Goal: Task Accomplishment & Management: Use online tool/utility

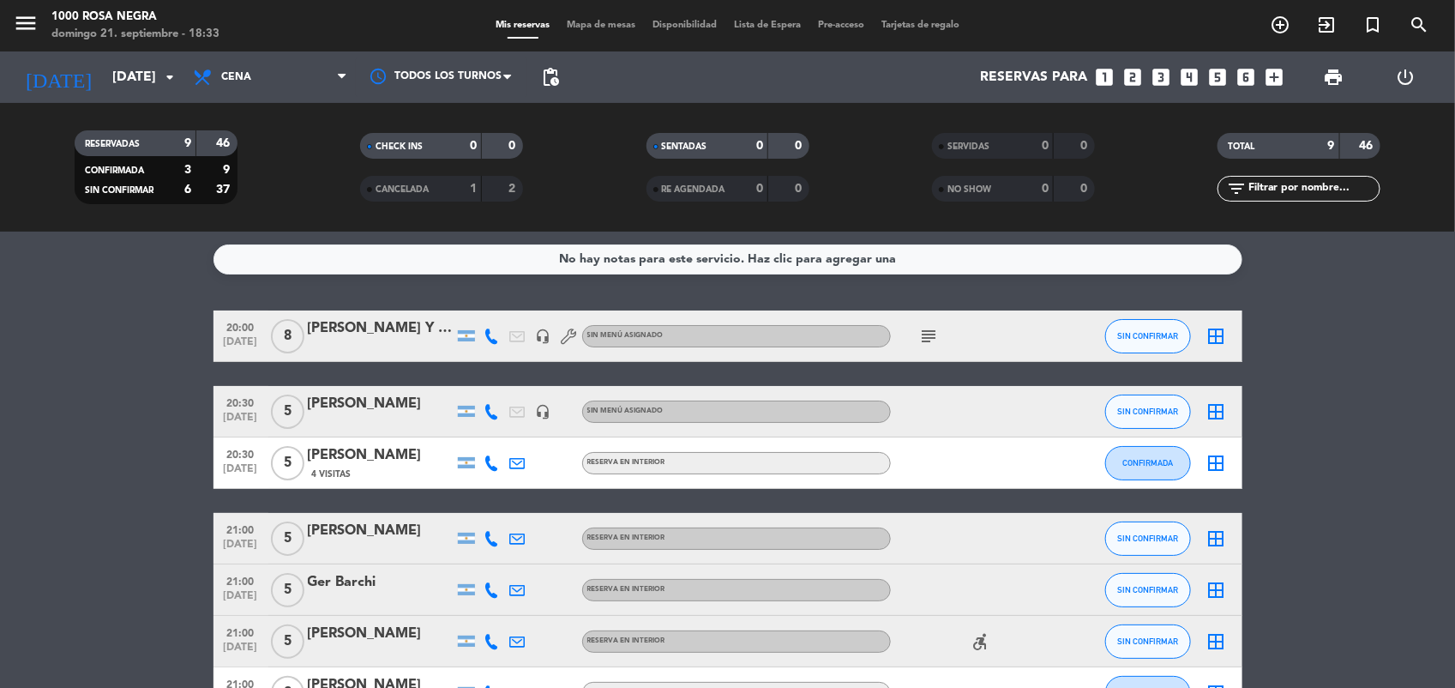
click at [1244, 81] on icon "looks_6" at bounding box center [1246, 77] width 22 height 22
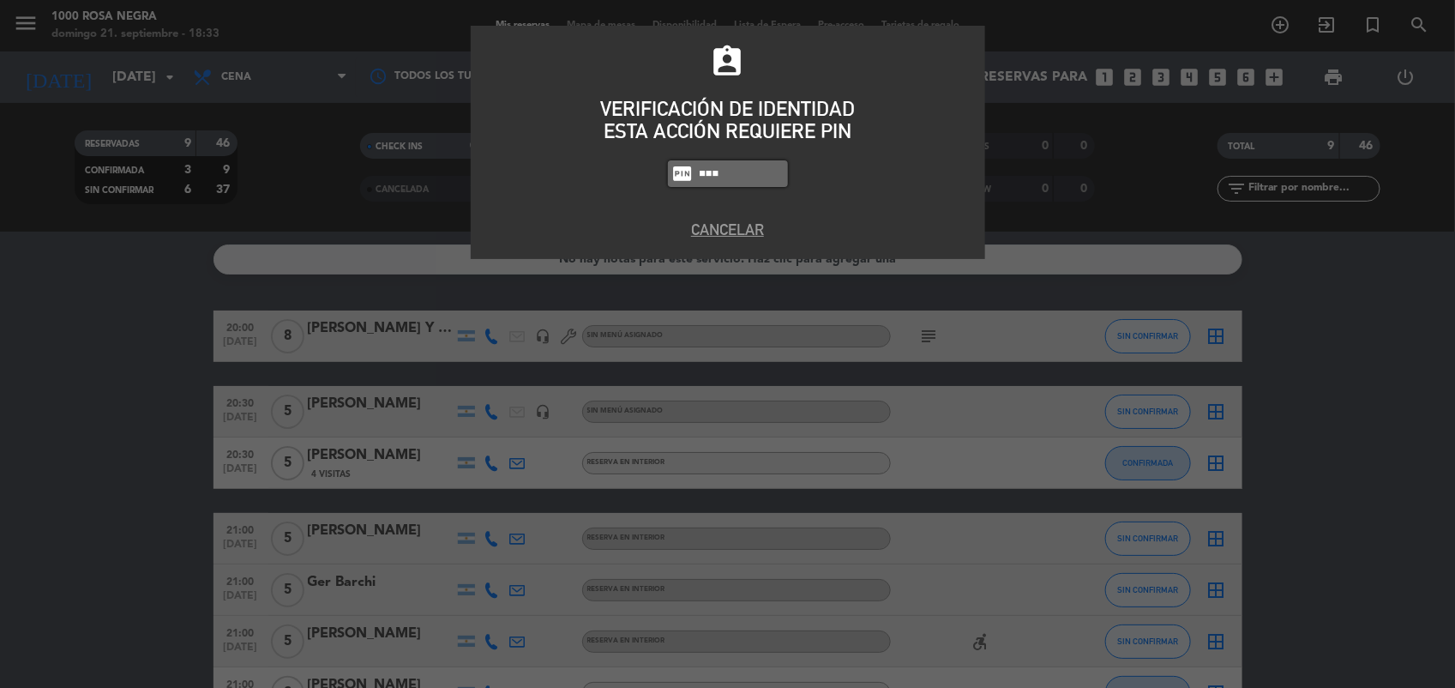
type input "6874"
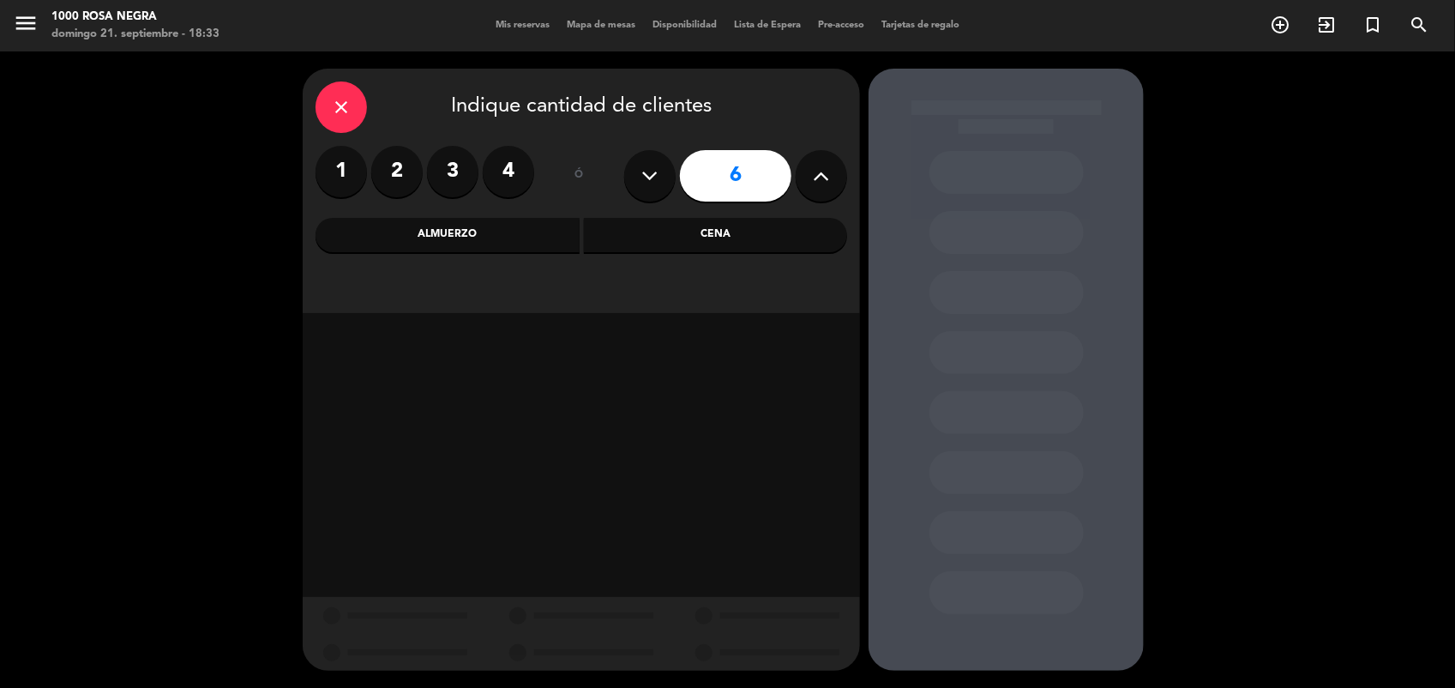
click at [695, 243] on div "Cena" at bounding box center [716, 235] width 264 height 34
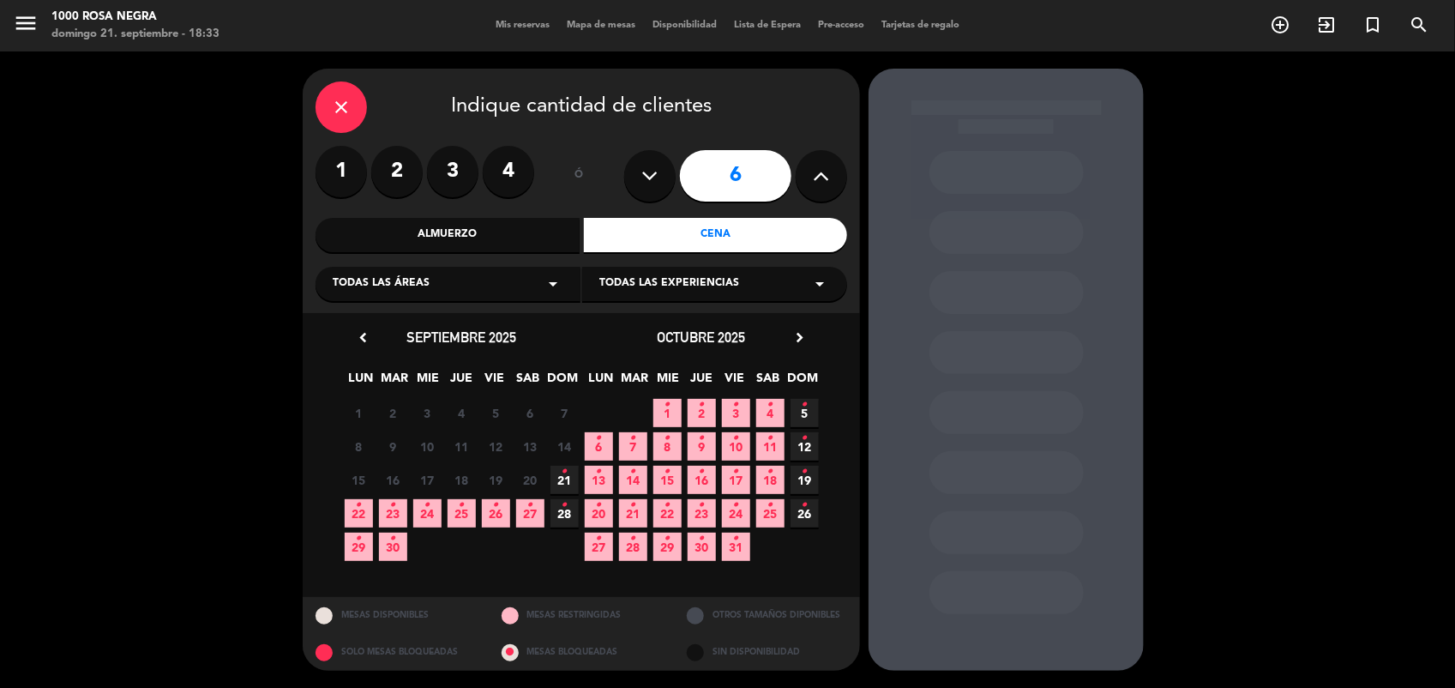
click at [566, 476] on icon "•" at bounding box center [565, 471] width 6 height 27
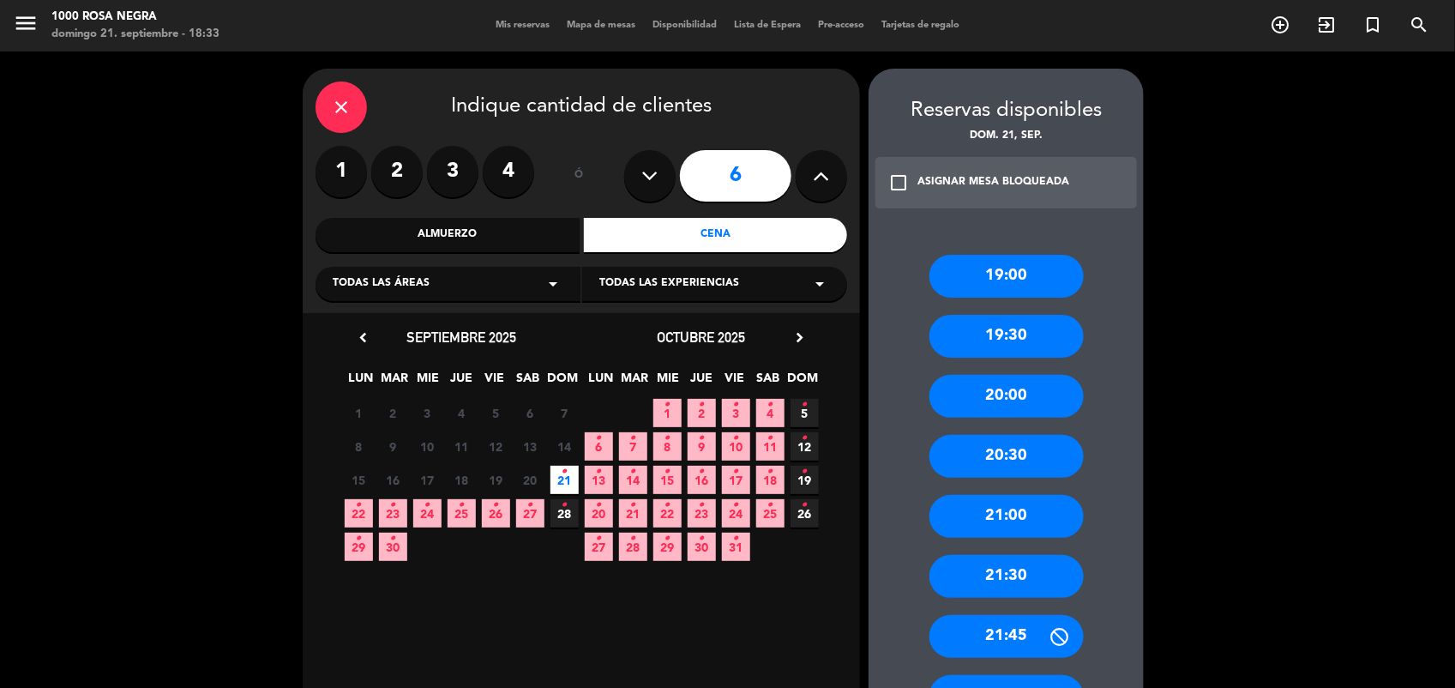
click at [995, 464] on div "20:30" at bounding box center [1006, 456] width 154 height 43
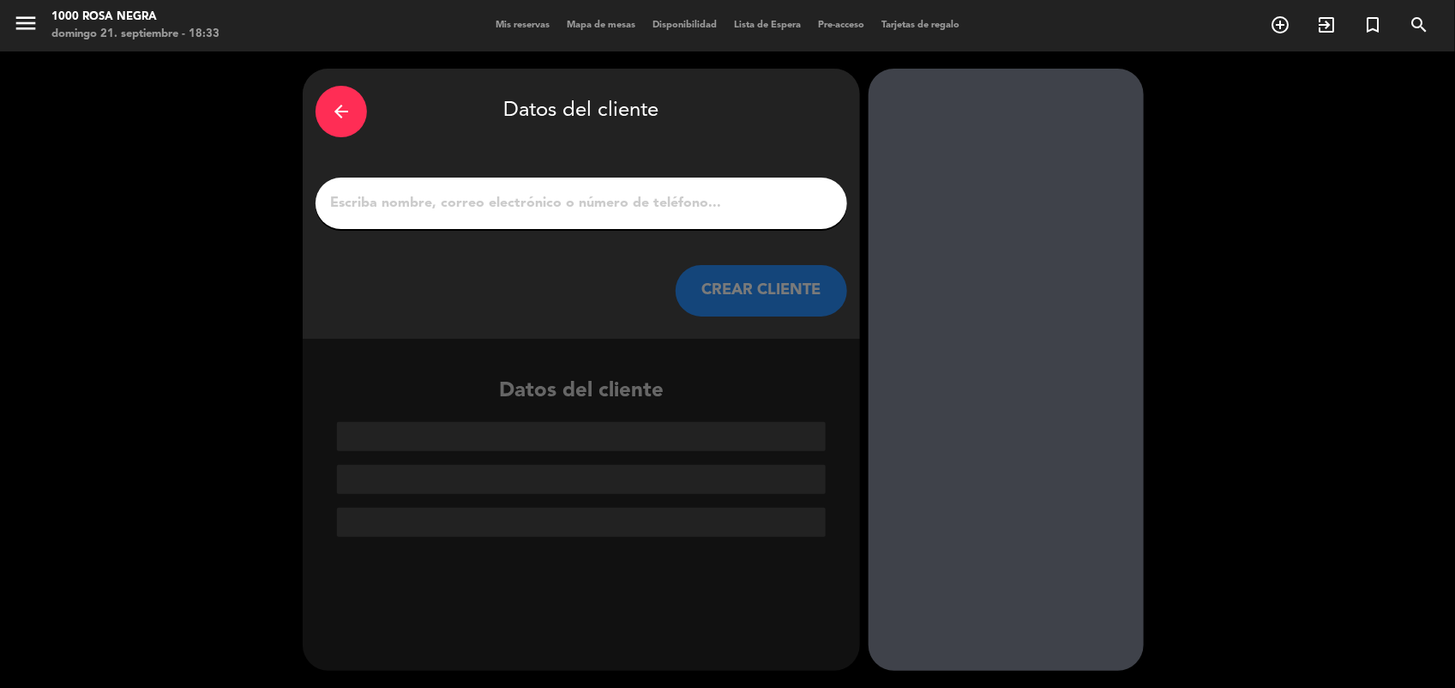
click at [434, 191] on input "1" at bounding box center [581, 203] width 506 height 24
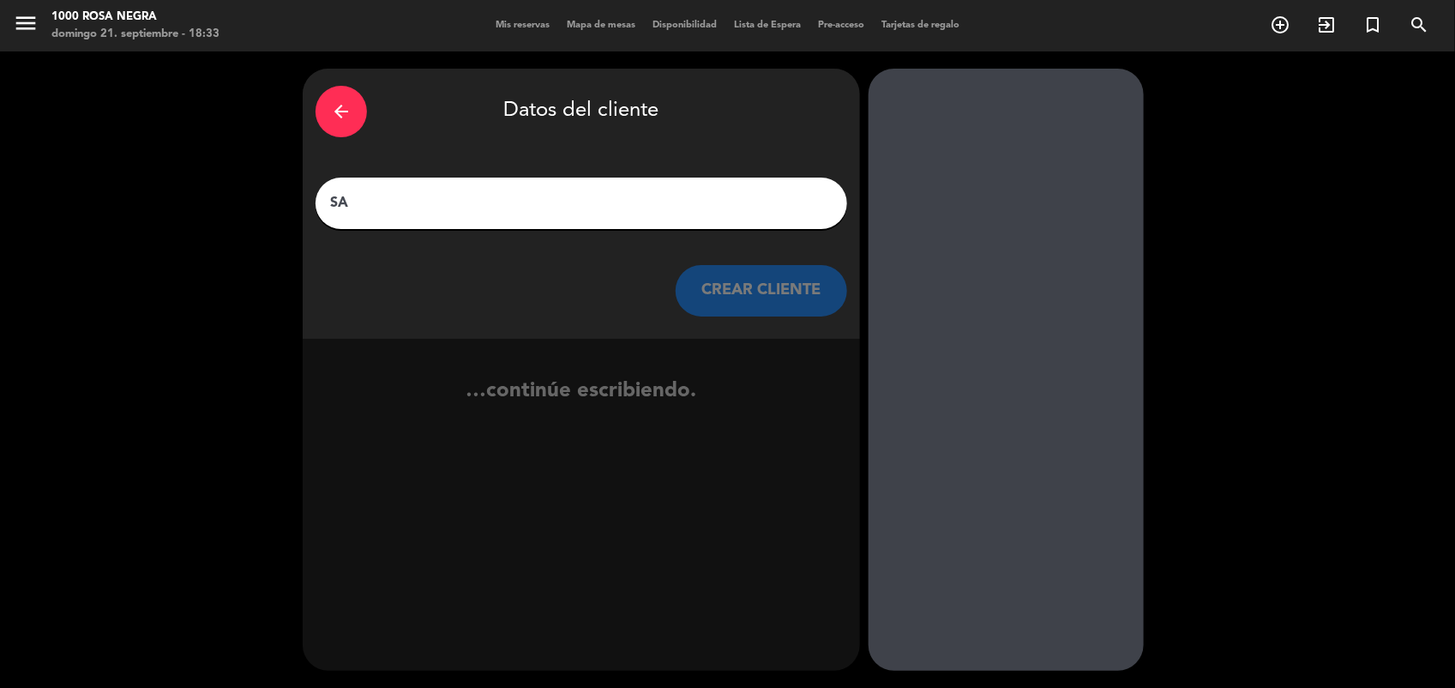
type input "S"
type input "[PERSON_NAME]"
click at [709, 280] on button "CREAR CLIENTE" at bounding box center [761, 290] width 171 height 51
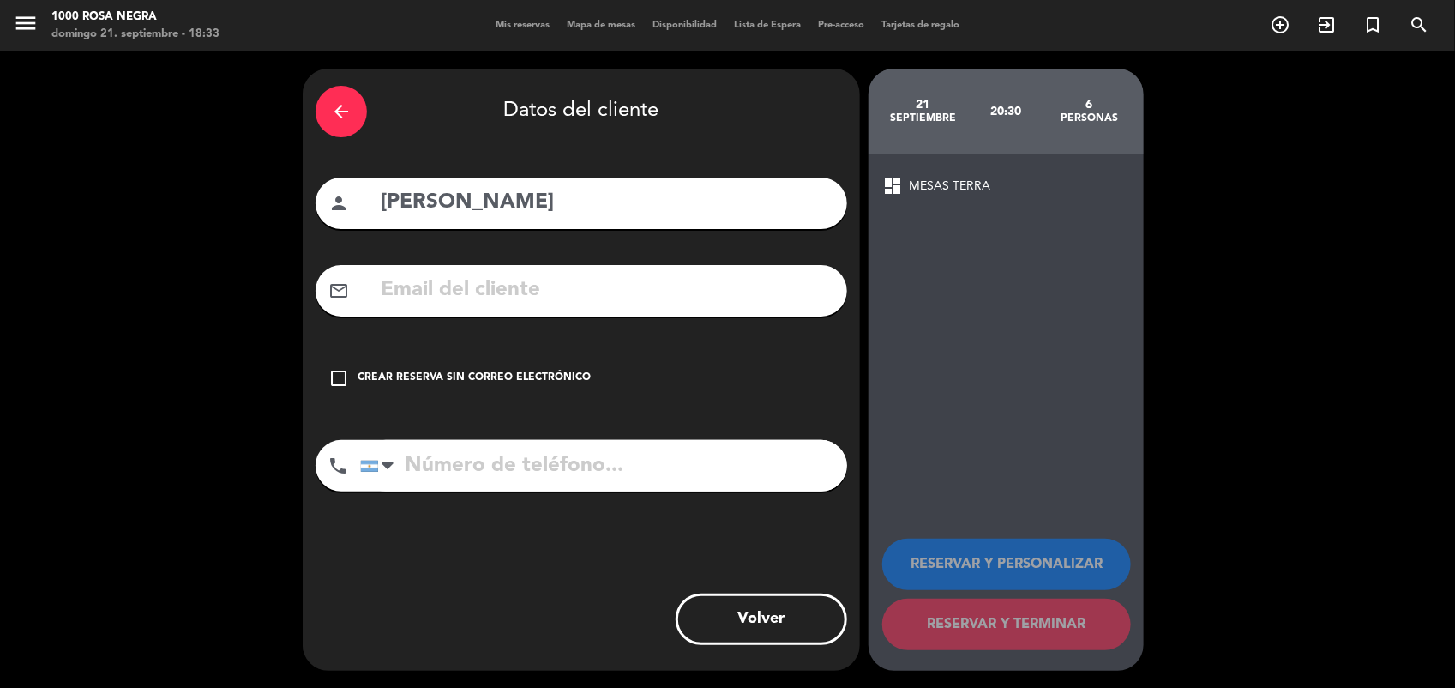
click at [514, 376] on div "Crear reserva sin correo electrónico" at bounding box center [474, 378] width 233 height 17
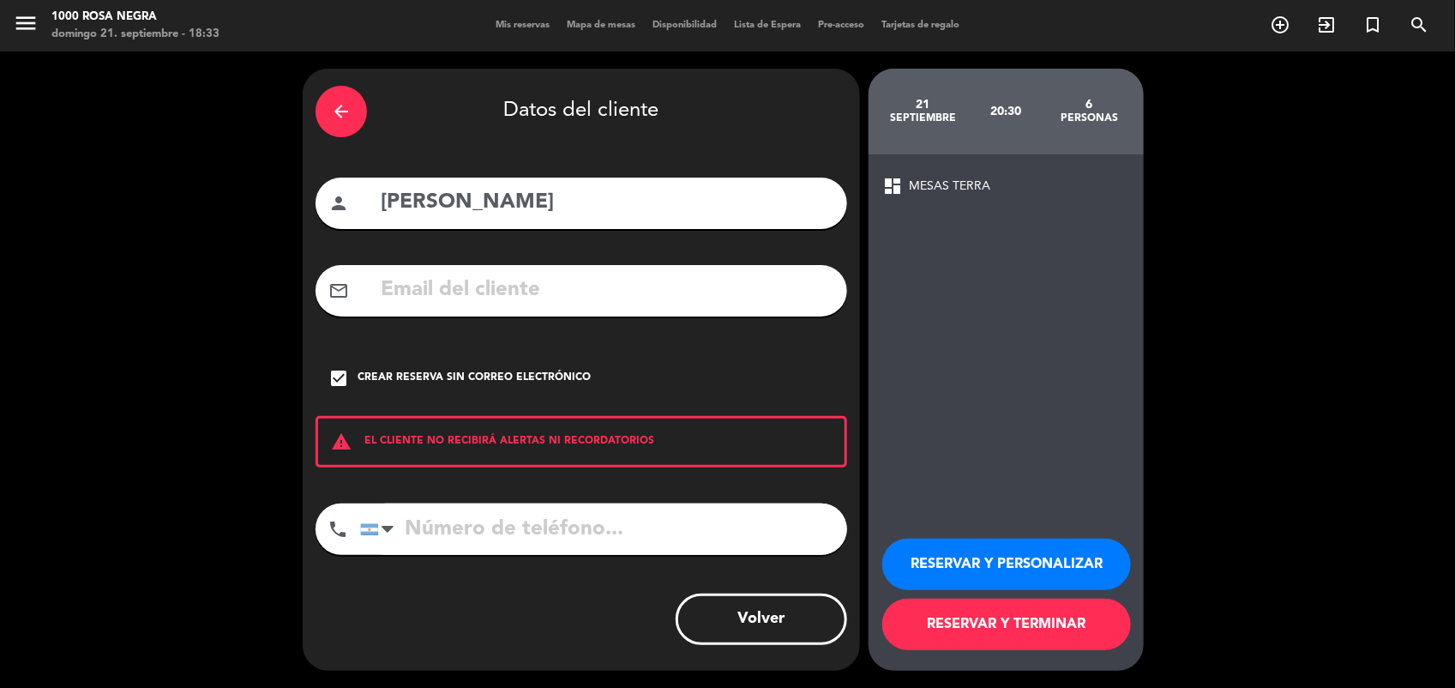
click at [426, 532] on input "tel" at bounding box center [603, 528] width 487 height 51
type input "1135722009"
click at [983, 628] on button "RESERVAR Y TERMINAR" at bounding box center [1006, 623] width 249 height 51
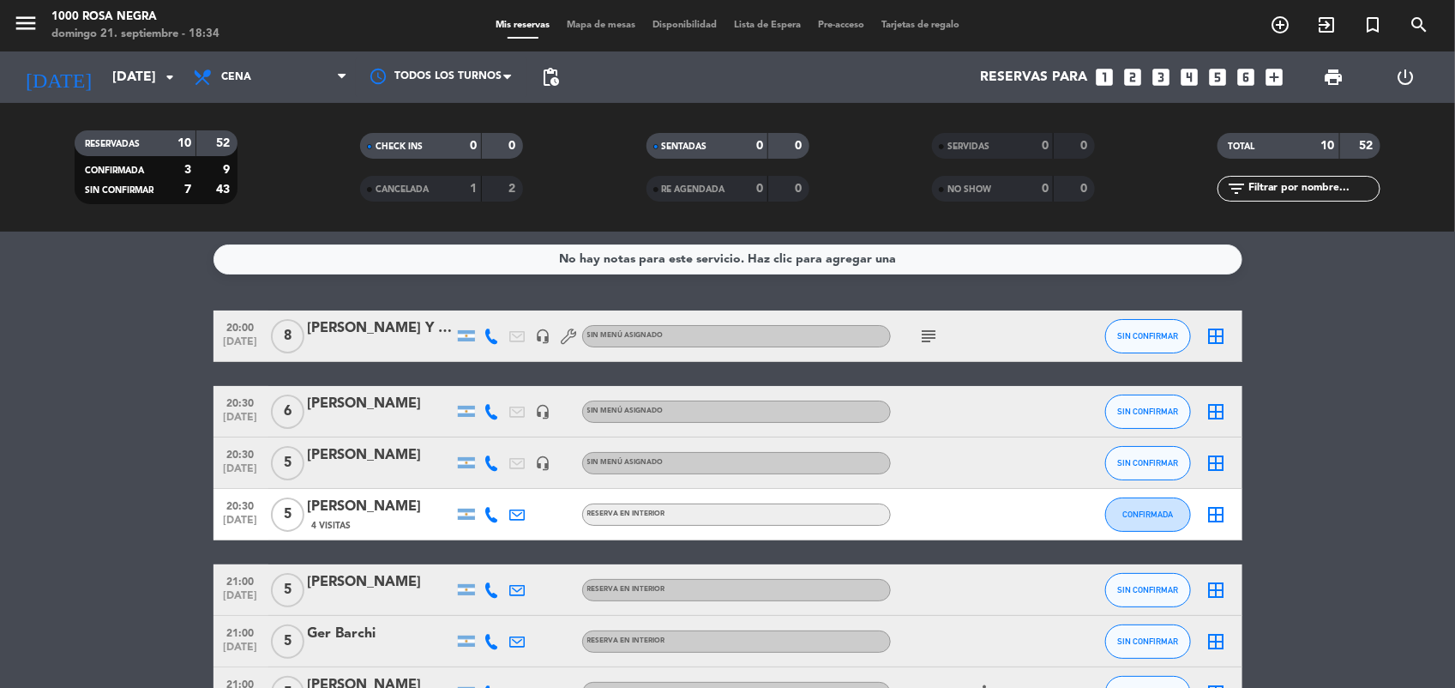
click at [1206, 335] on icon "border_all" at bounding box center [1216, 336] width 21 height 21
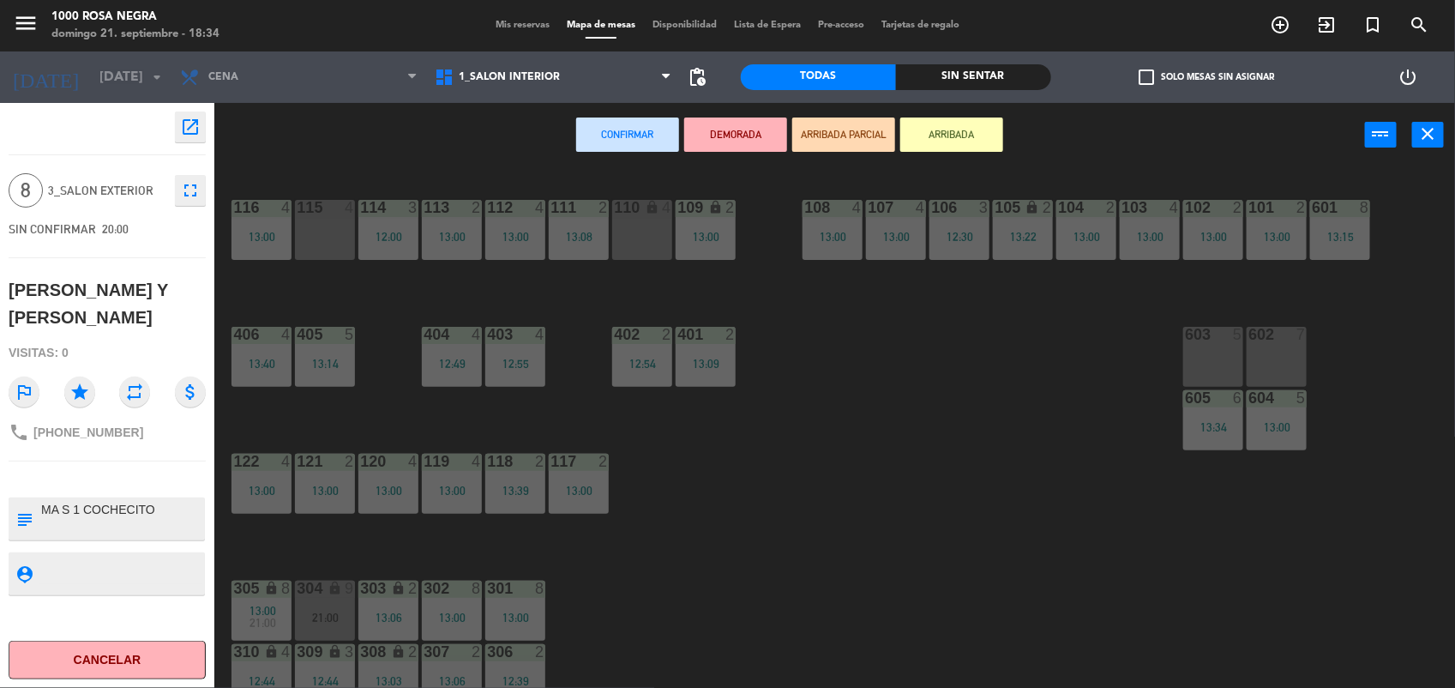
click at [1258, 360] on div "602 7" at bounding box center [1277, 357] width 60 height 60
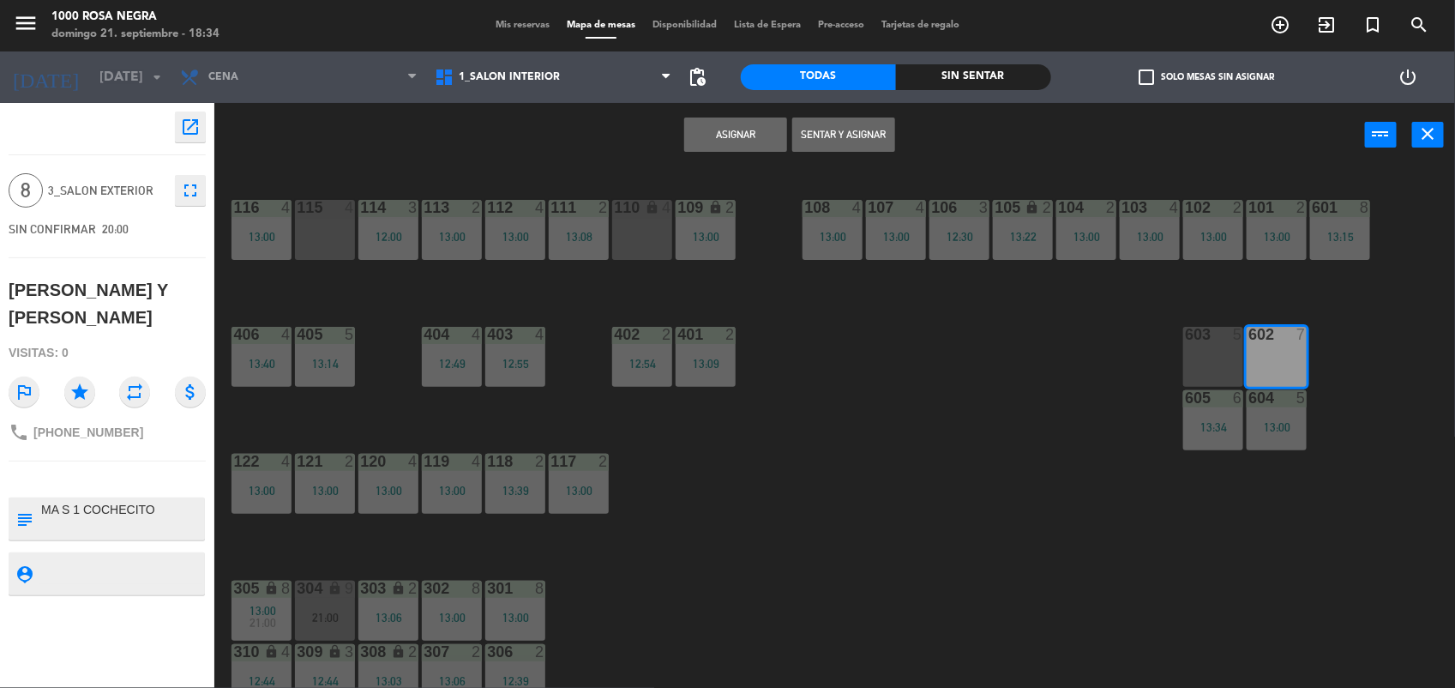
click at [748, 130] on button "Asignar" at bounding box center [735, 134] width 103 height 34
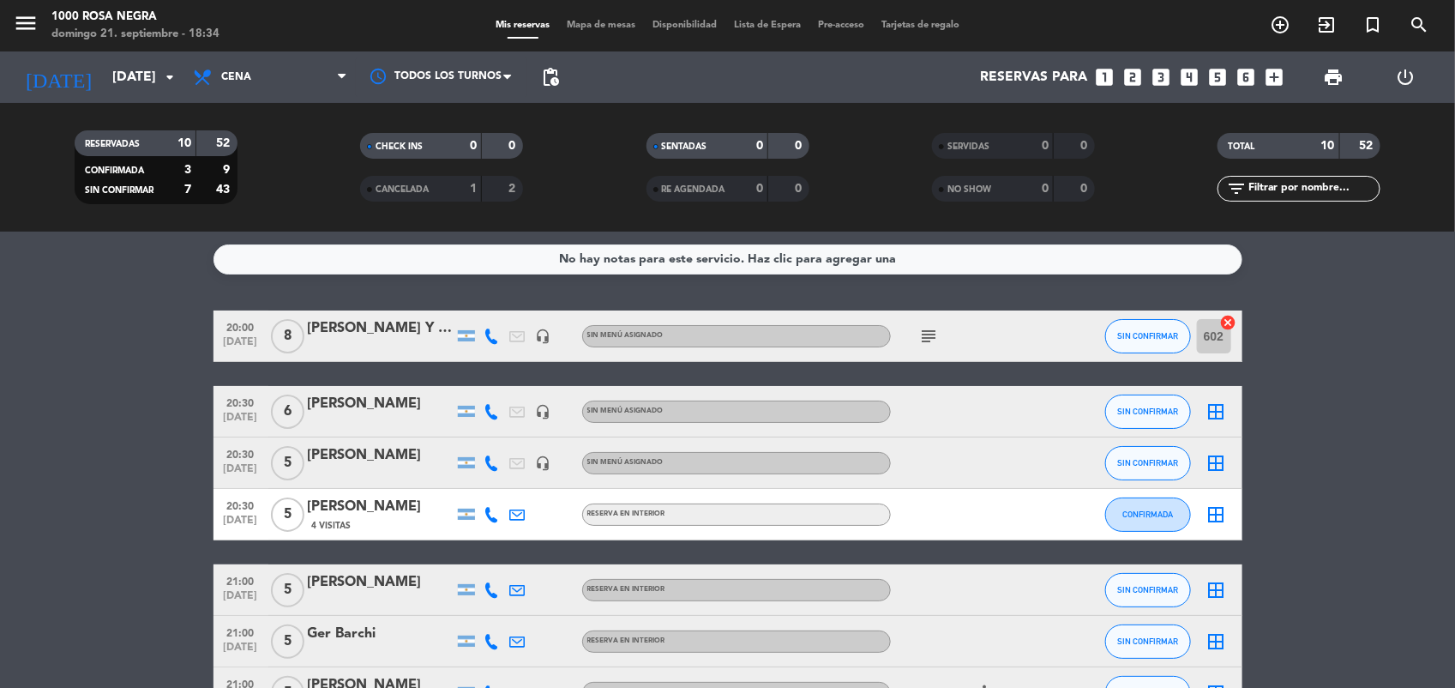
click at [1224, 467] on icon "border_all" at bounding box center [1216, 463] width 21 height 21
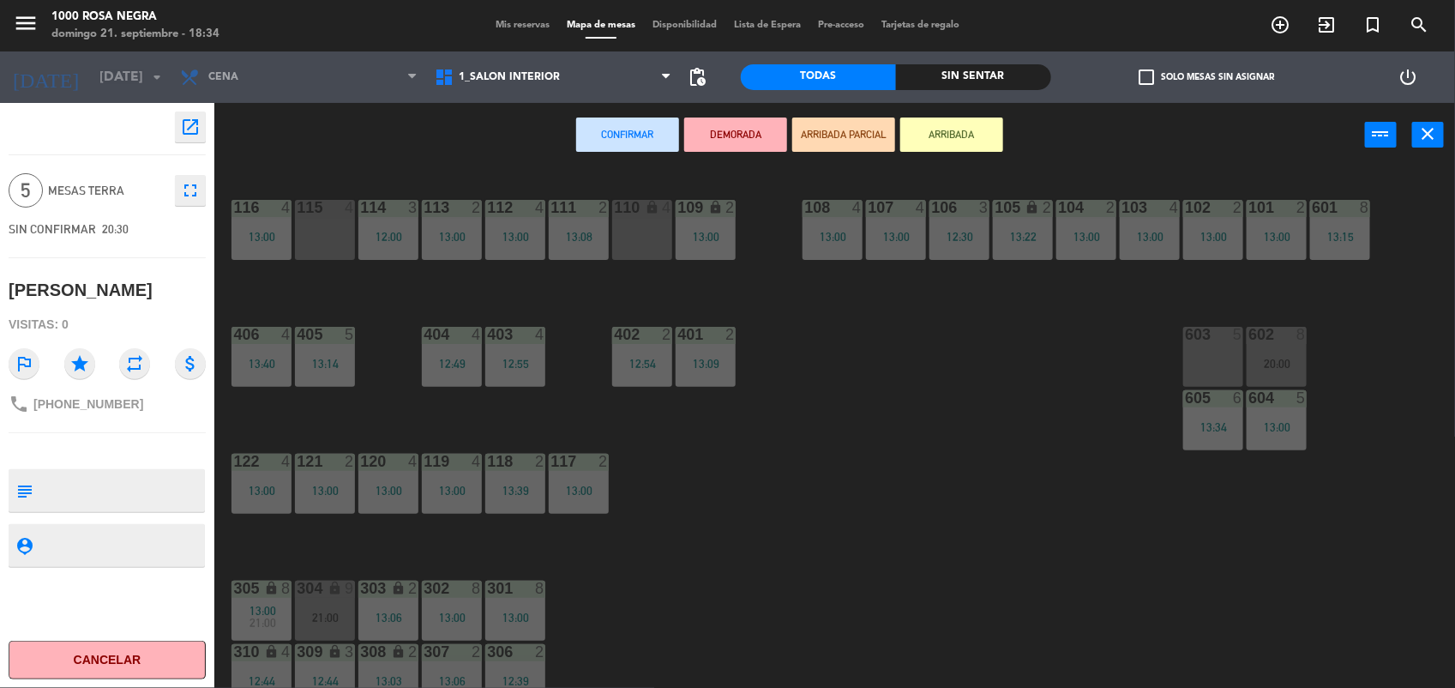
click at [1209, 349] on div "603 5" at bounding box center [1213, 357] width 60 height 60
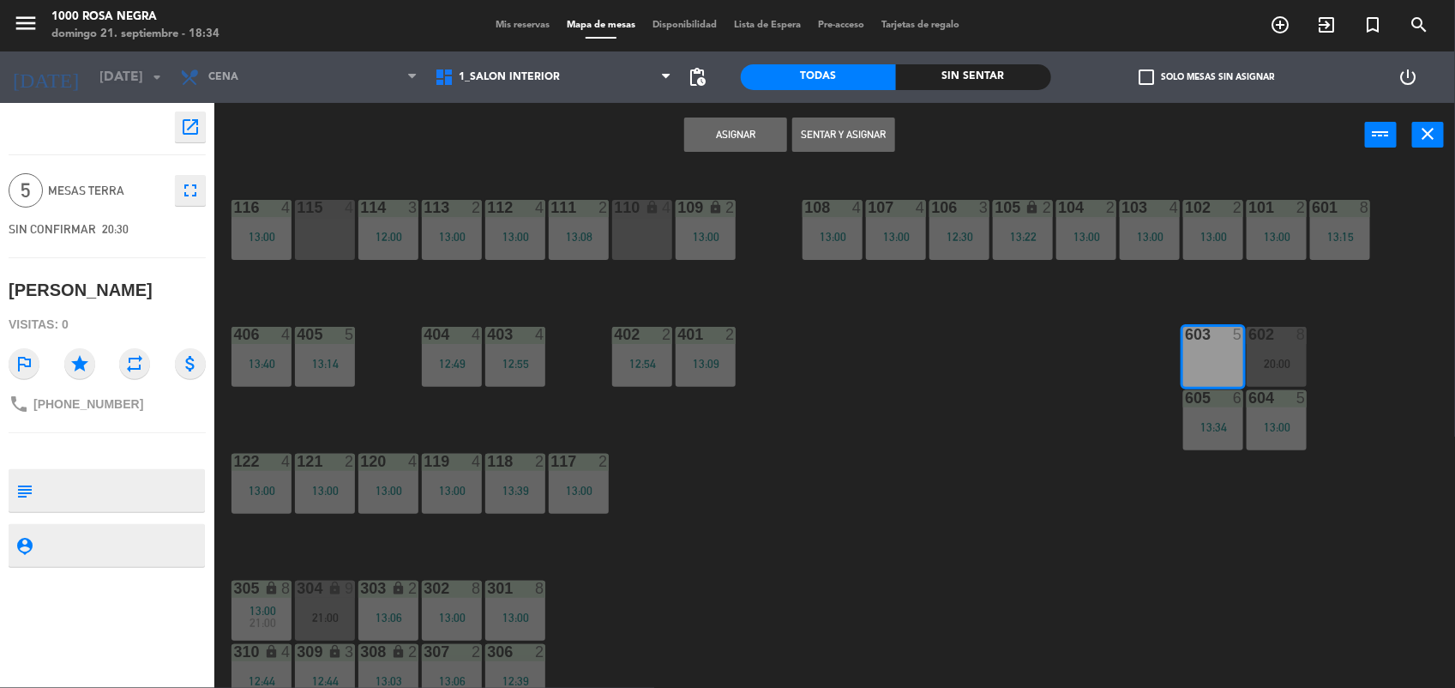
click at [753, 131] on button "Asignar" at bounding box center [735, 134] width 103 height 34
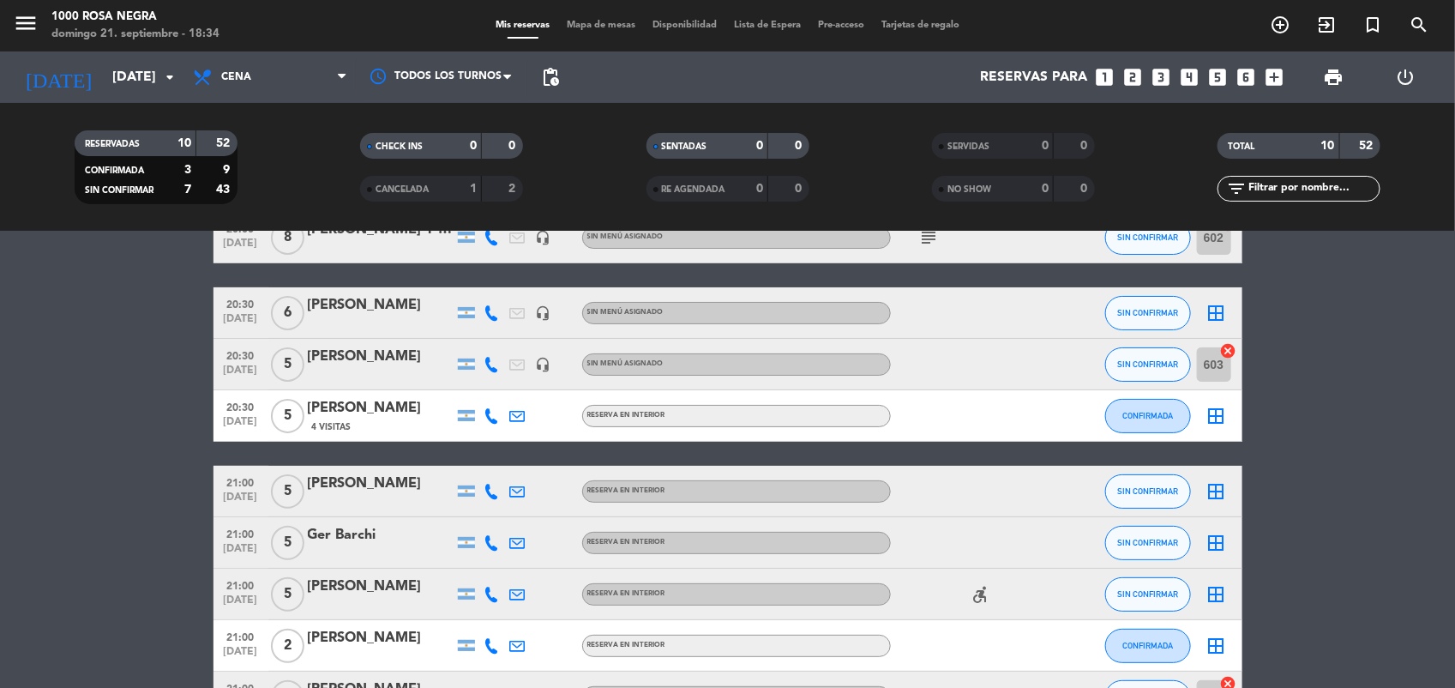
scroll to position [105, 0]
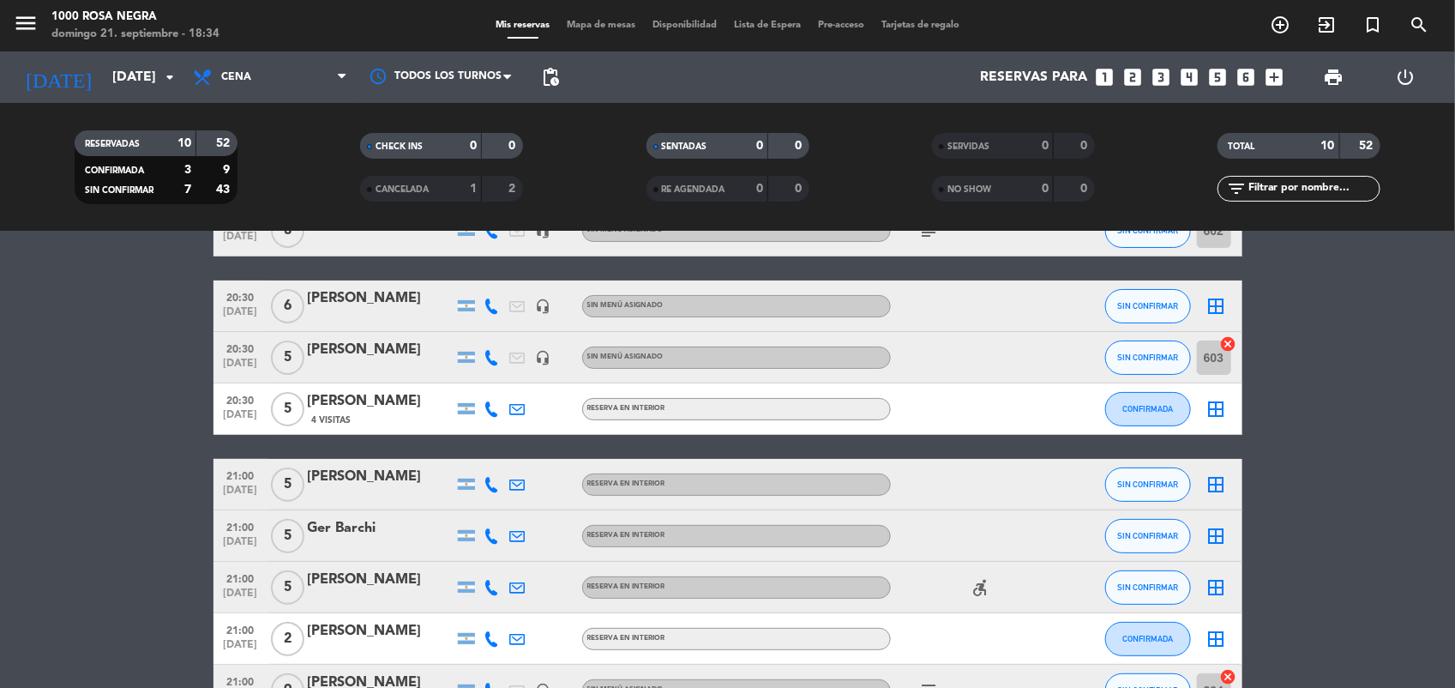
click at [1213, 409] on icon "border_all" at bounding box center [1216, 409] width 21 height 21
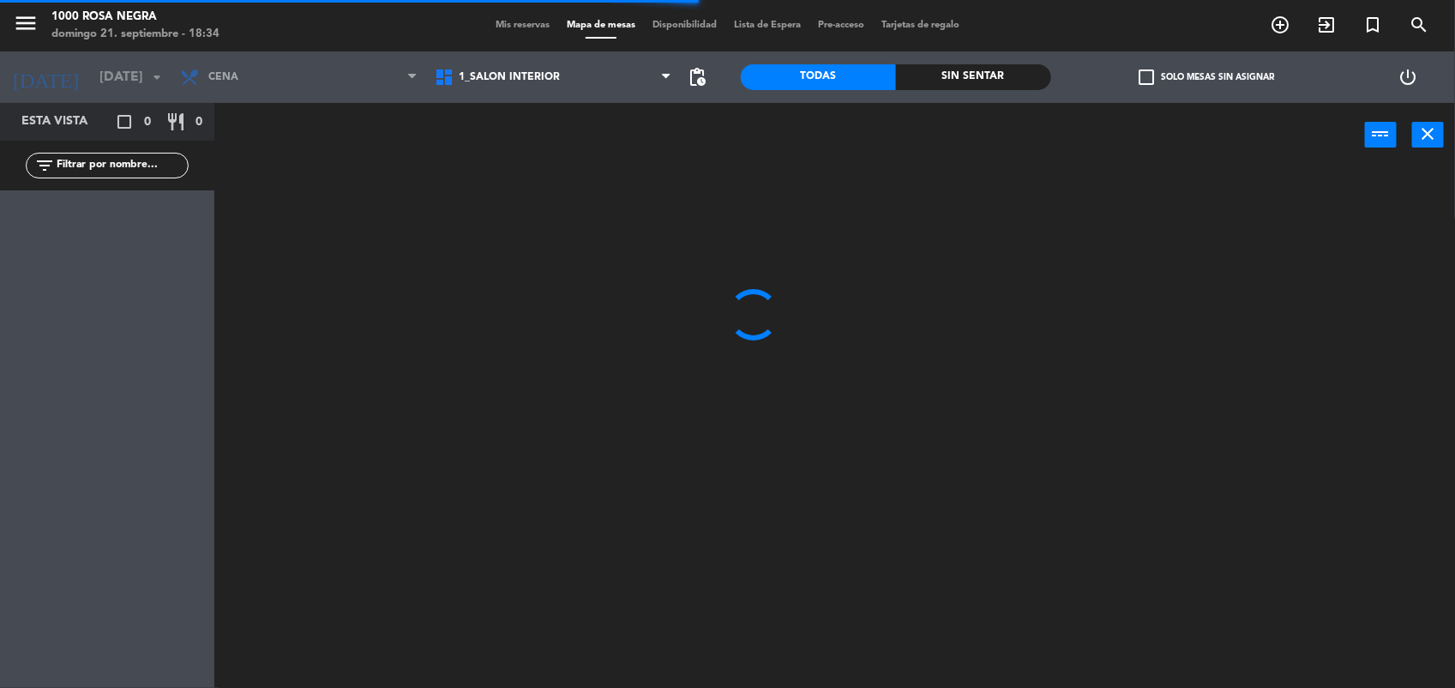
click at [1213, 409] on div at bounding box center [842, 430] width 1226 height 520
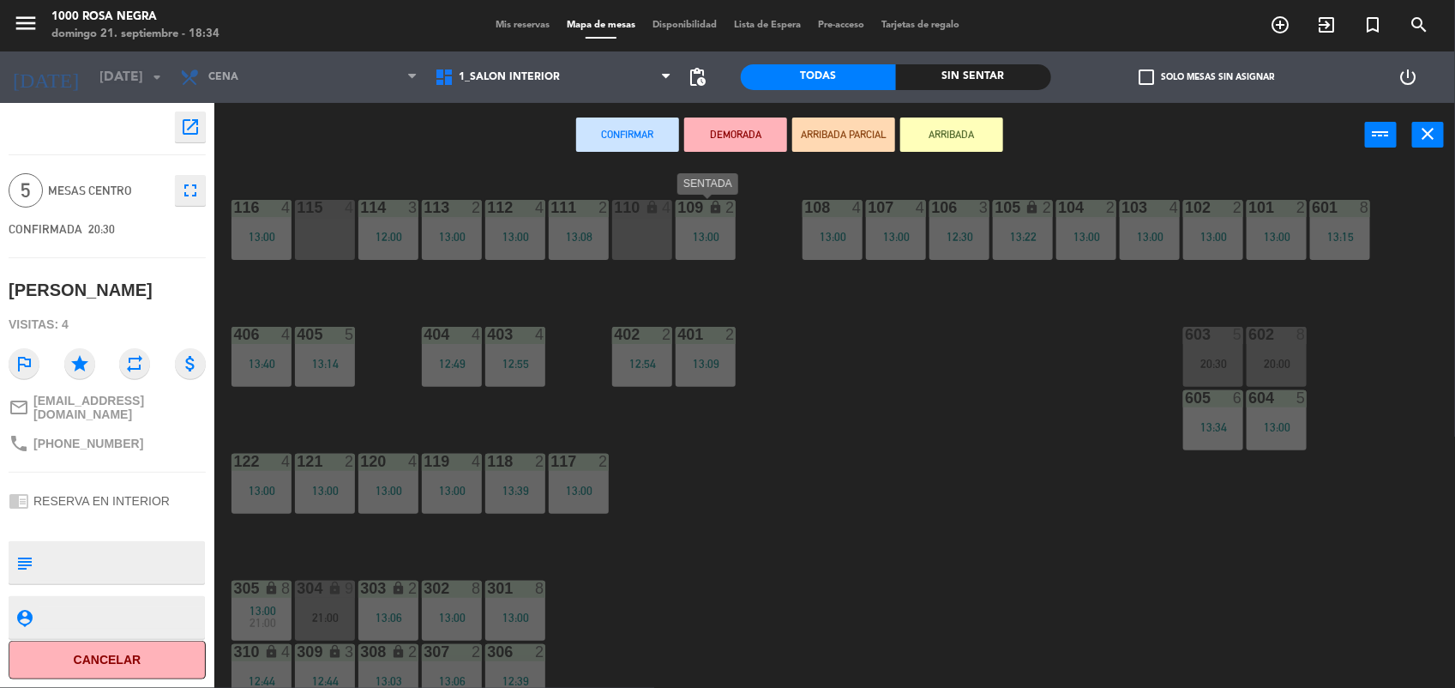
click at [700, 227] on div "109 lock 2 13:00" at bounding box center [706, 230] width 60 height 60
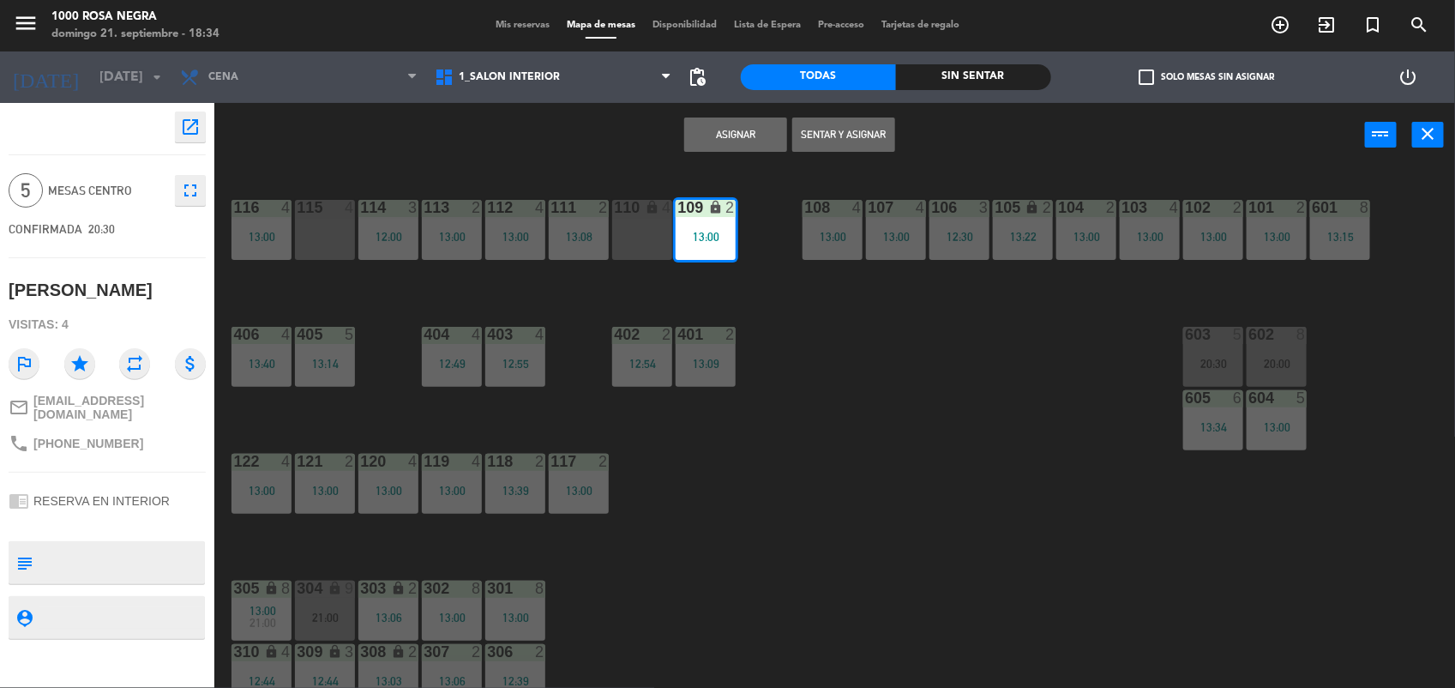
click at [718, 138] on button "Asignar" at bounding box center [735, 134] width 103 height 34
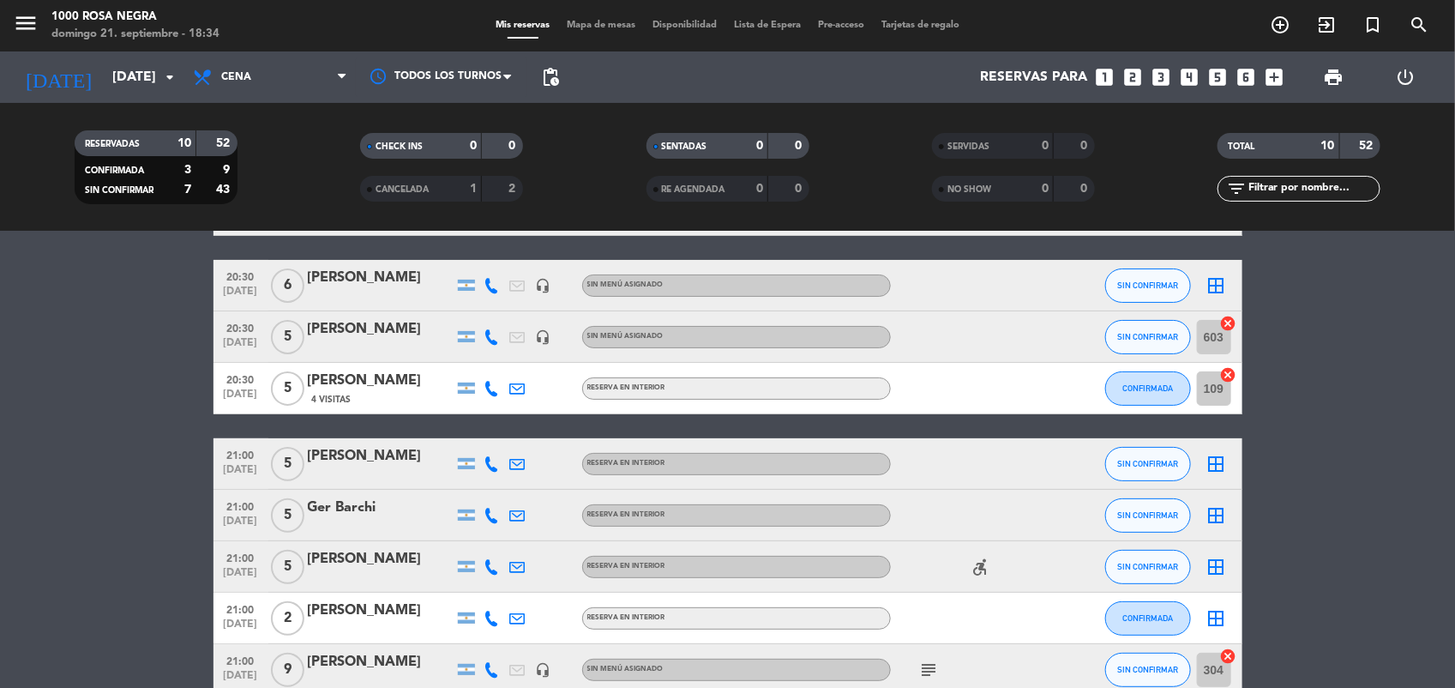
scroll to position [135, 0]
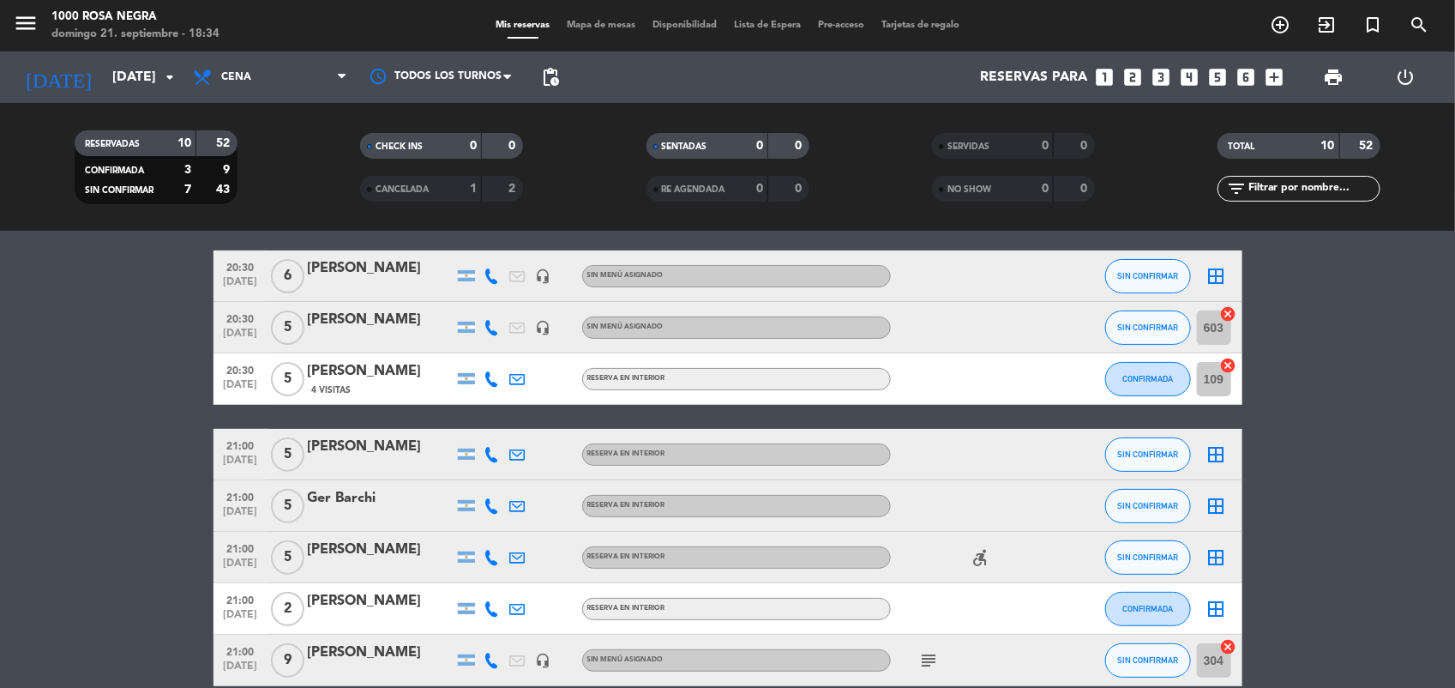
click at [1213, 453] on icon "border_all" at bounding box center [1216, 454] width 21 height 21
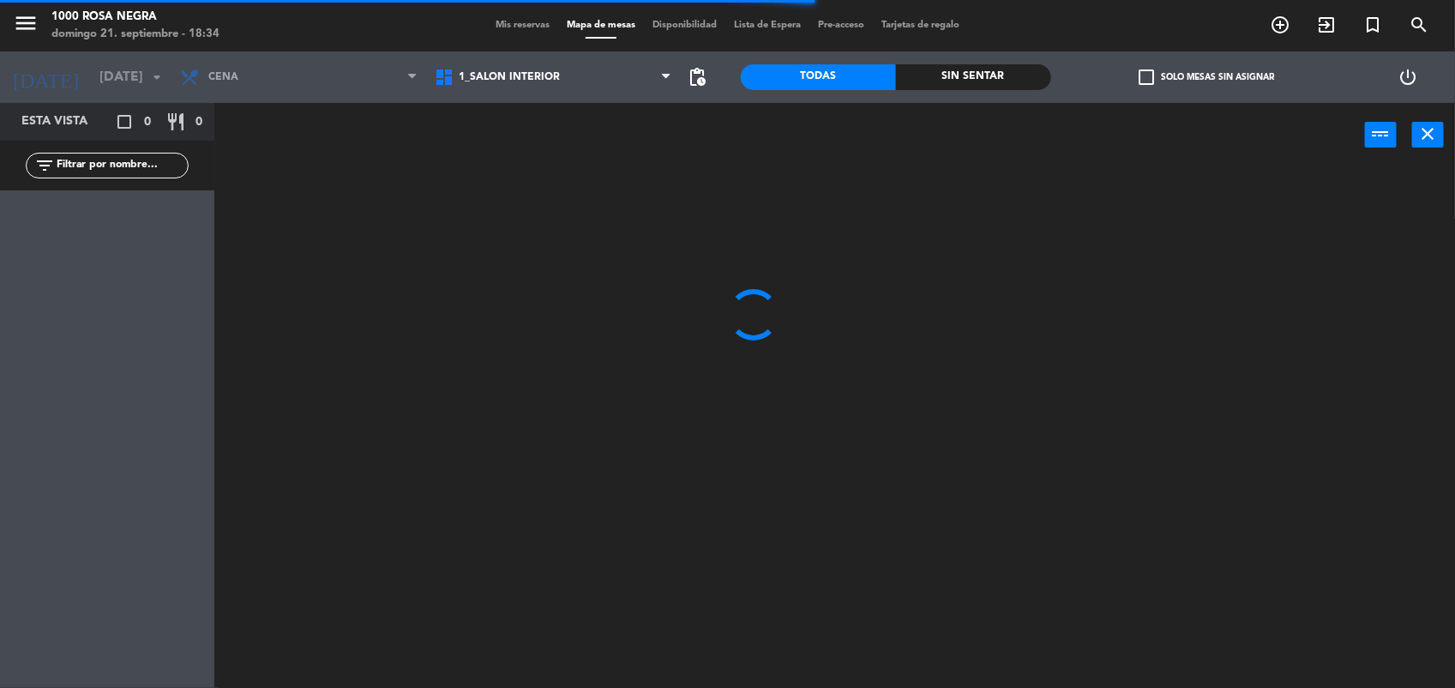
drag, startPoint x: 1213, startPoint y: 453, endPoint x: 1061, endPoint y: 371, distance: 173.0
click at [1061, 371] on div at bounding box center [842, 430] width 1226 height 520
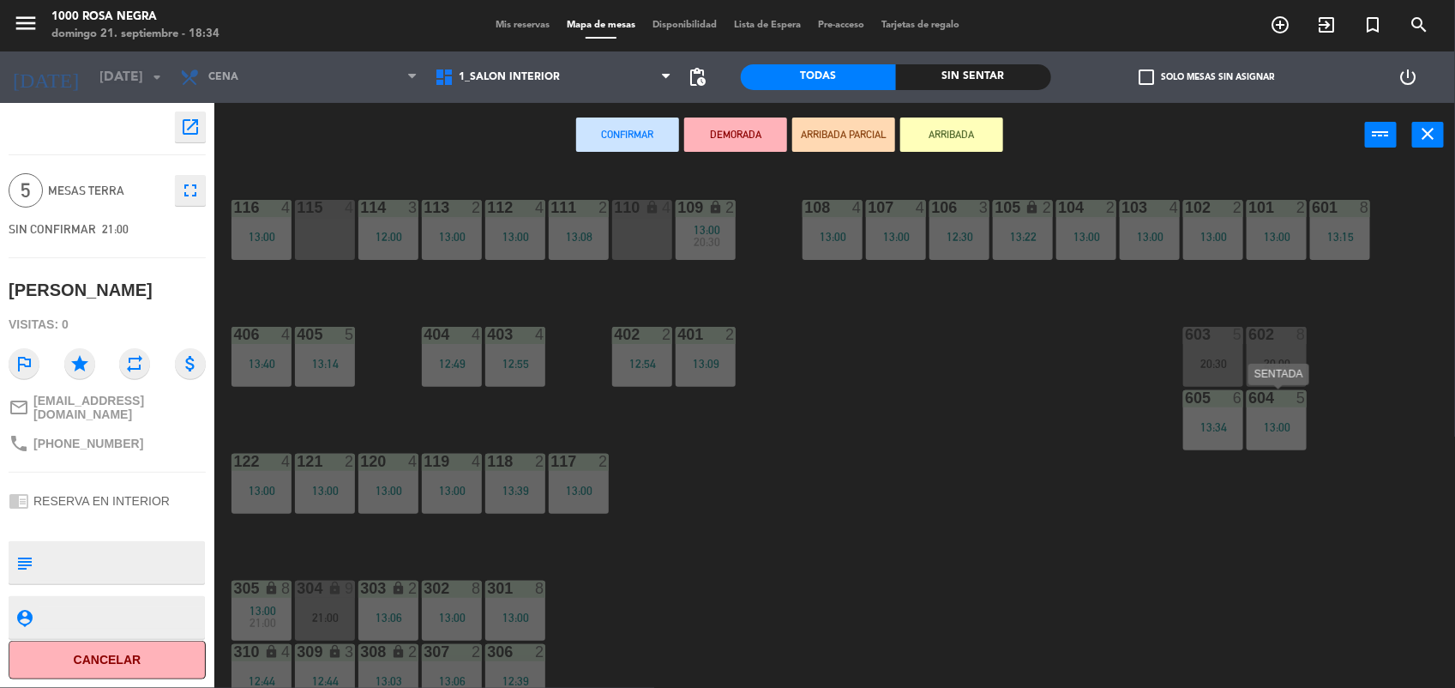
click at [1274, 413] on div "604 5 13:00" at bounding box center [1277, 420] width 60 height 60
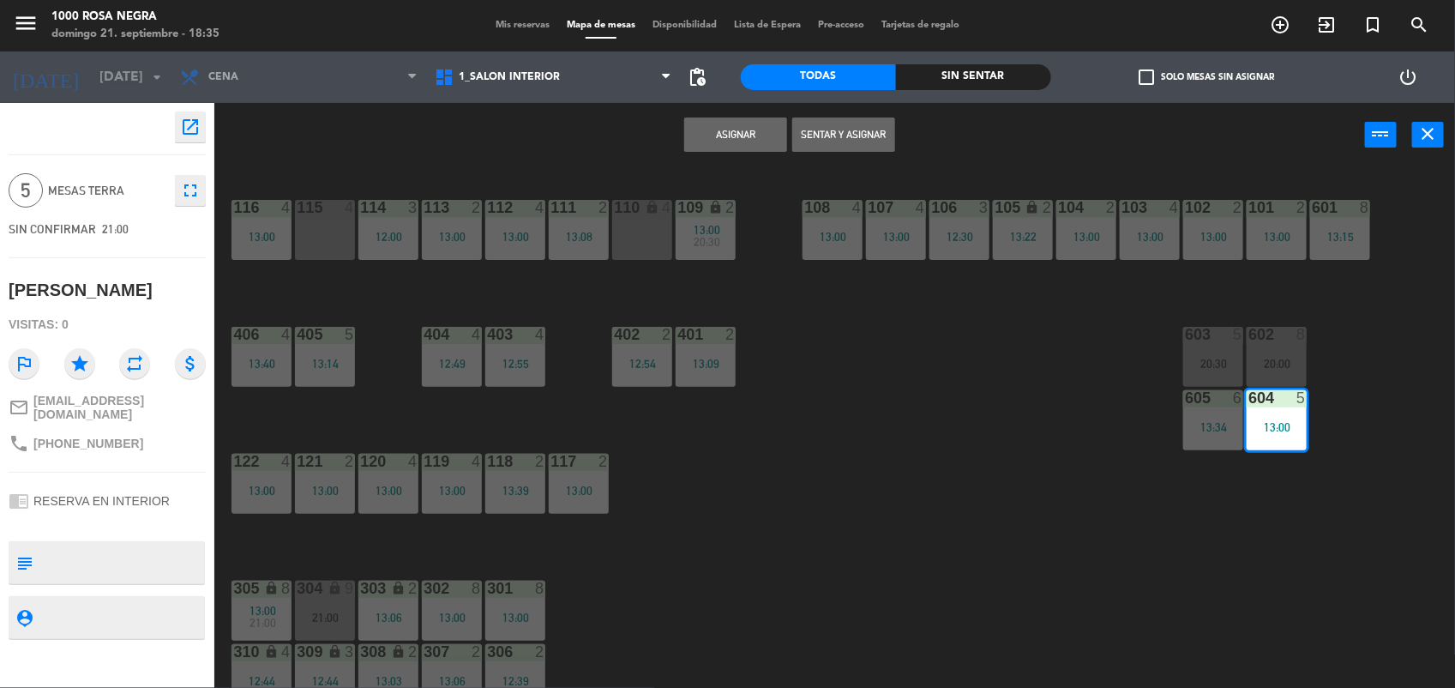
click at [726, 120] on button "Asignar" at bounding box center [735, 134] width 103 height 34
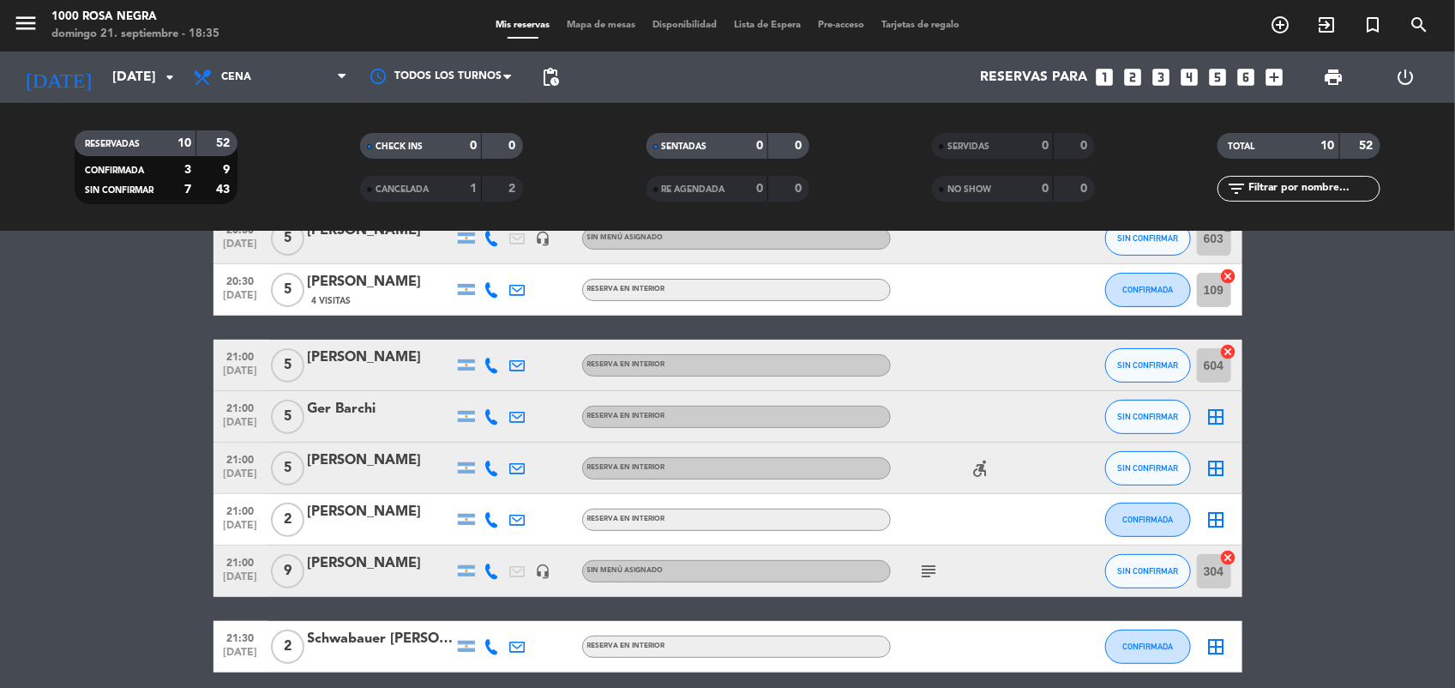
scroll to position [232, 0]
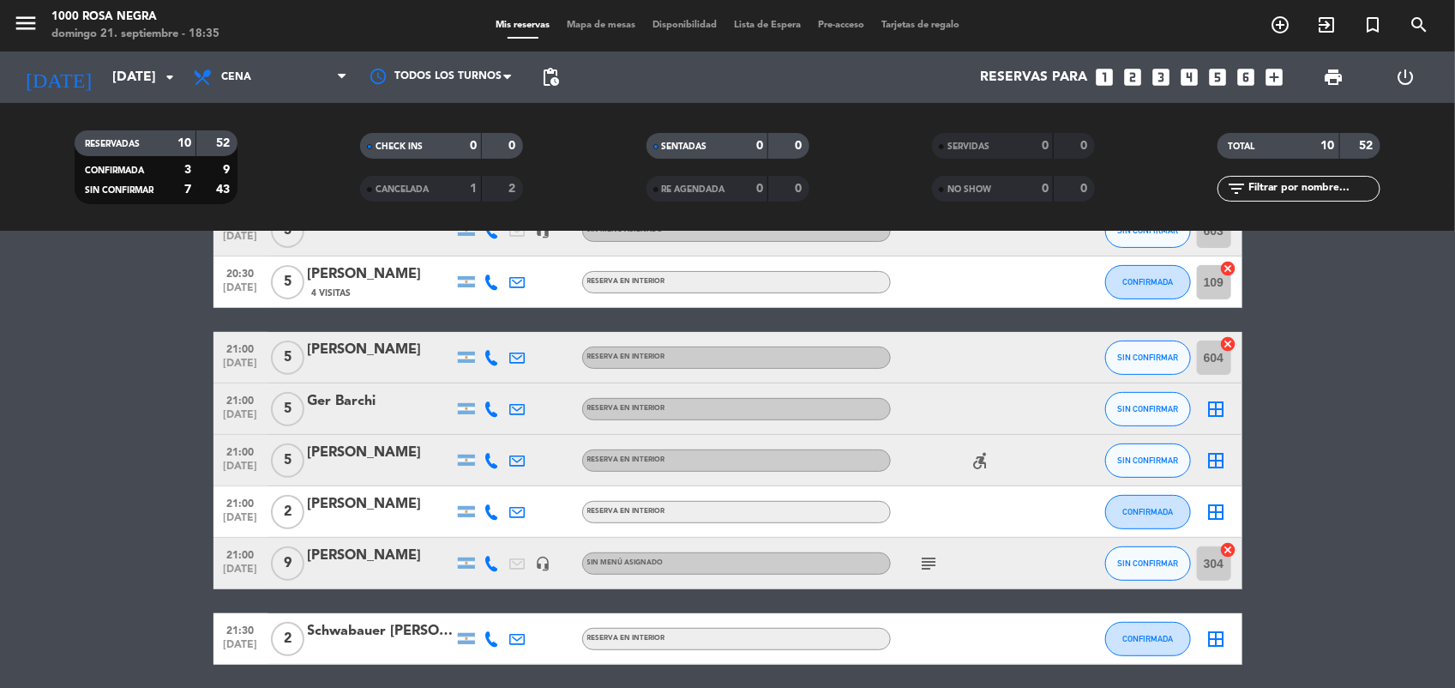
click at [1216, 406] on icon "border_all" at bounding box center [1216, 409] width 21 height 21
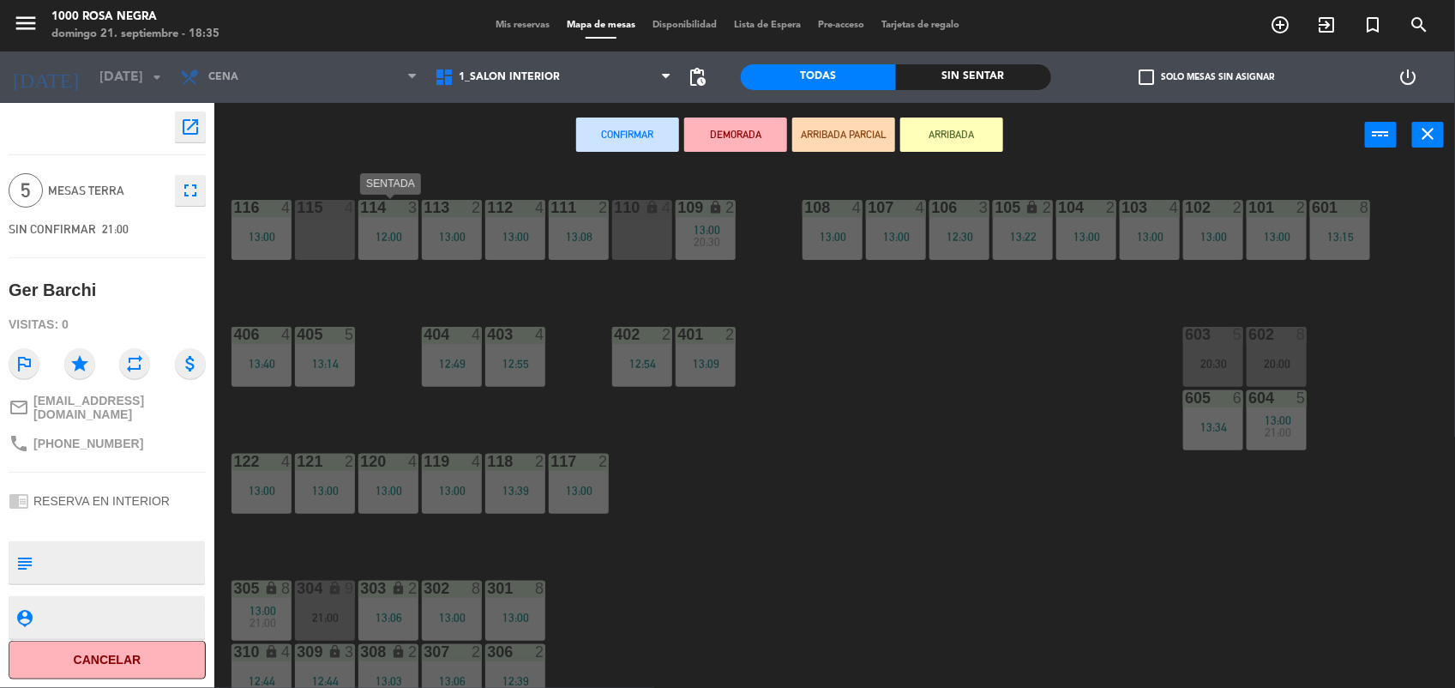
click at [382, 225] on div "114 3 12:00" at bounding box center [388, 230] width 60 height 60
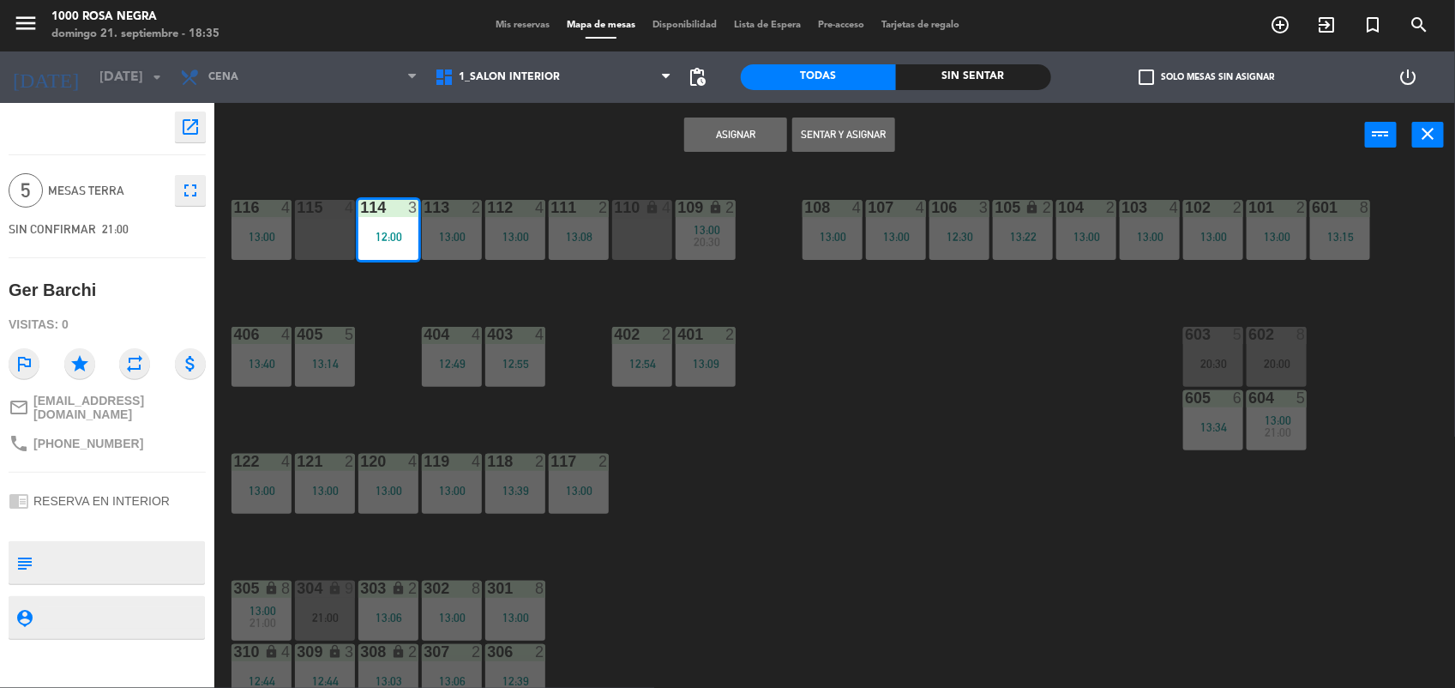
click at [744, 131] on button "Asignar" at bounding box center [735, 134] width 103 height 34
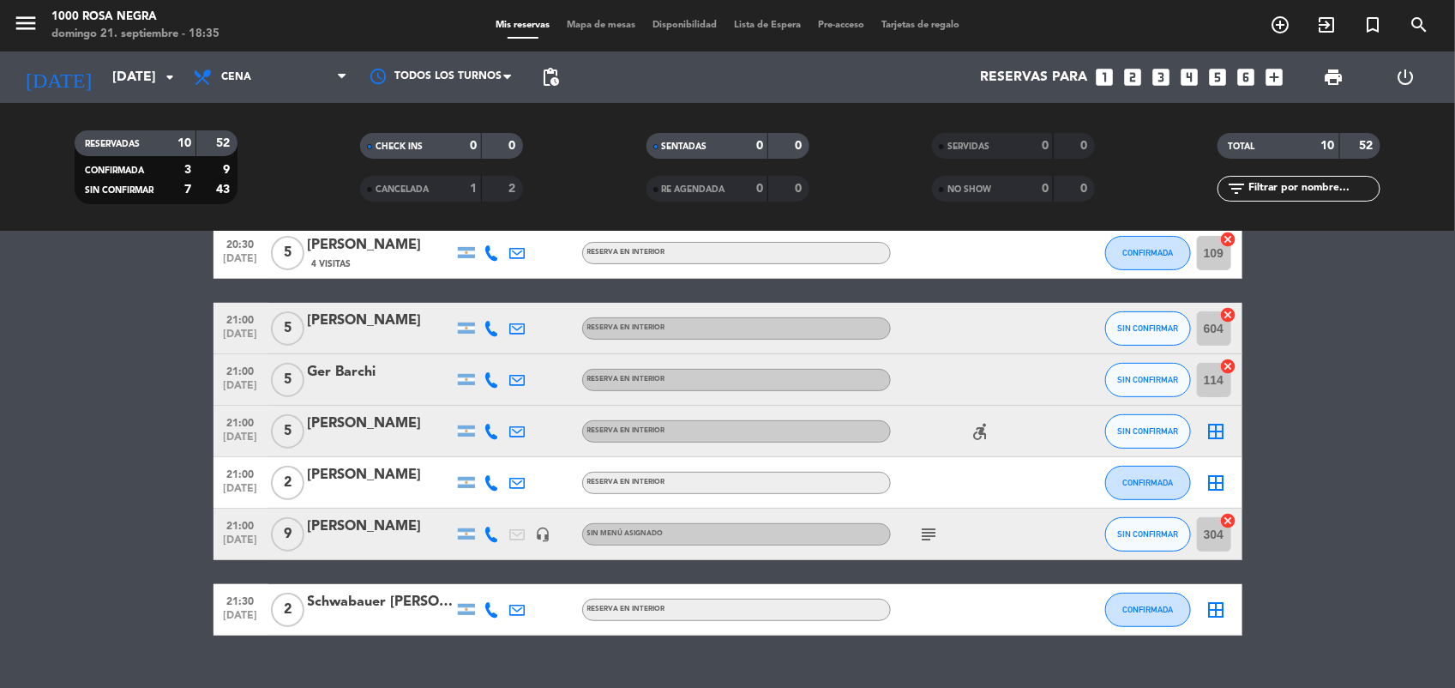
scroll to position [271, 0]
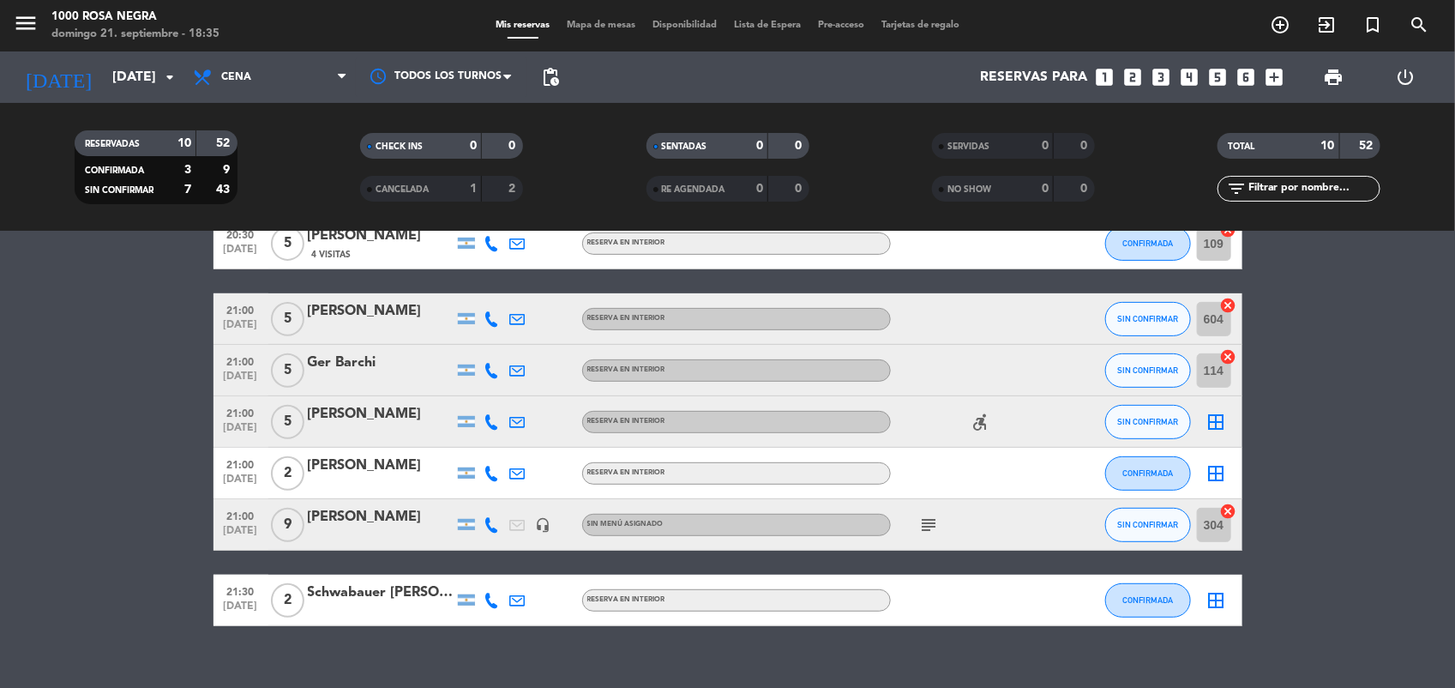
click at [1220, 424] on icon "border_all" at bounding box center [1216, 422] width 21 height 21
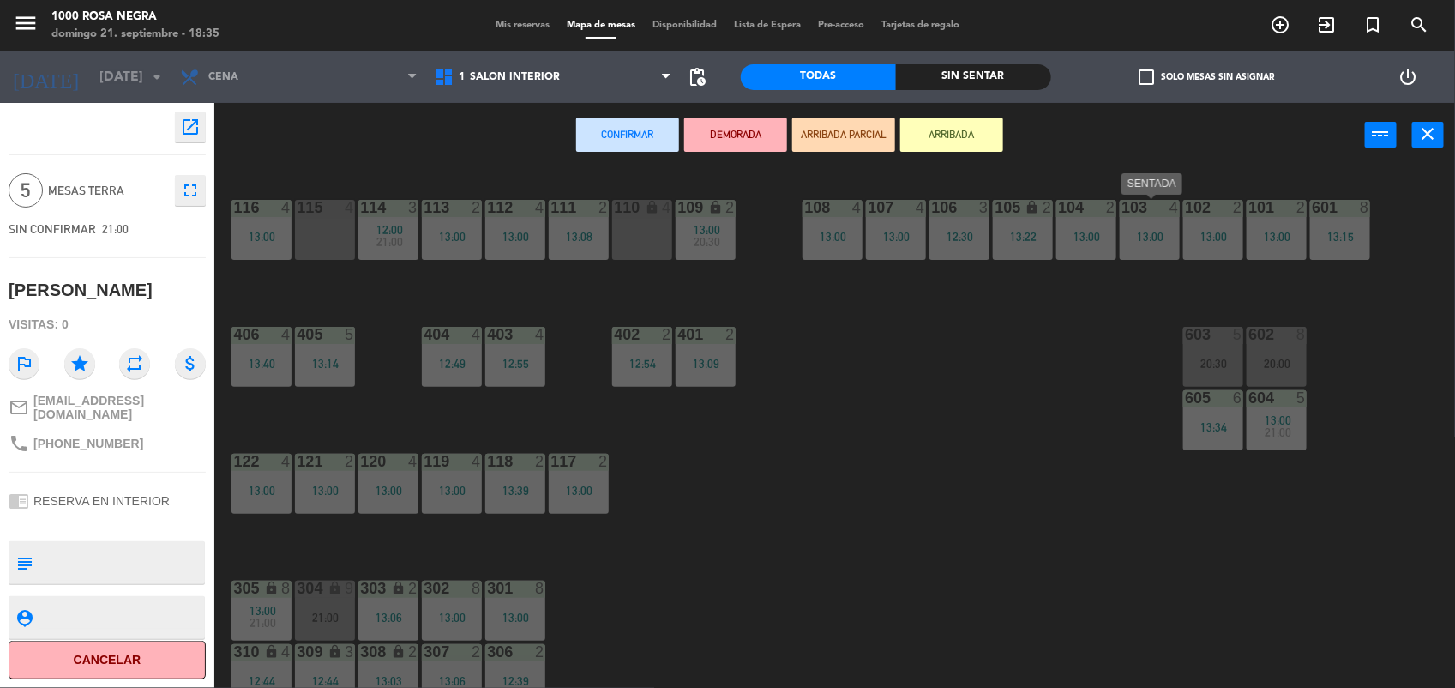
click at [1140, 231] on div "13:00" at bounding box center [1150, 237] width 60 height 12
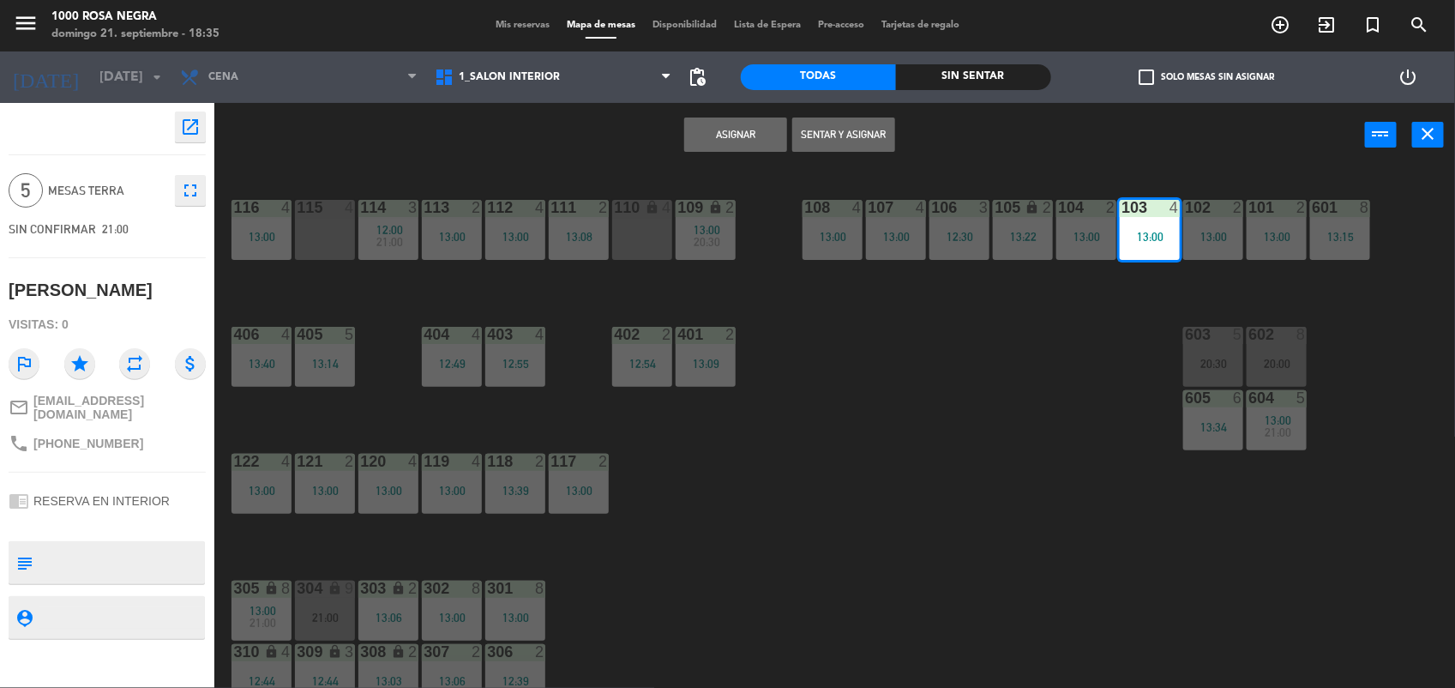
click at [742, 118] on button "Asignar" at bounding box center [735, 134] width 103 height 34
click at [742, 118] on div "Asignar Sentar y Asignar power_input close" at bounding box center [789, 135] width 1151 height 65
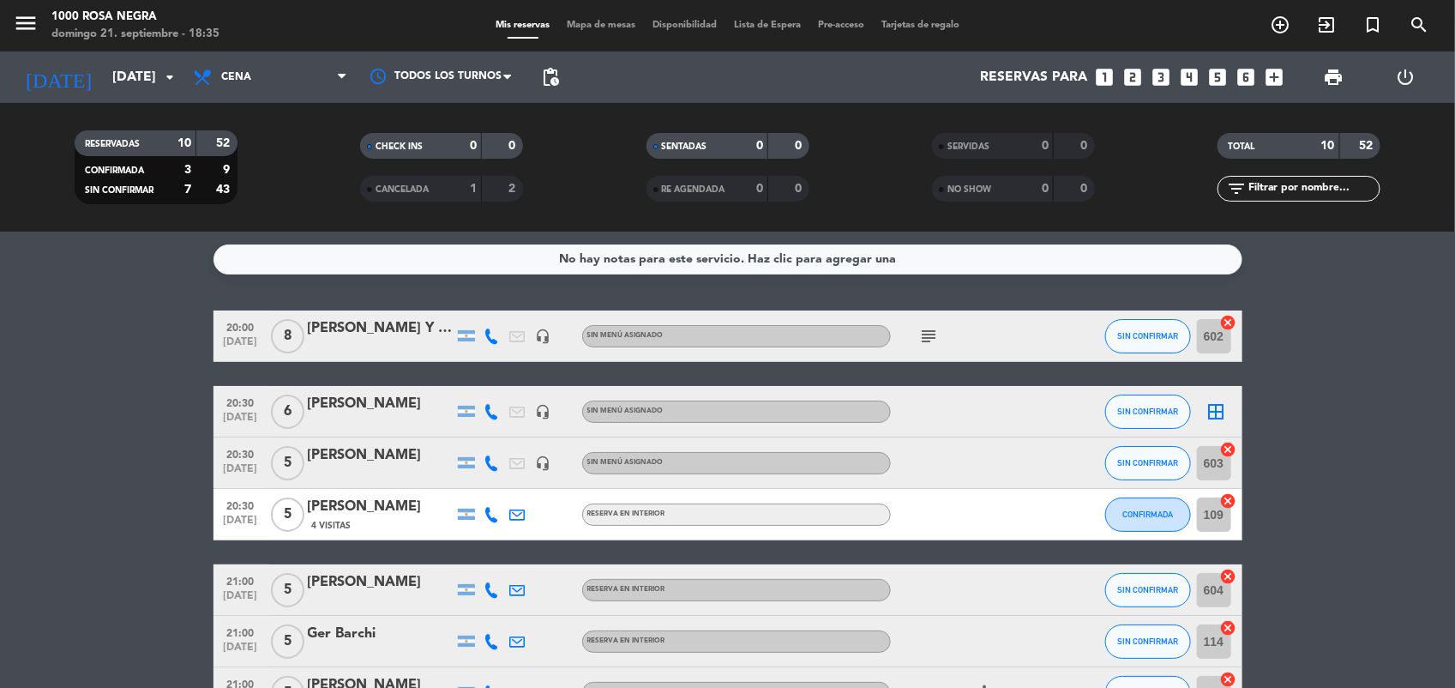
click at [592, 22] on span "Mapa de mesas" at bounding box center [601, 25] width 86 height 9
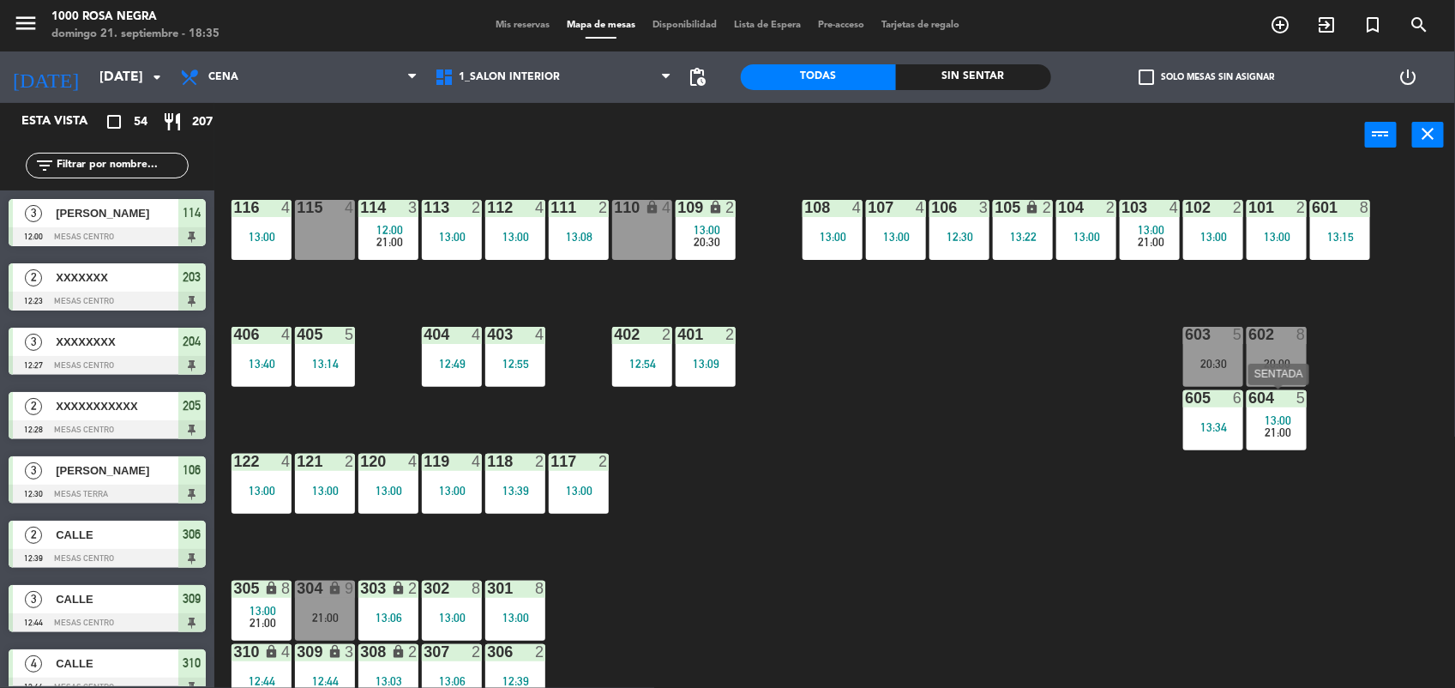
click at [1280, 418] on span "13:00" at bounding box center [1278, 420] width 27 height 14
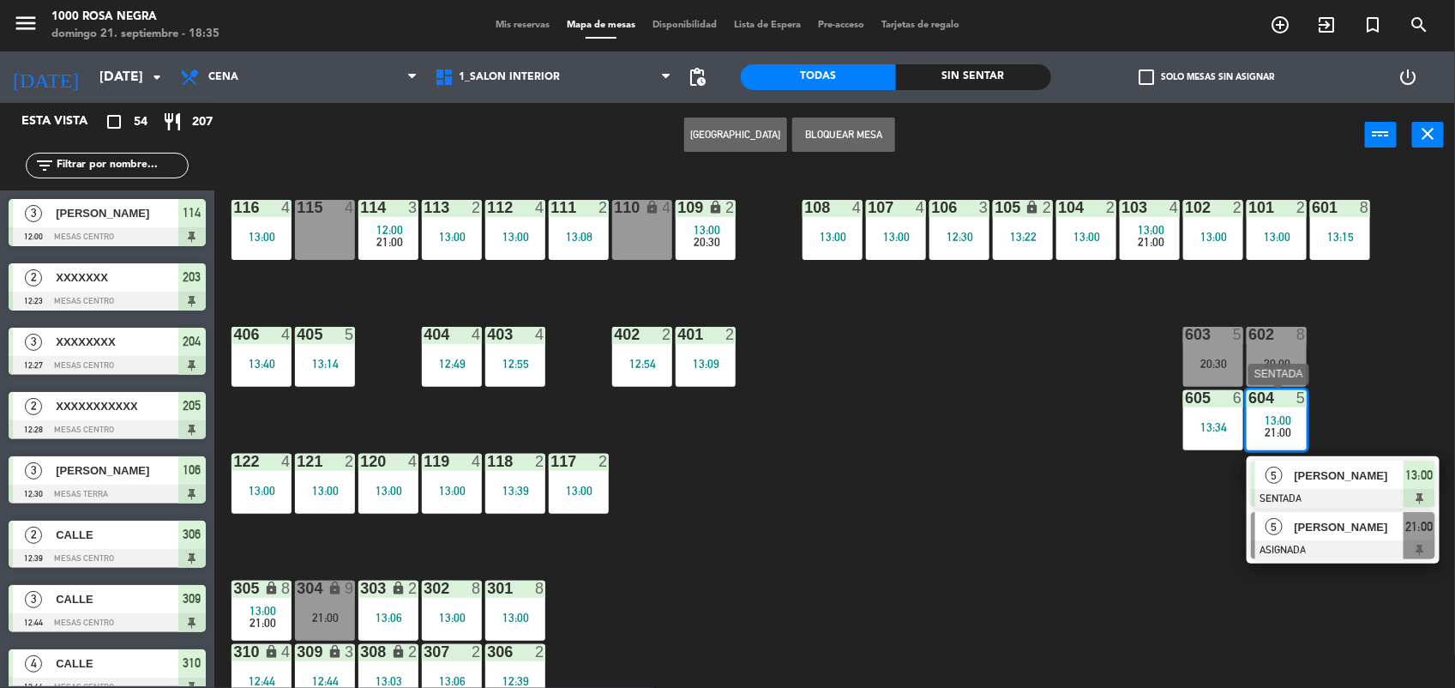
click at [1313, 542] on div at bounding box center [1343, 549] width 184 height 19
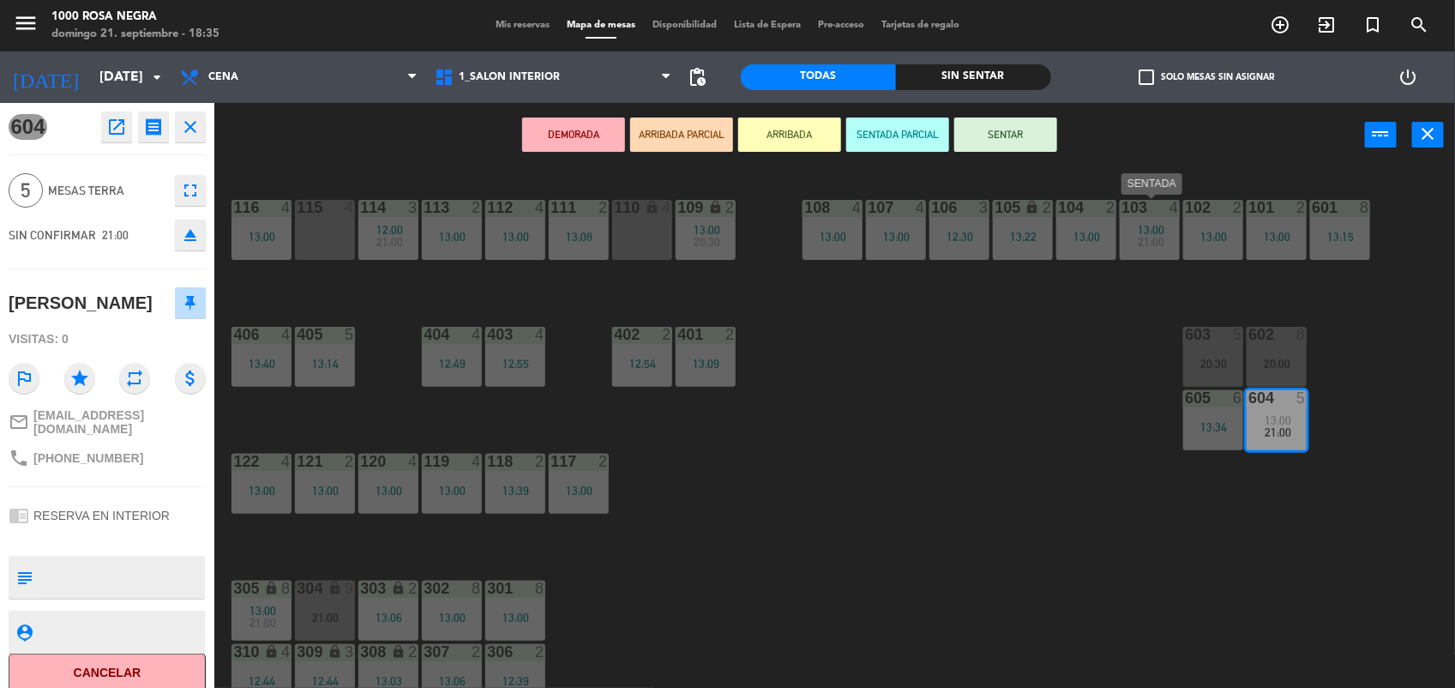
click at [1137, 225] on div "13:00" at bounding box center [1150, 230] width 60 height 12
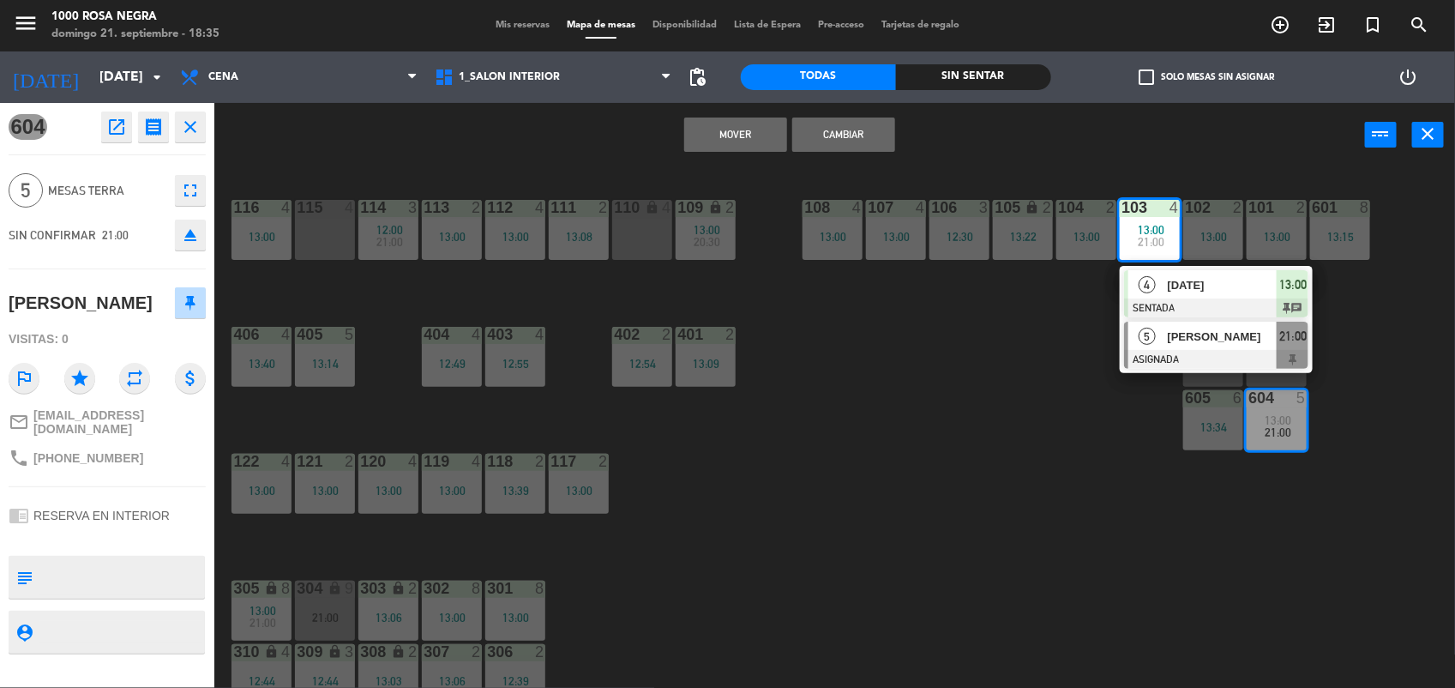
click at [1166, 362] on div at bounding box center [1216, 359] width 184 height 19
click at [837, 135] on button "Cambiar" at bounding box center [843, 134] width 103 height 34
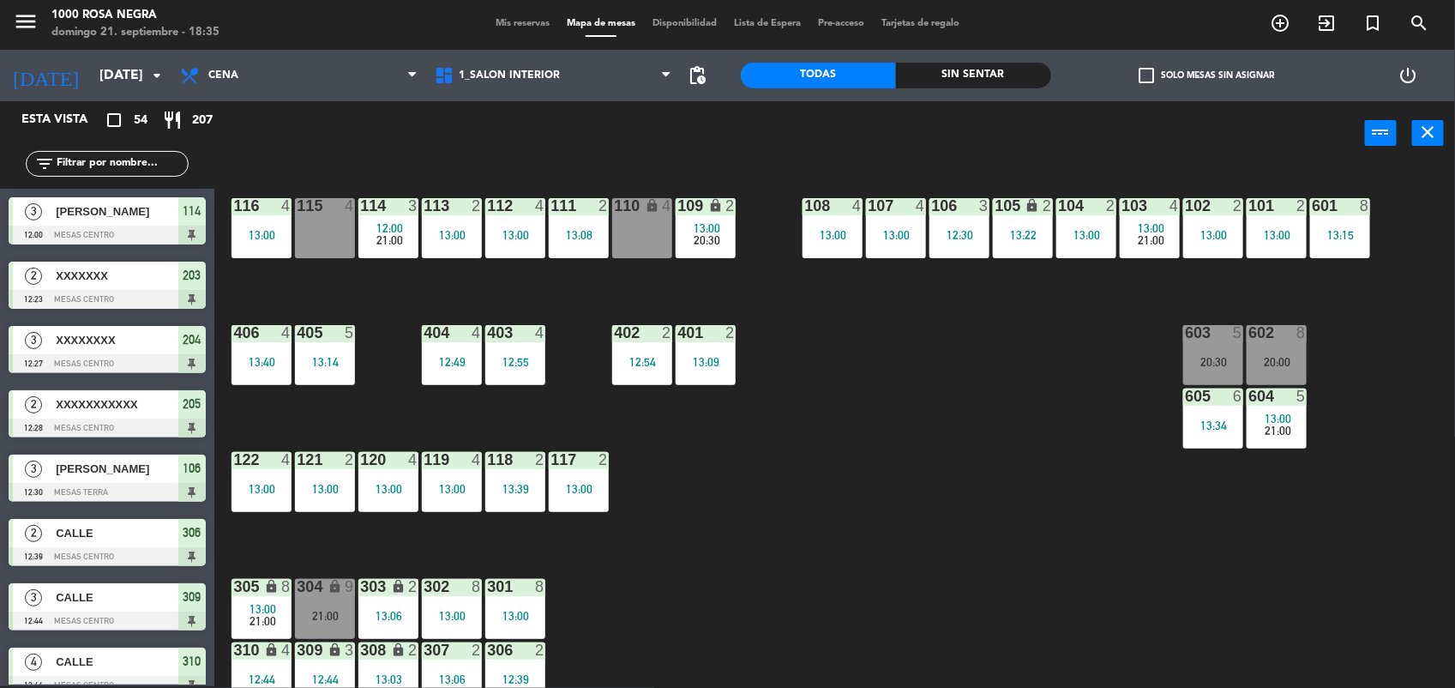
scroll to position [837, 0]
click at [1141, 221] on span "13:00" at bounding box center [1151, 228] width 27 height 14
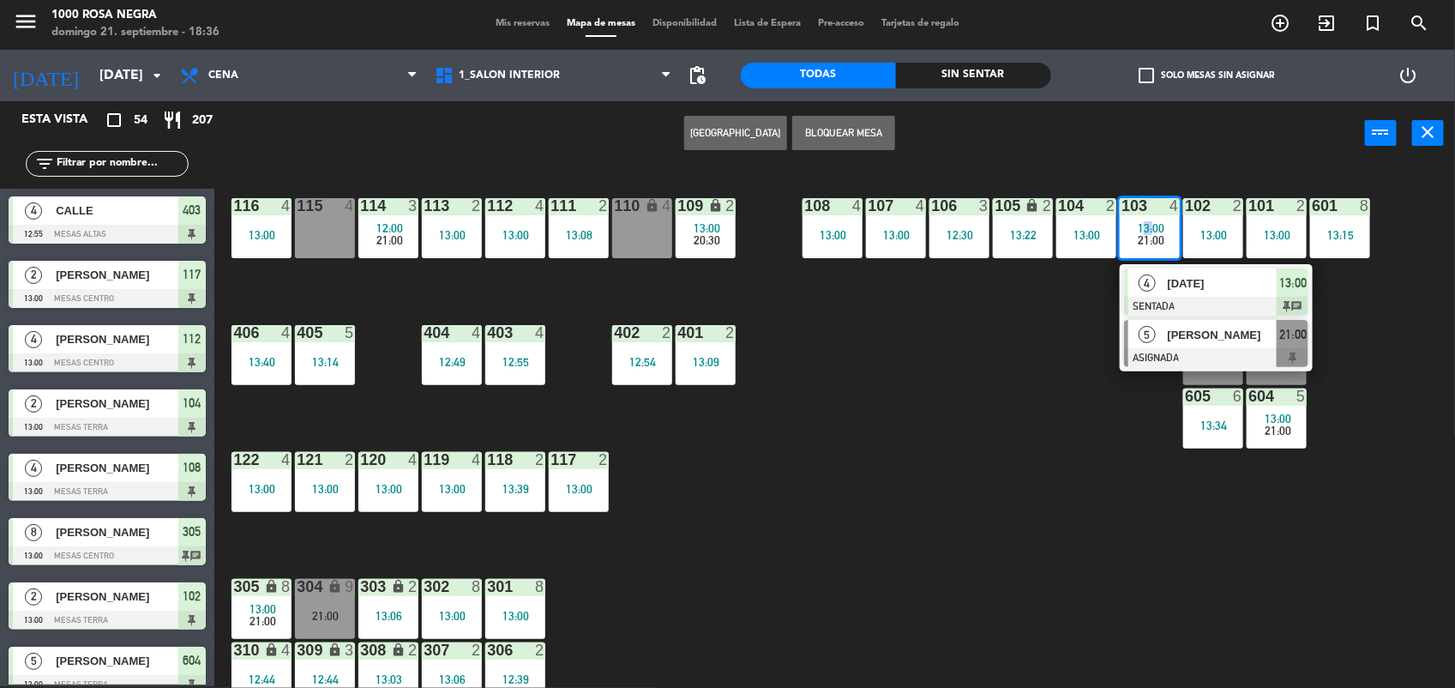
click at [1151, 352] on div at bounding box center [1216, 357] width 184 height 19
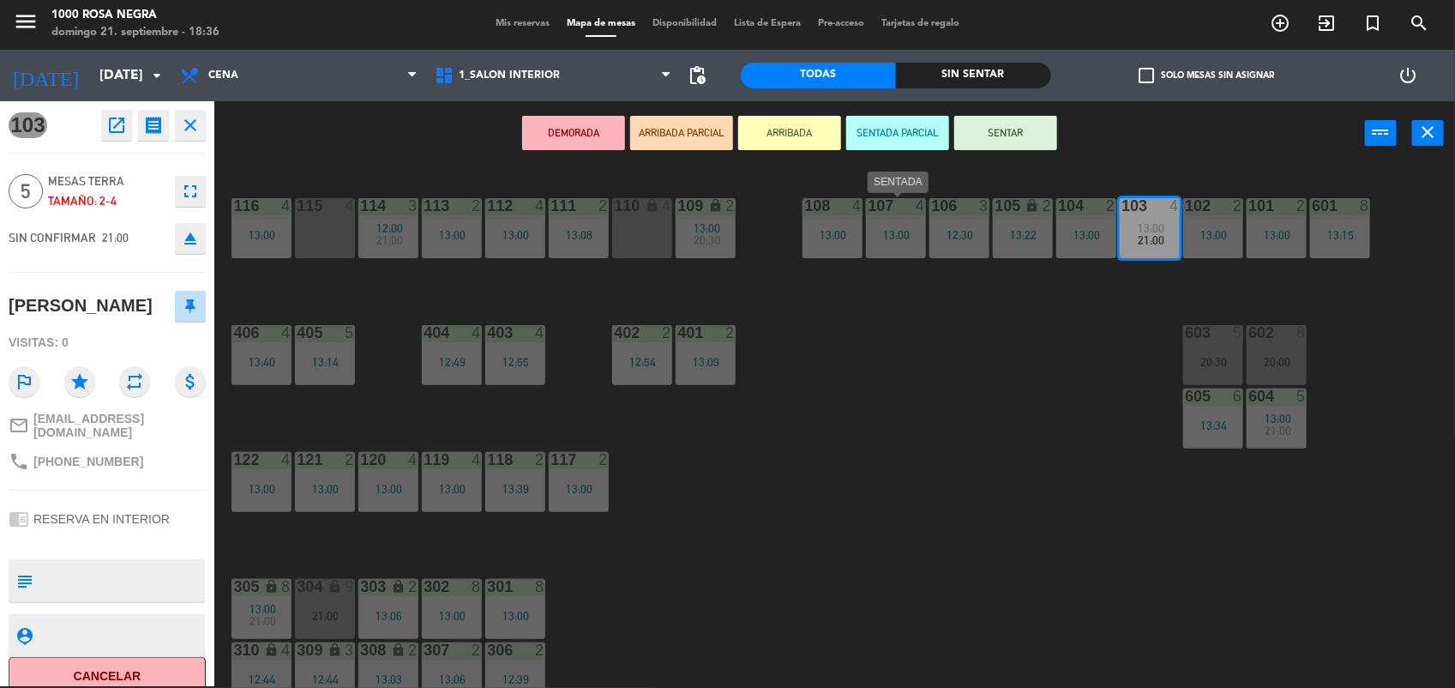
click at [881, 223] on div "107 4 13:00" at bounding box center [896, 228] width 60 height 60
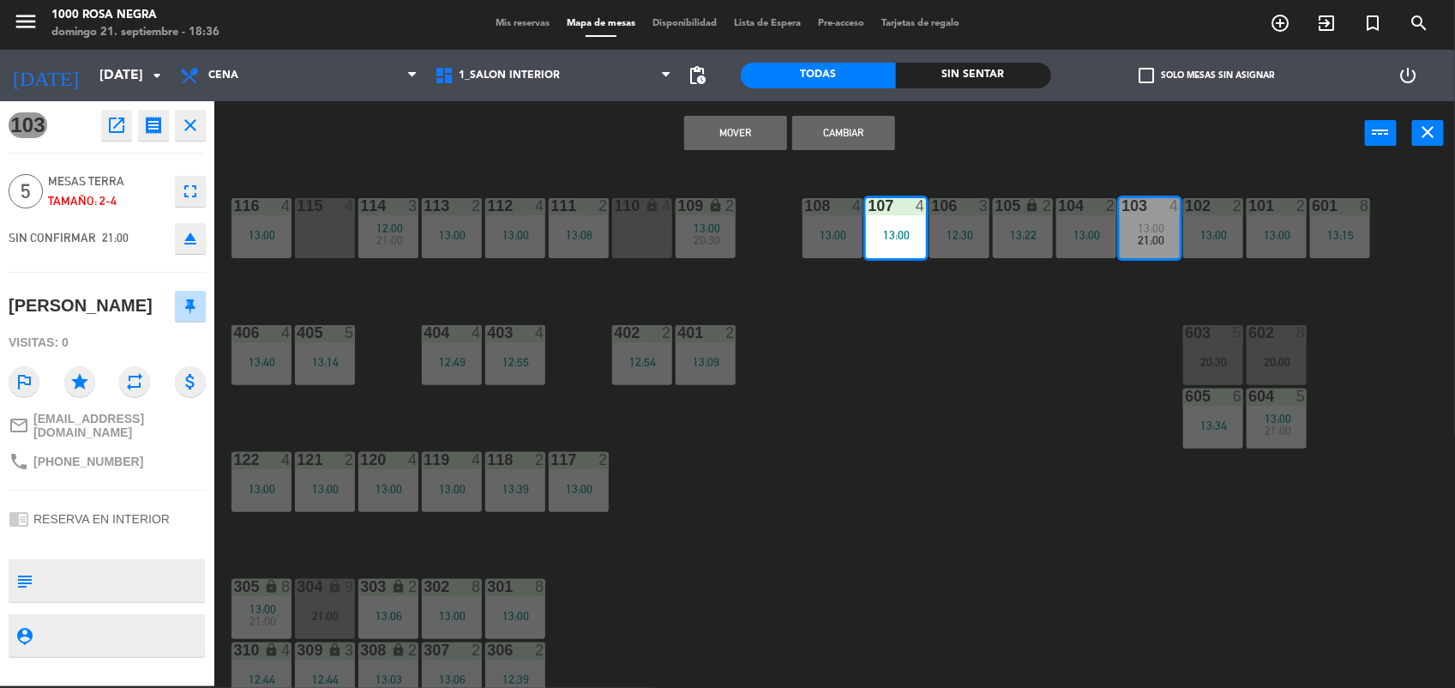
click at [748, 130] on button "Mover" at bounding box center [735, 133] width 103 height 34
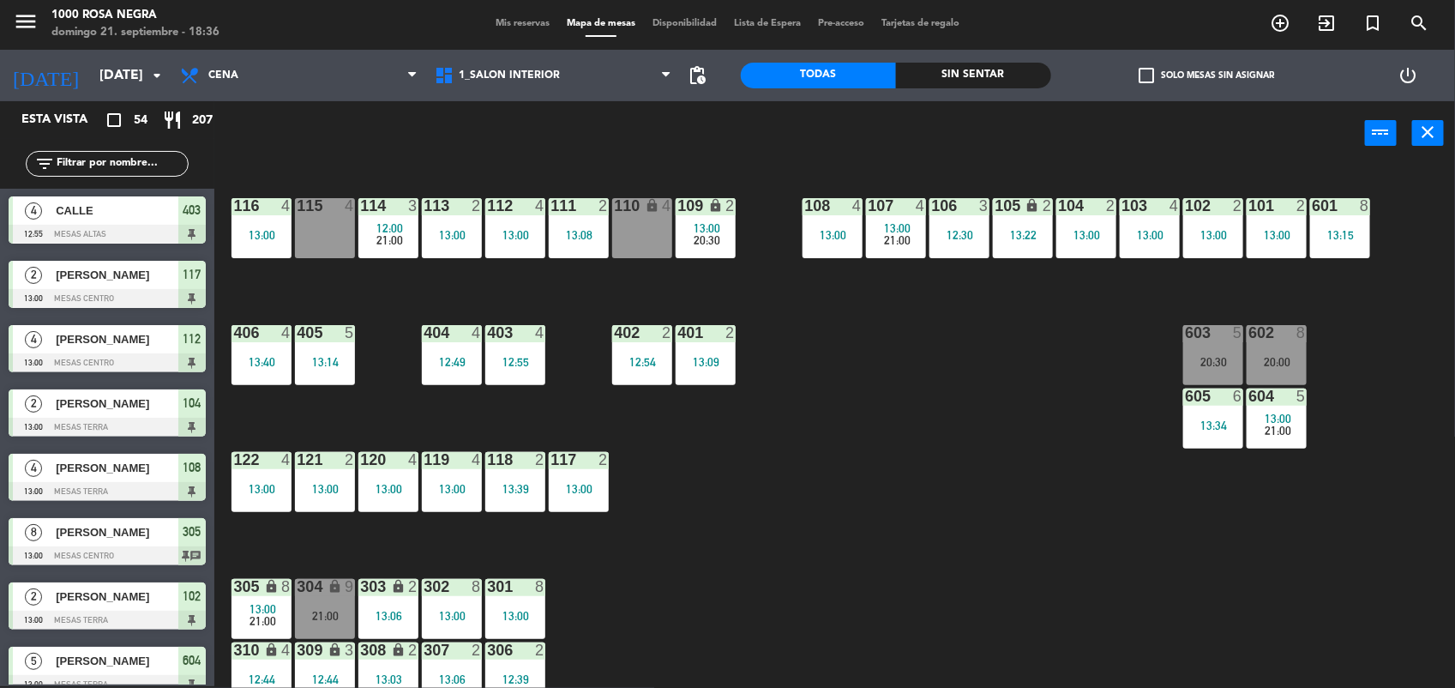
click at [519, 26] on span "Mis reservas" at bounding box center [522, 23] width 71 height 9
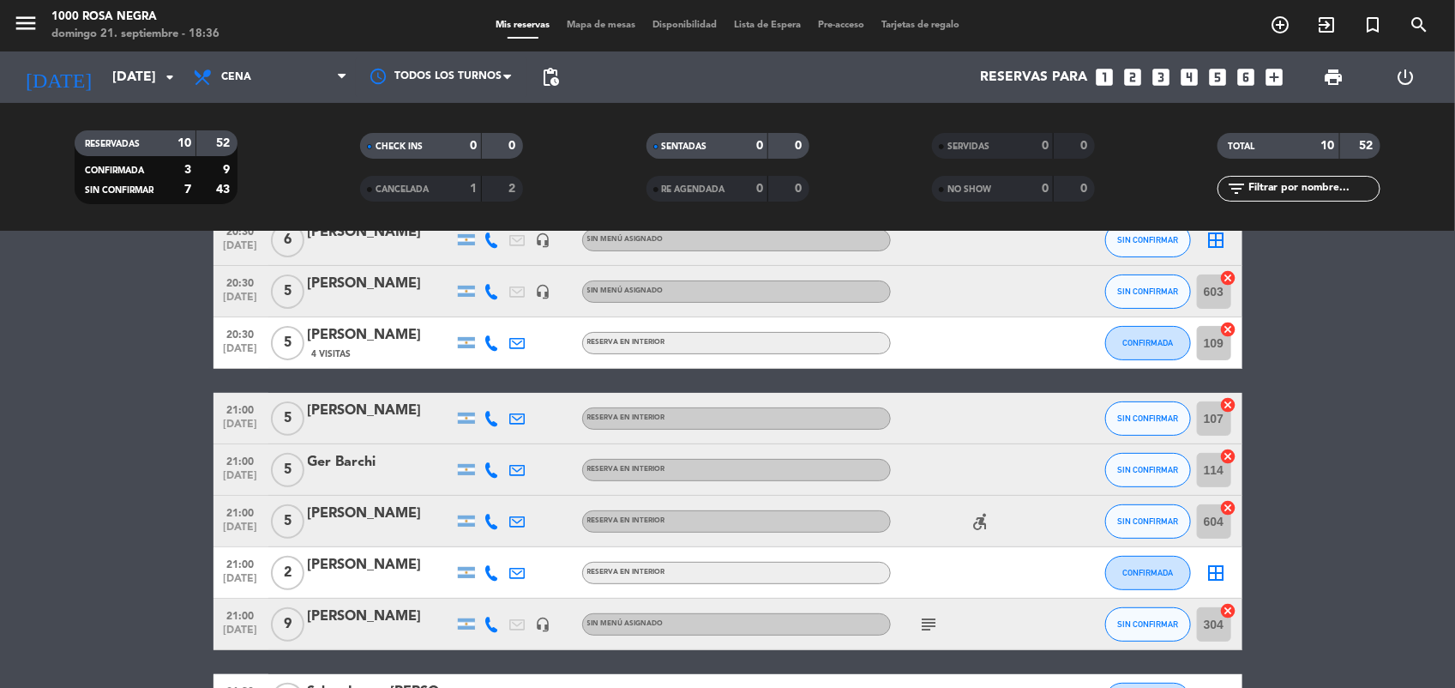
scroll to position [294, 0]
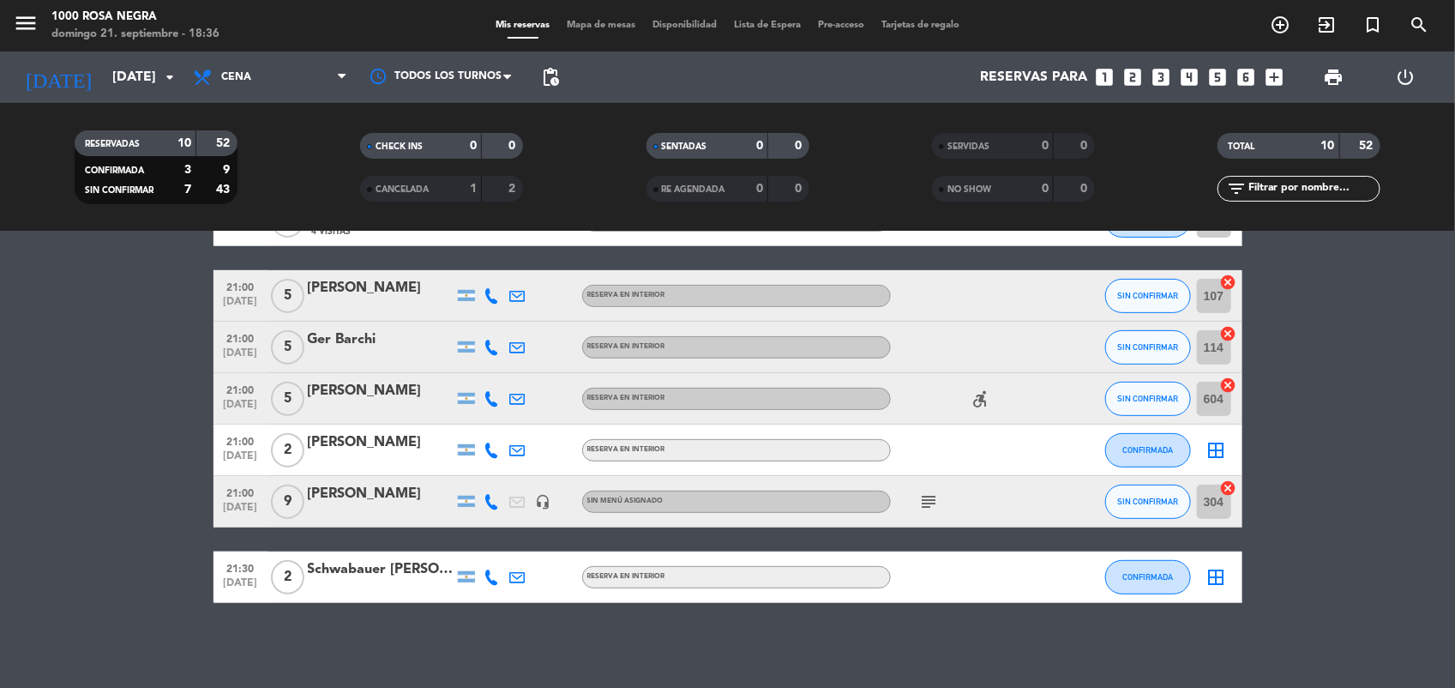
click at [1215, 453] on icon "border_all" at bounding box center [1216, 450] width 21 height 21
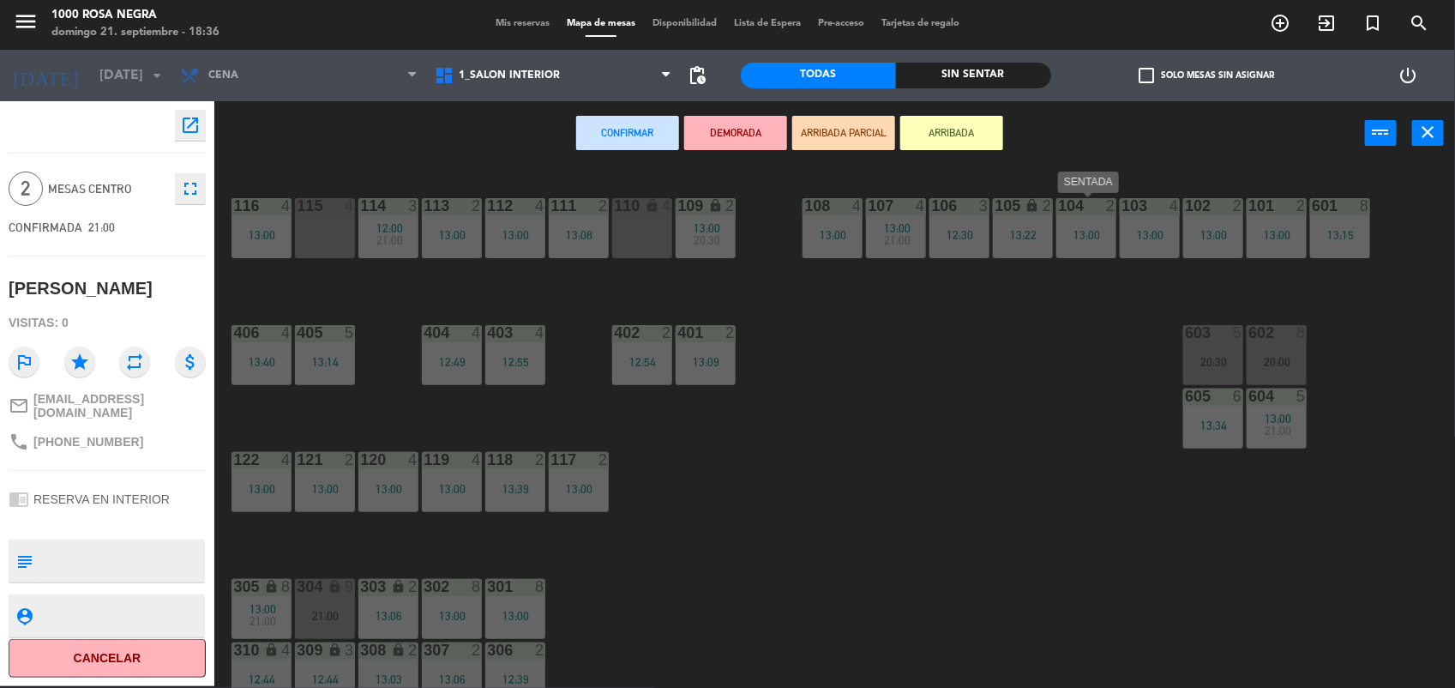
click at [1091, 231] on div "13:00" at bounding box center [1086, 235] width 60 height 12
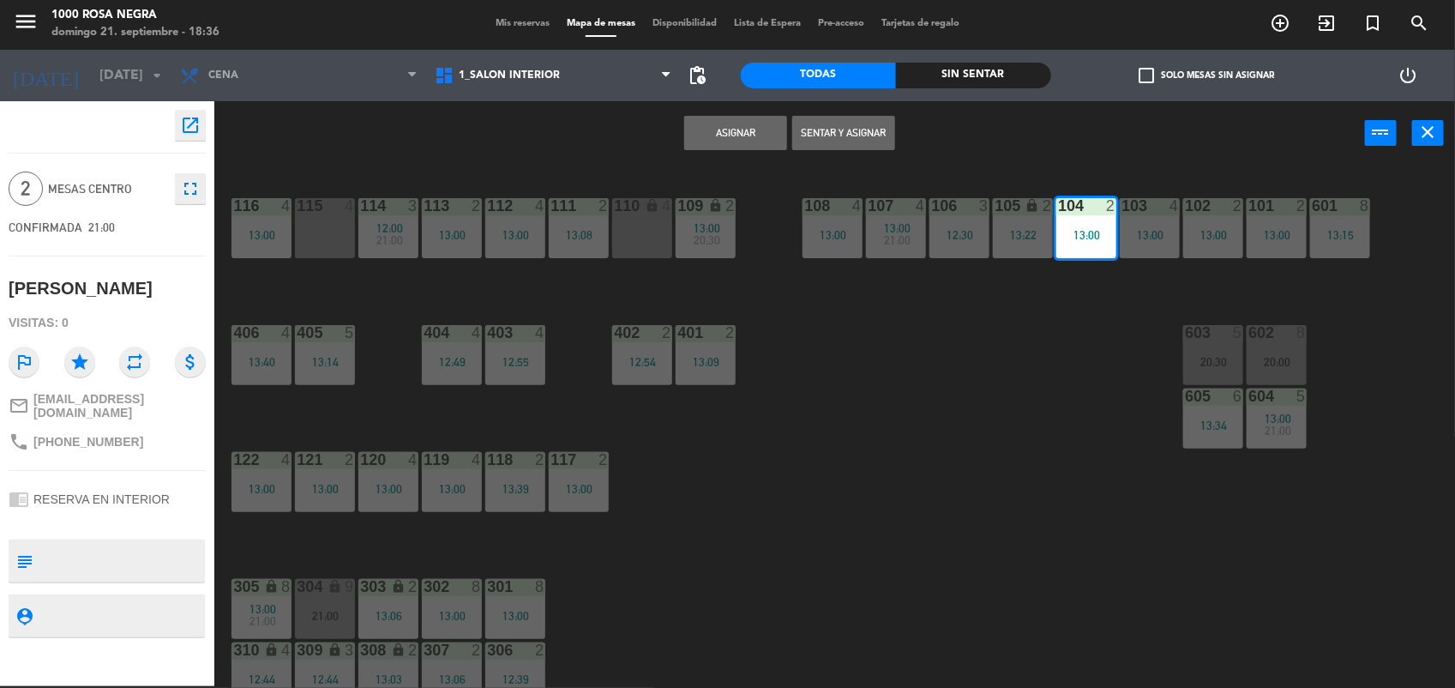
click at [739, 127] on button "Asignar" at bounding box center [735, 133] width 103 height 34
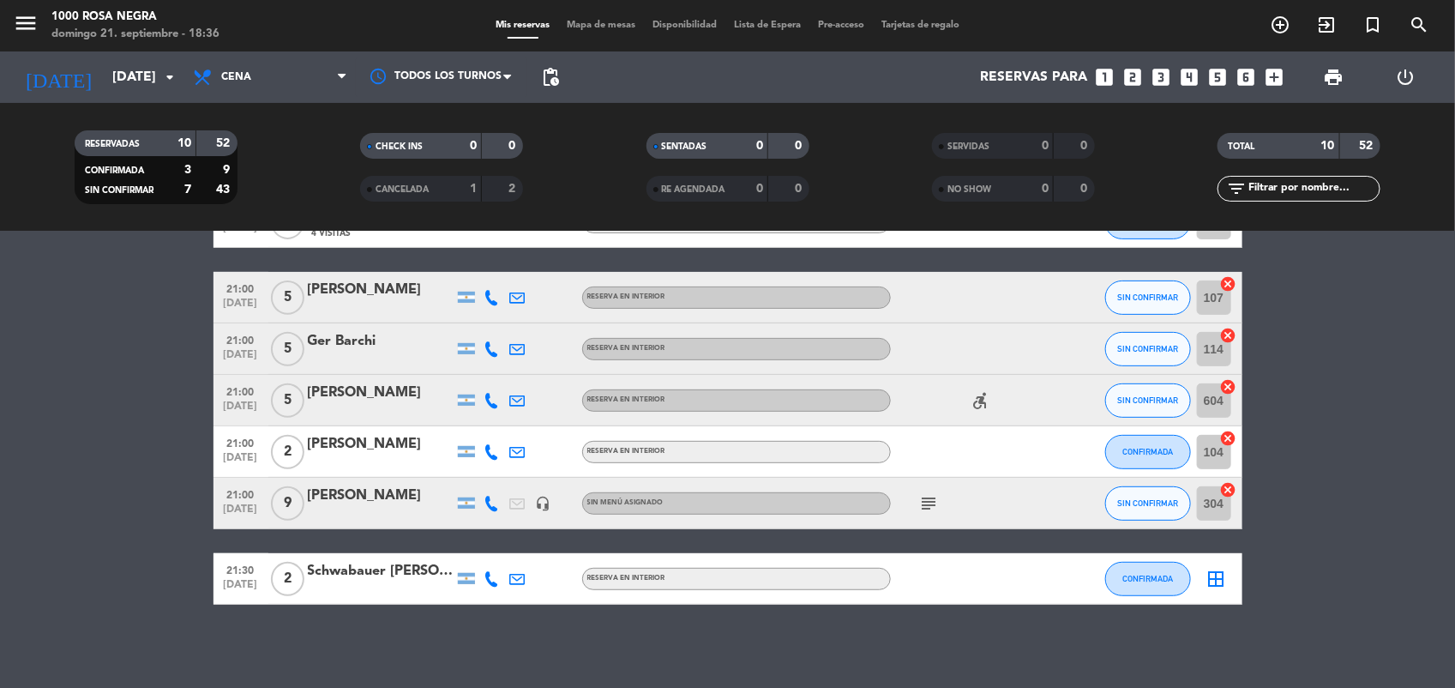
scroll to position [294, 0]
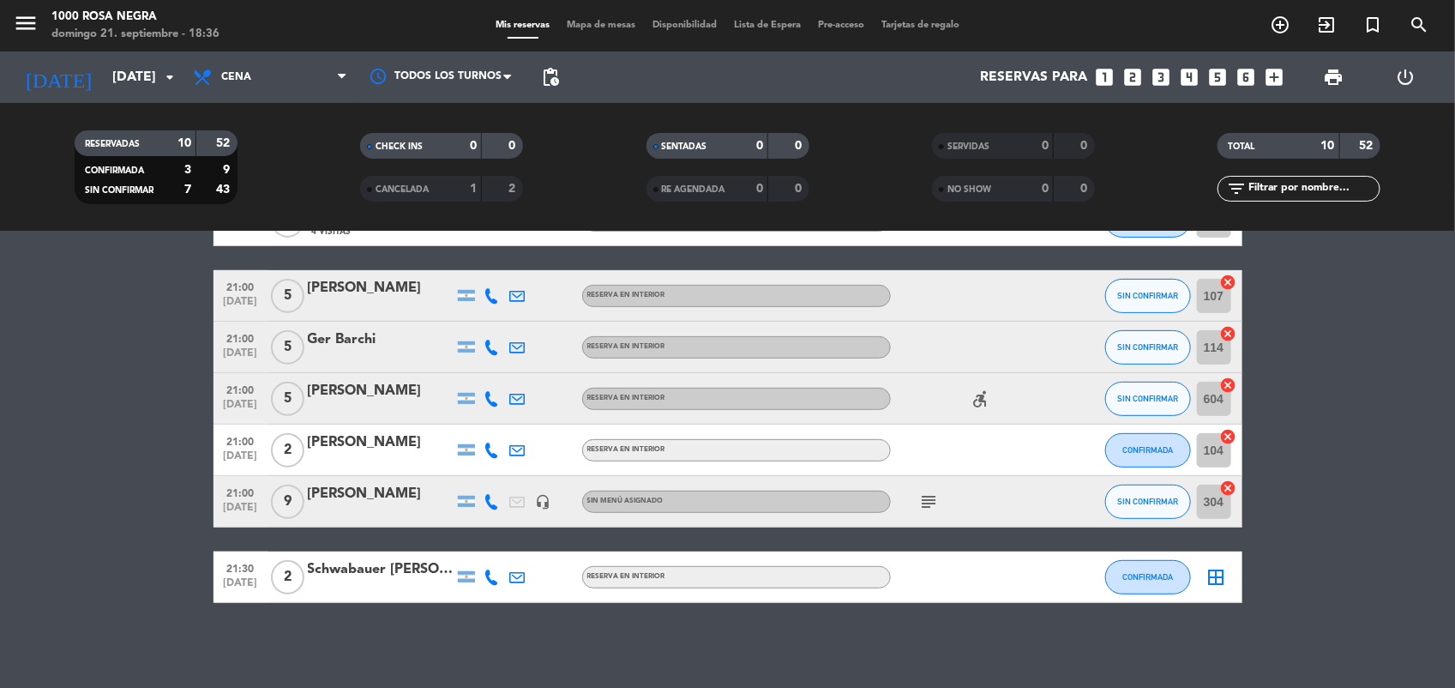
click at [1210, 572] on icon "border_all" at bounding box center [1216, 577] width 21 height 21
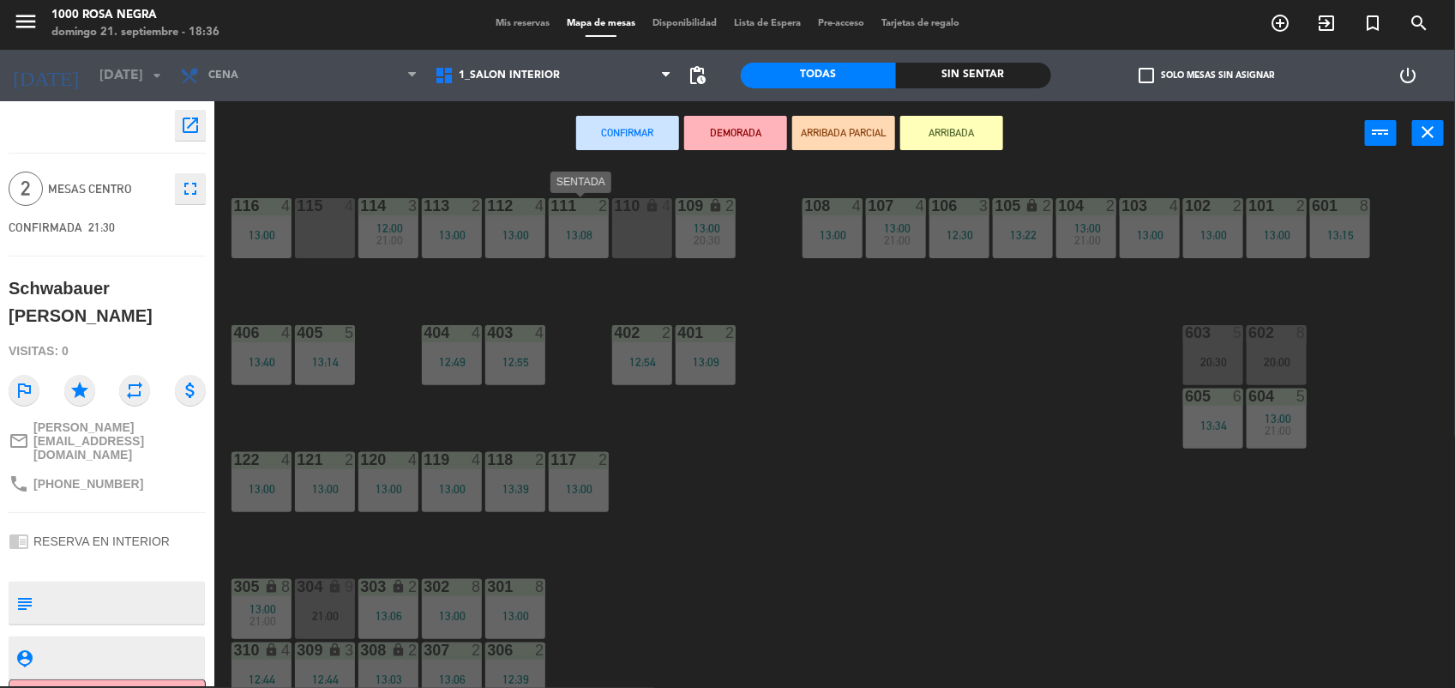
click at [563, 232] on div "13:08" at bounding box center [579, 235] width 60 height 12
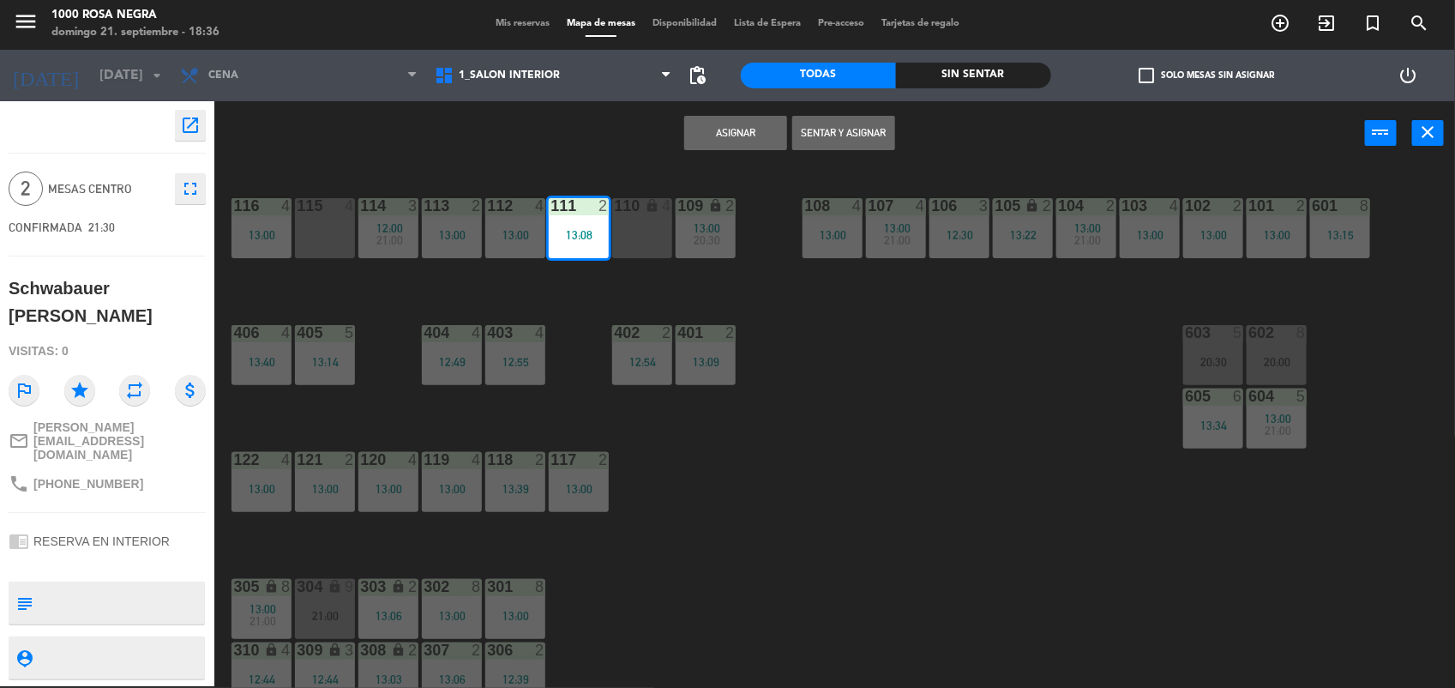
click at [731, 135] on button "Asignar" at bounding box center [735, 133] width 103 height 34
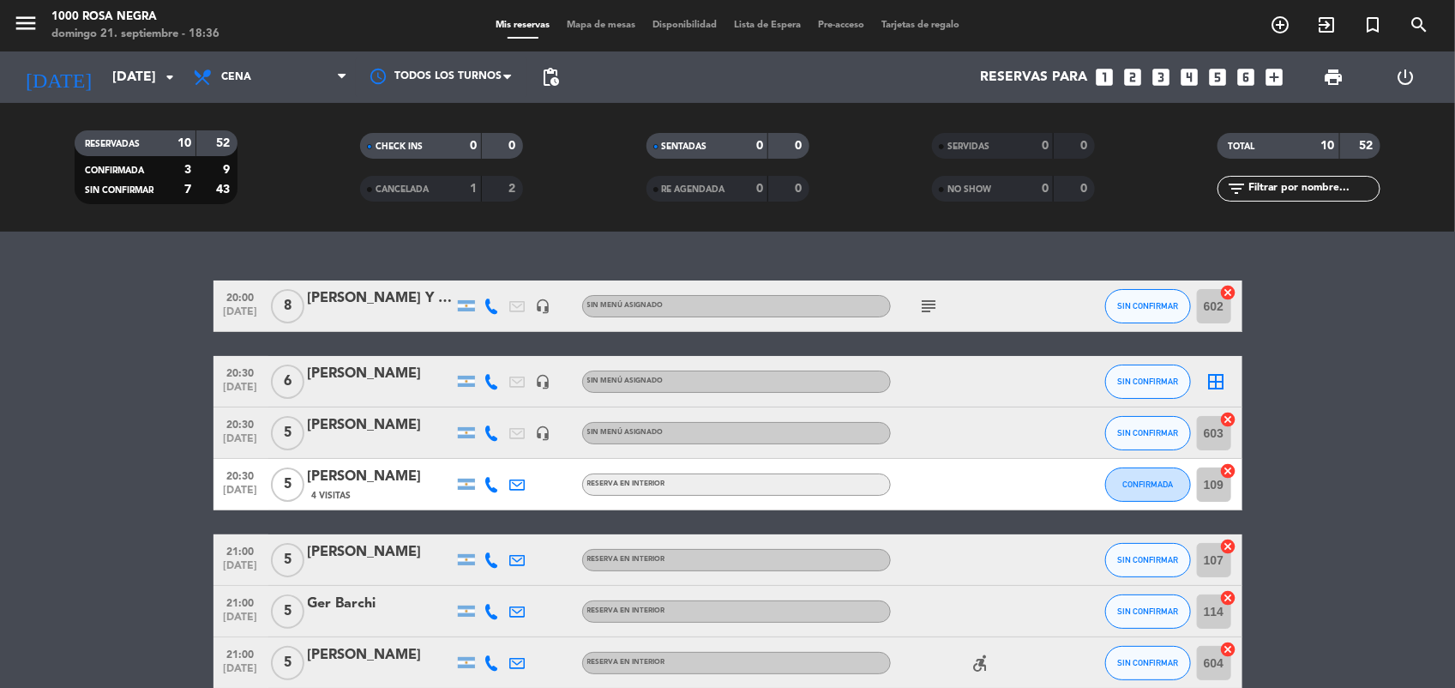
scroll to position [294, 0]
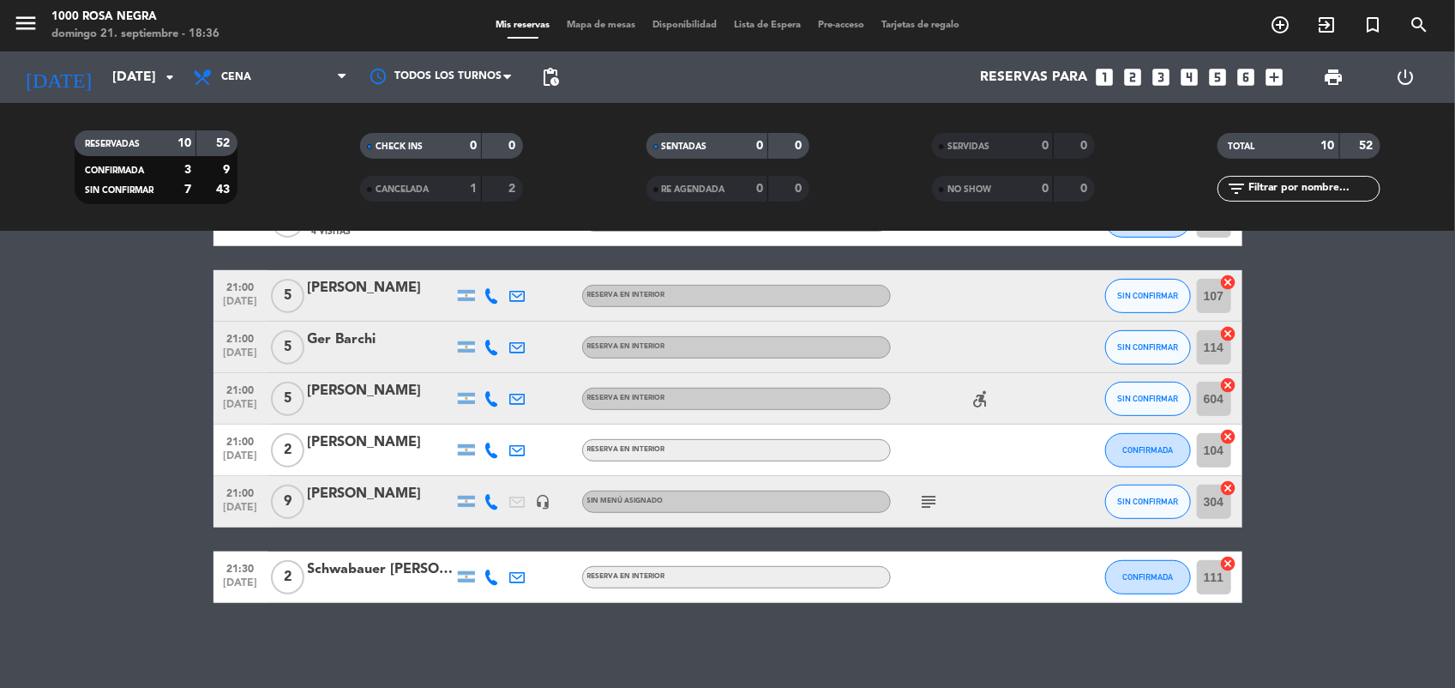
click at [917, 500] on span "subject" at bounding box center [930, 501] width 26 height 21
click at [923, 498] on icon "subject" at bounding box center [929, 501] width 21 height 21
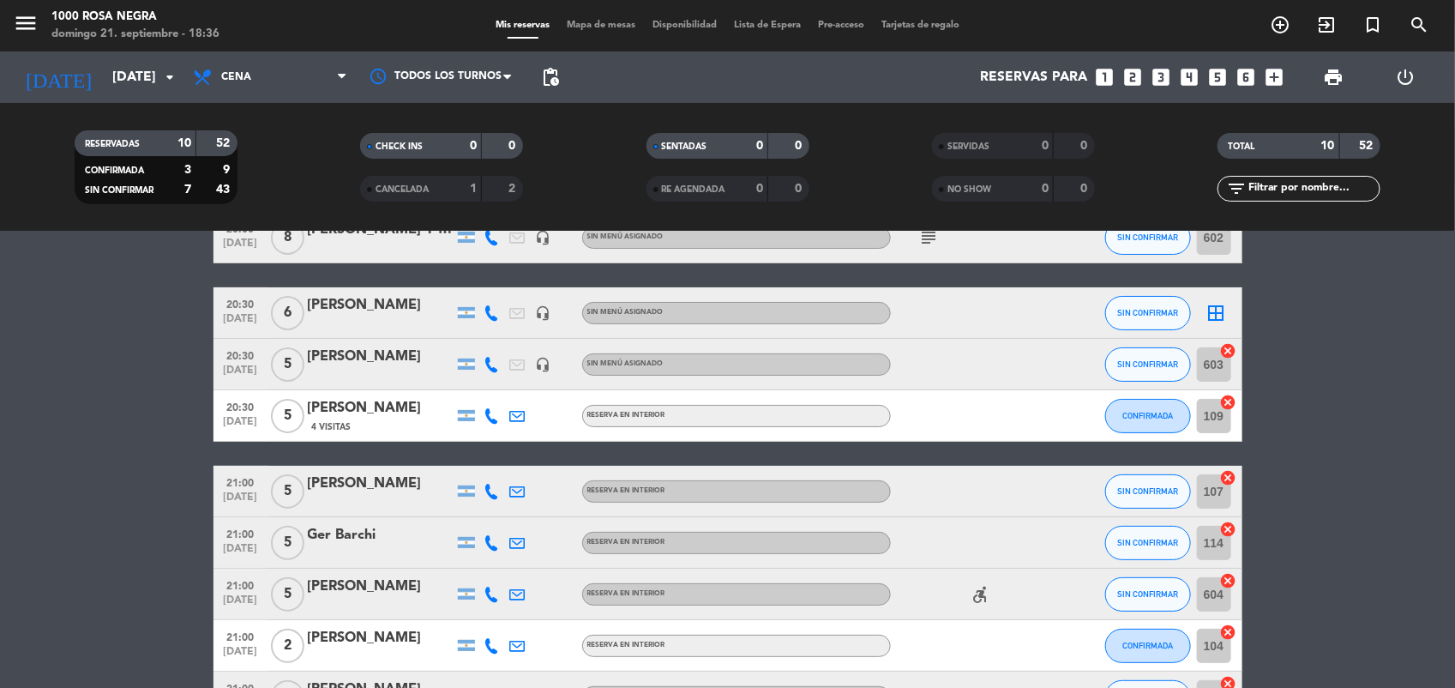
scroll to position [0, 0]
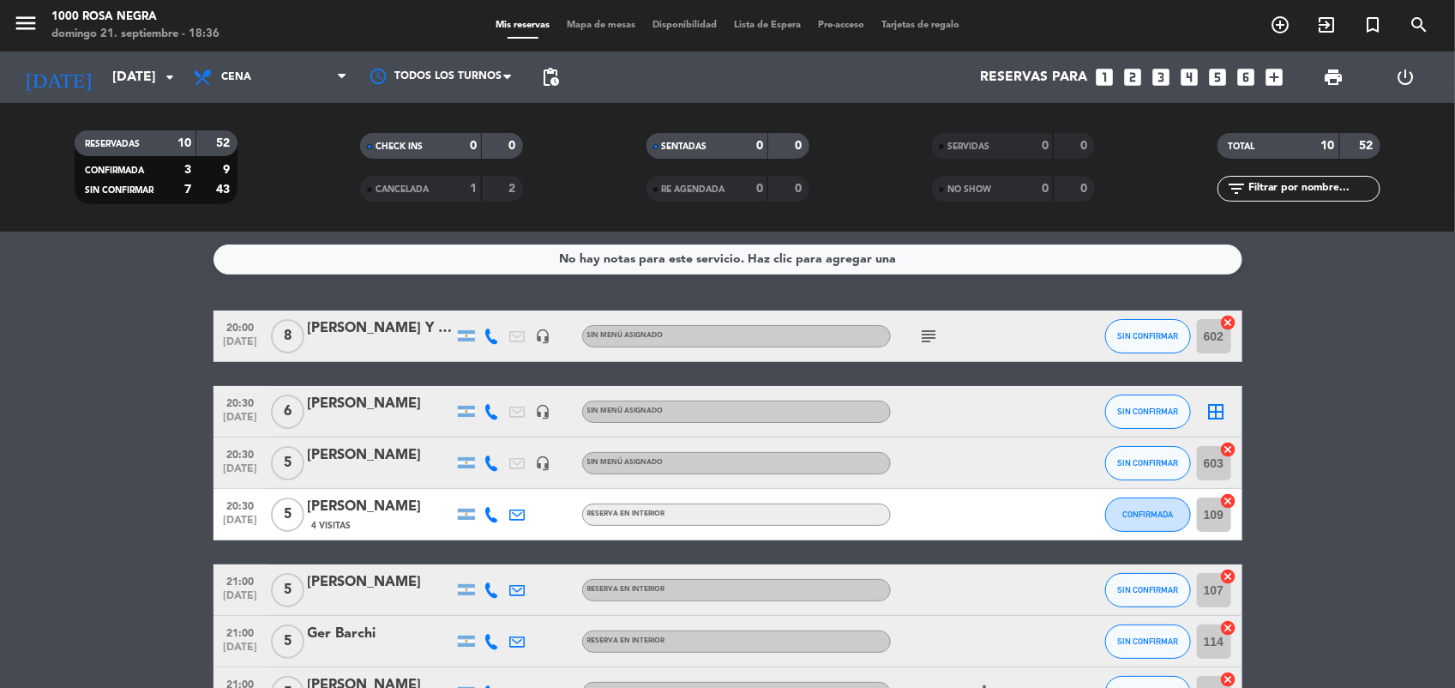
click at [1214, 409] on icon "border_all" at bounding box center [1216, 411] width 21 height 21
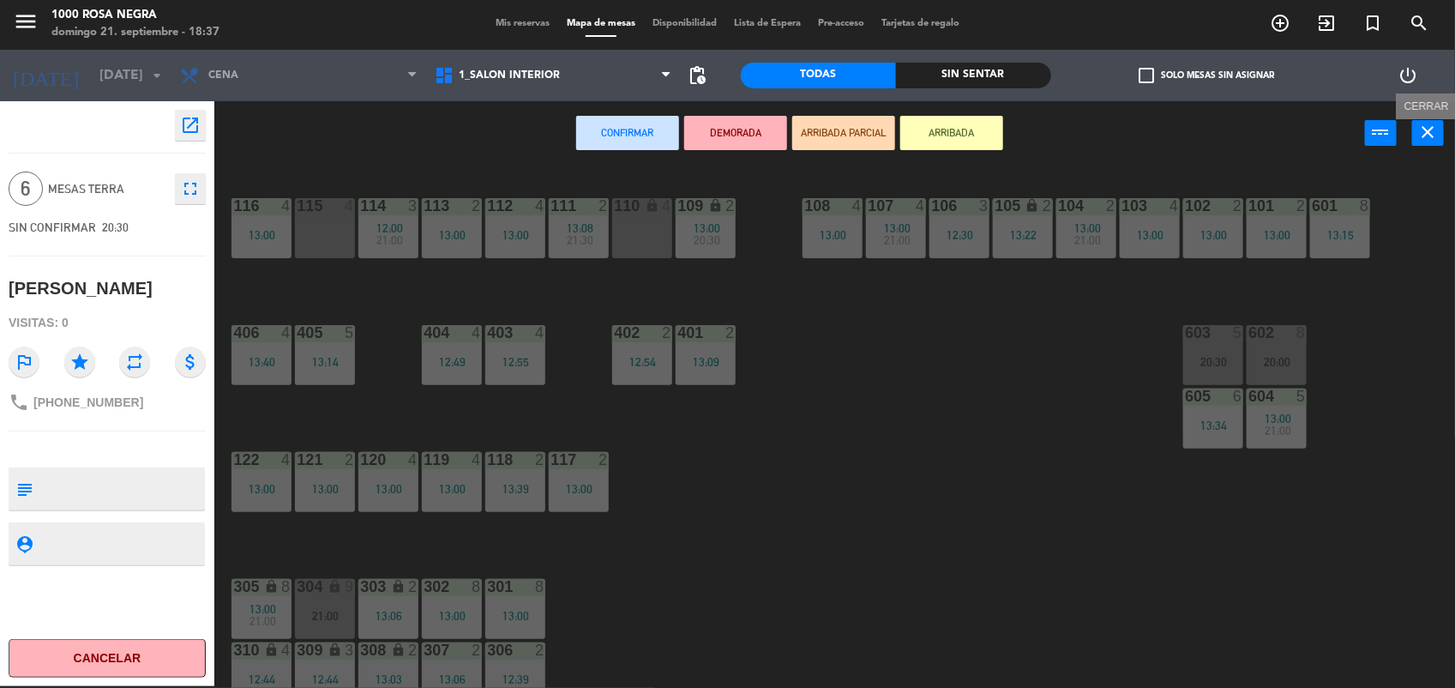
click at [1419, 126] on icon "close" at bounding box center [1428, 132] width 21 height 21
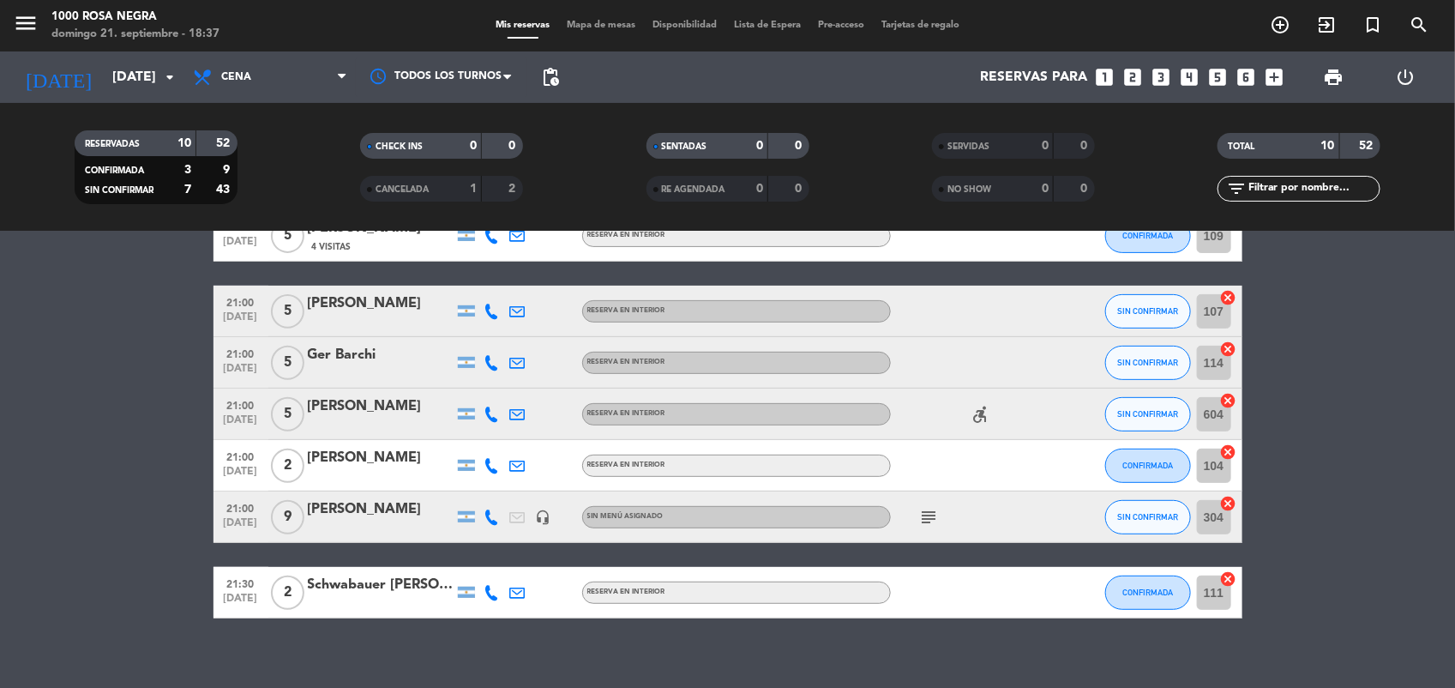
scroll to position [280, 0]
click at [1229, 502] on icon "cancel" at bounding box center [1228, 502] width 17 height 17
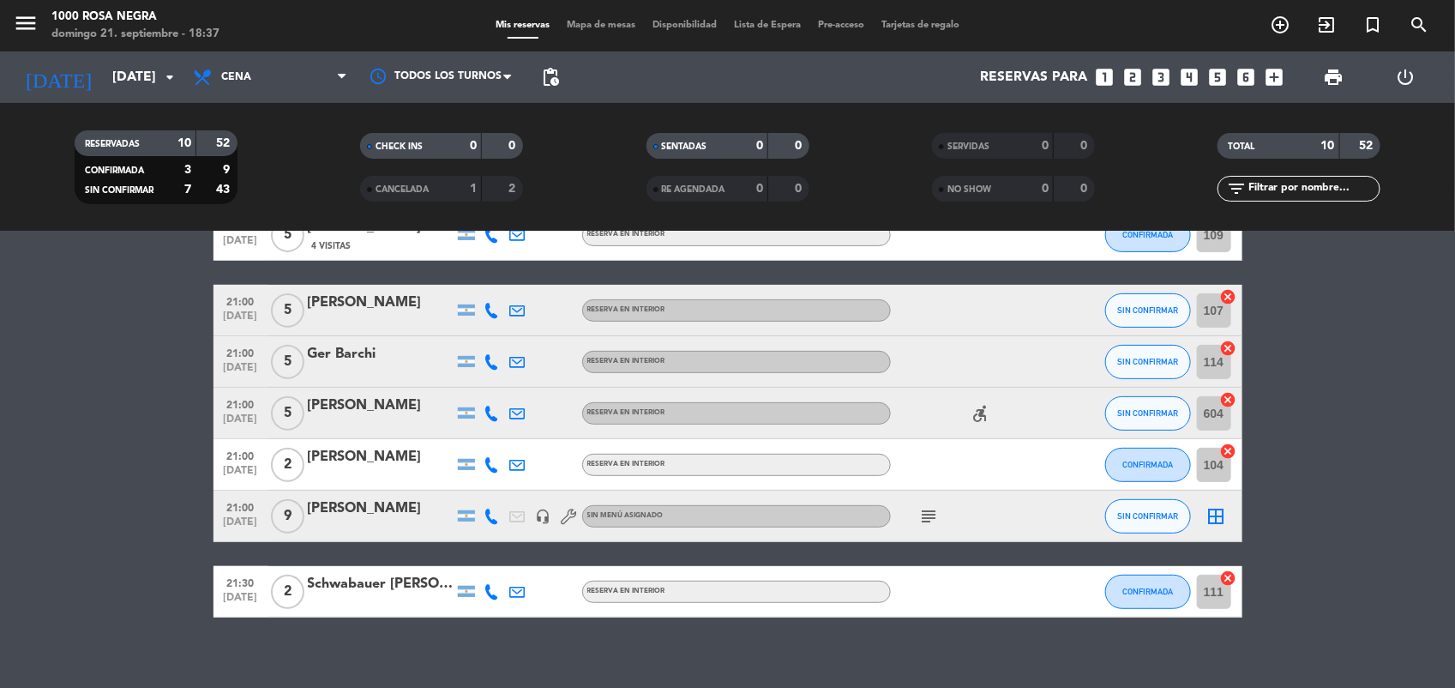
click at [923, 511] on icon "subject" at bounding box center [929, 516] width 21 height 21
click at [1210, 514] on icon "border_all" at bounding box center [1216, 516] width 21 height 21
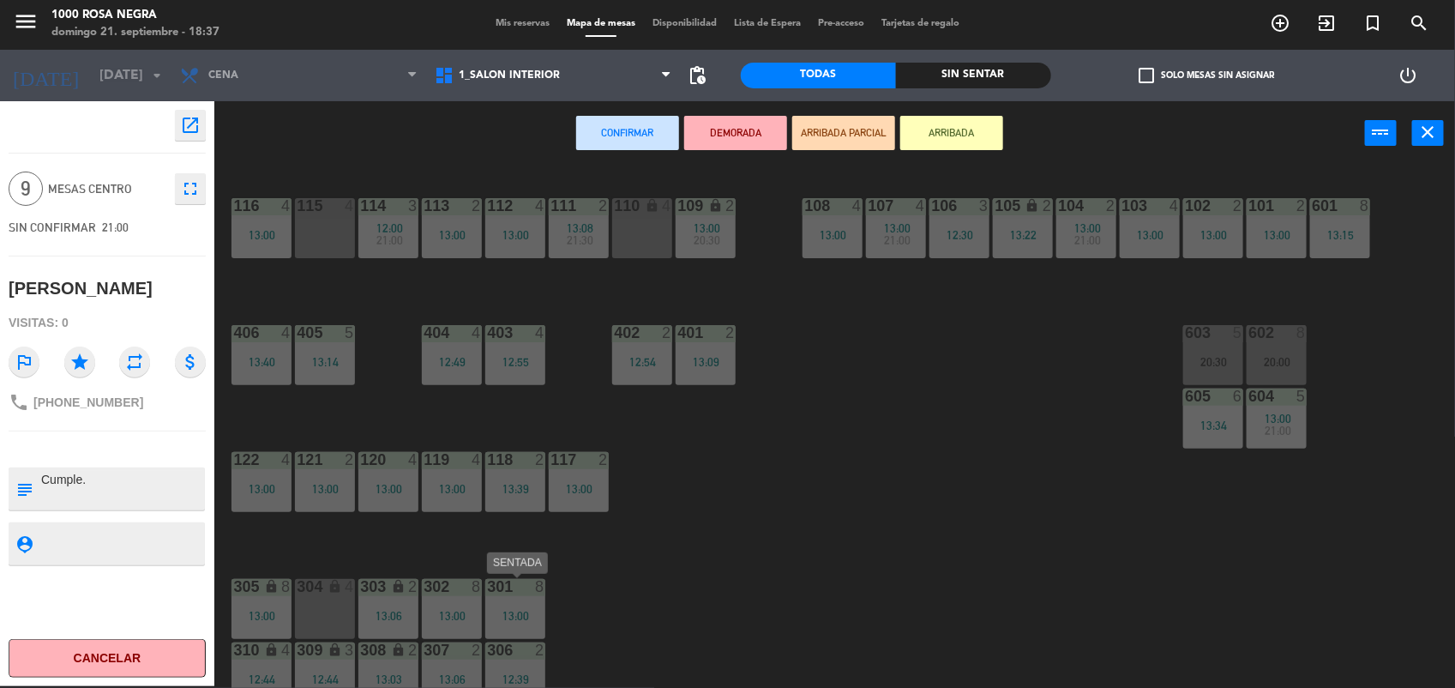
click at [530, 606] on div "301 8 13:00" at bounding box center [515, 609] width 60 height 60
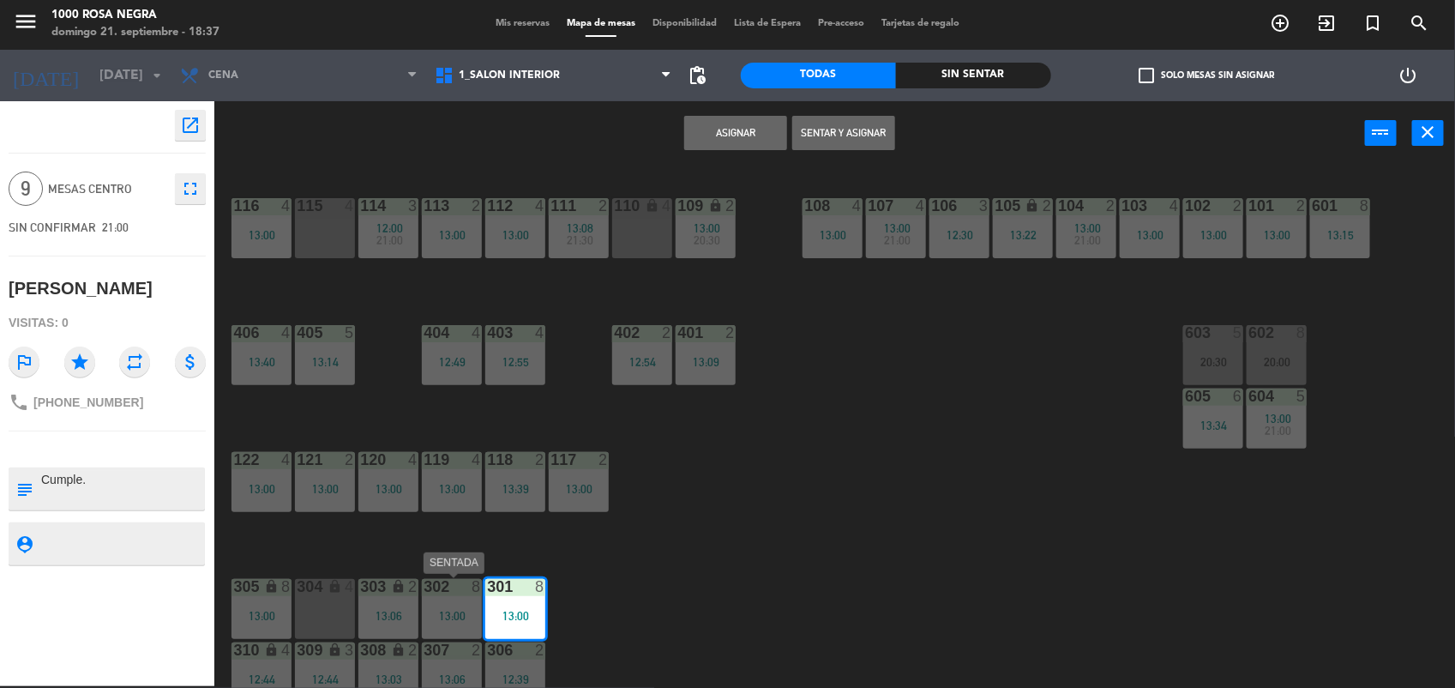
click at [453, 602] on div "302 8 13:00" at bounding box center [452, 609] width 60 height 60
click at [824, 126] on button "Unir y asignar" at bounding box center [843, 133] width 103 height 34
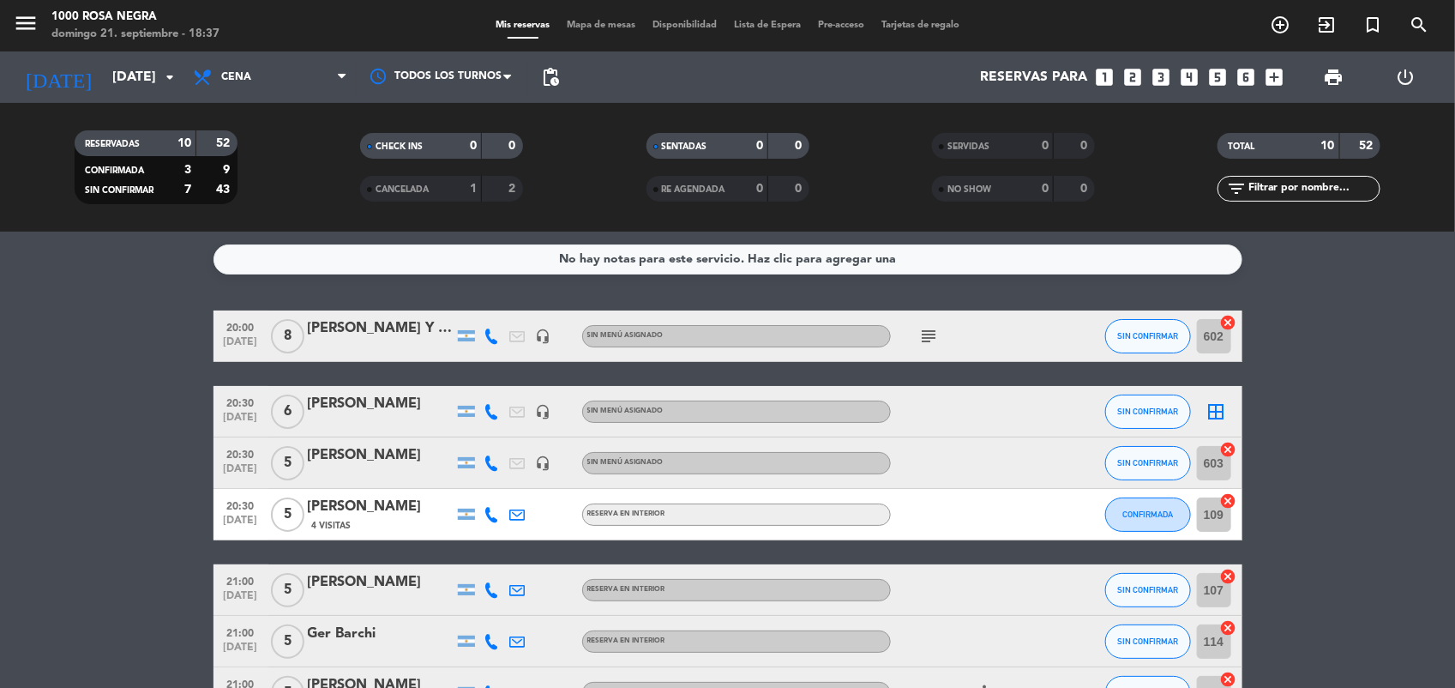
click at [1206, 412] on icon "border_all" at bounding box center [1216, 411] width 21 height 21
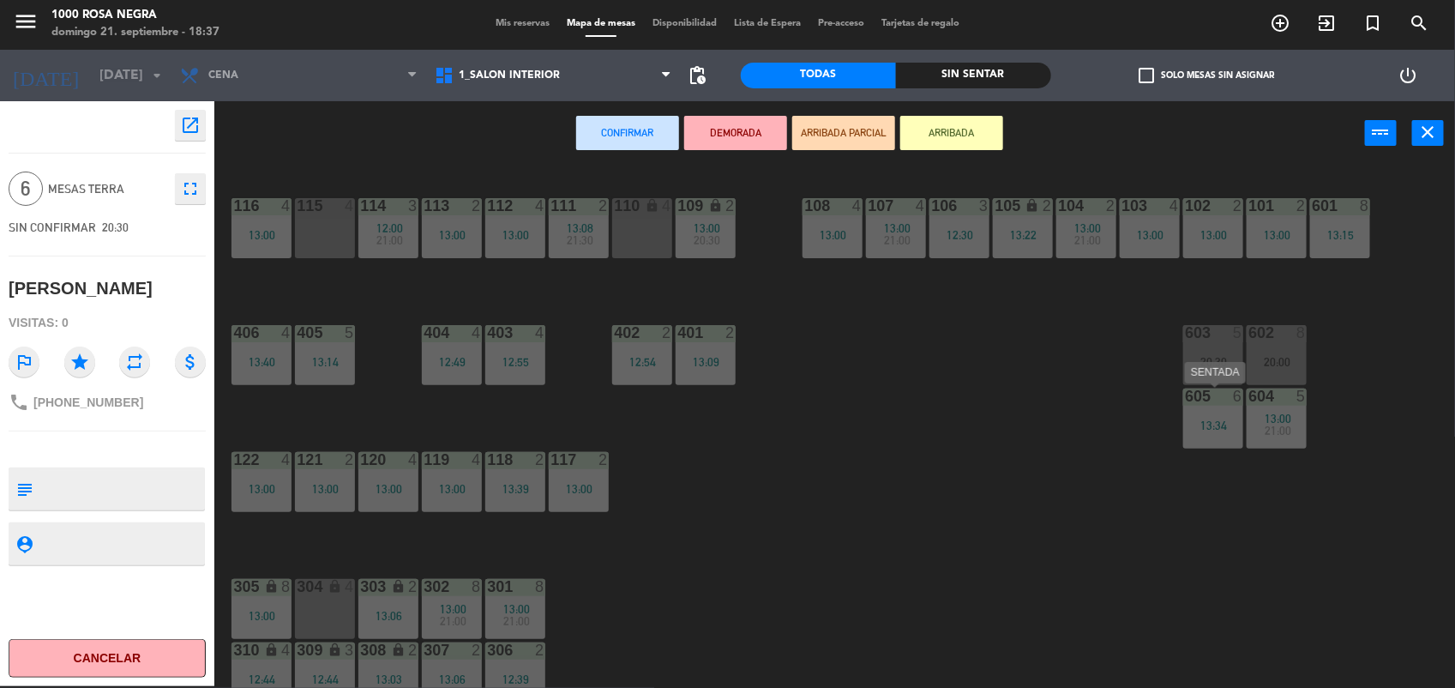
click at [1203, 410] on div "605 6 13:34" at bounding box center [1213, 418] width 60 height 60
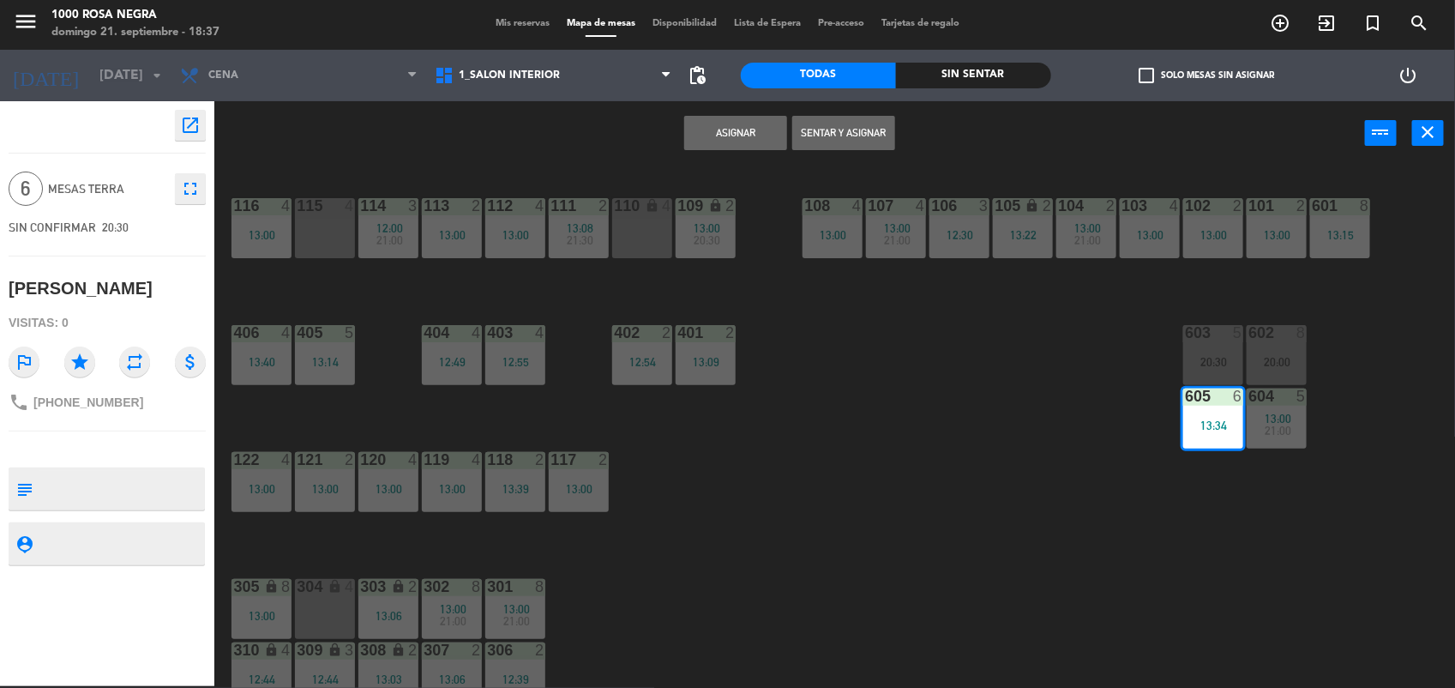
click at [740, 135] on button "Asignar" at bounding box center [735, 133] width 103 height 34
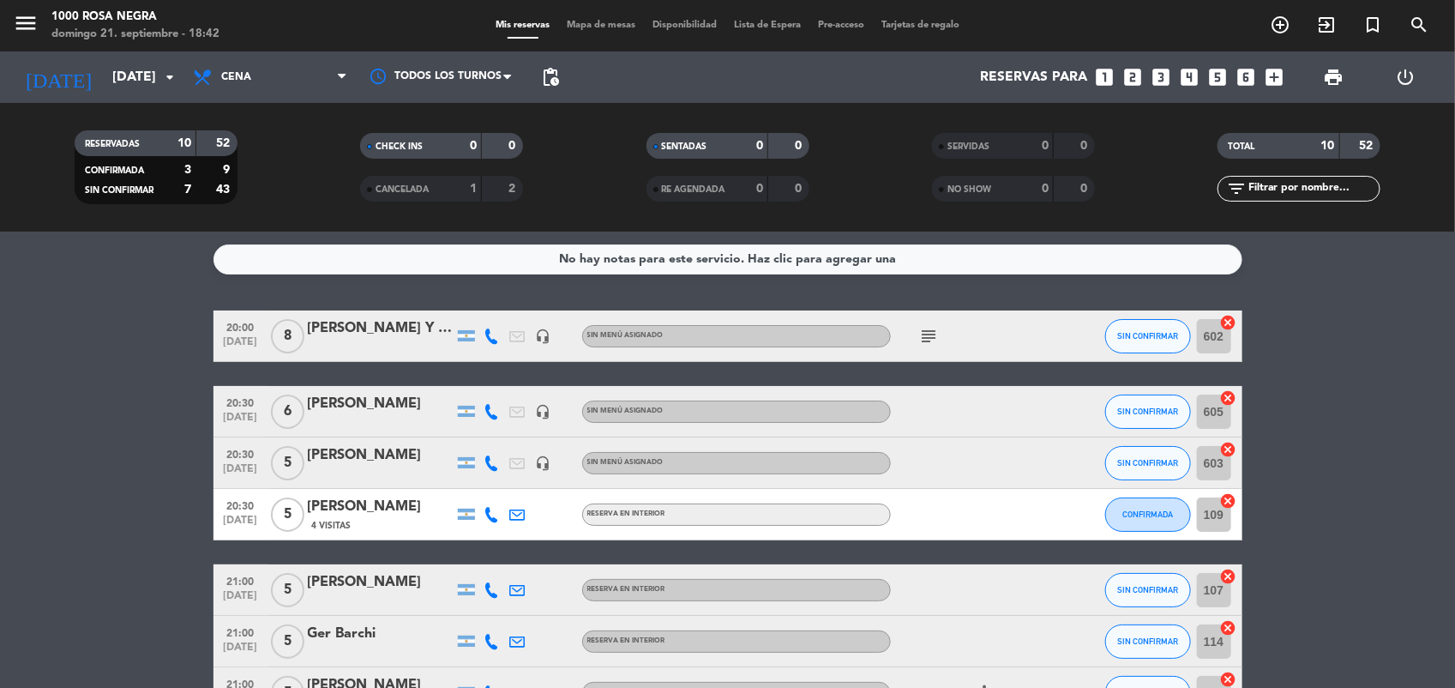
click at [1348, 461] on bookings-row "20:00 [DATE] 8 SOFIA Y [PERSON_NAME] headset_mic Sin menú asignado subject SIN …" at bounding box center [727, 603] width 1455 height 586
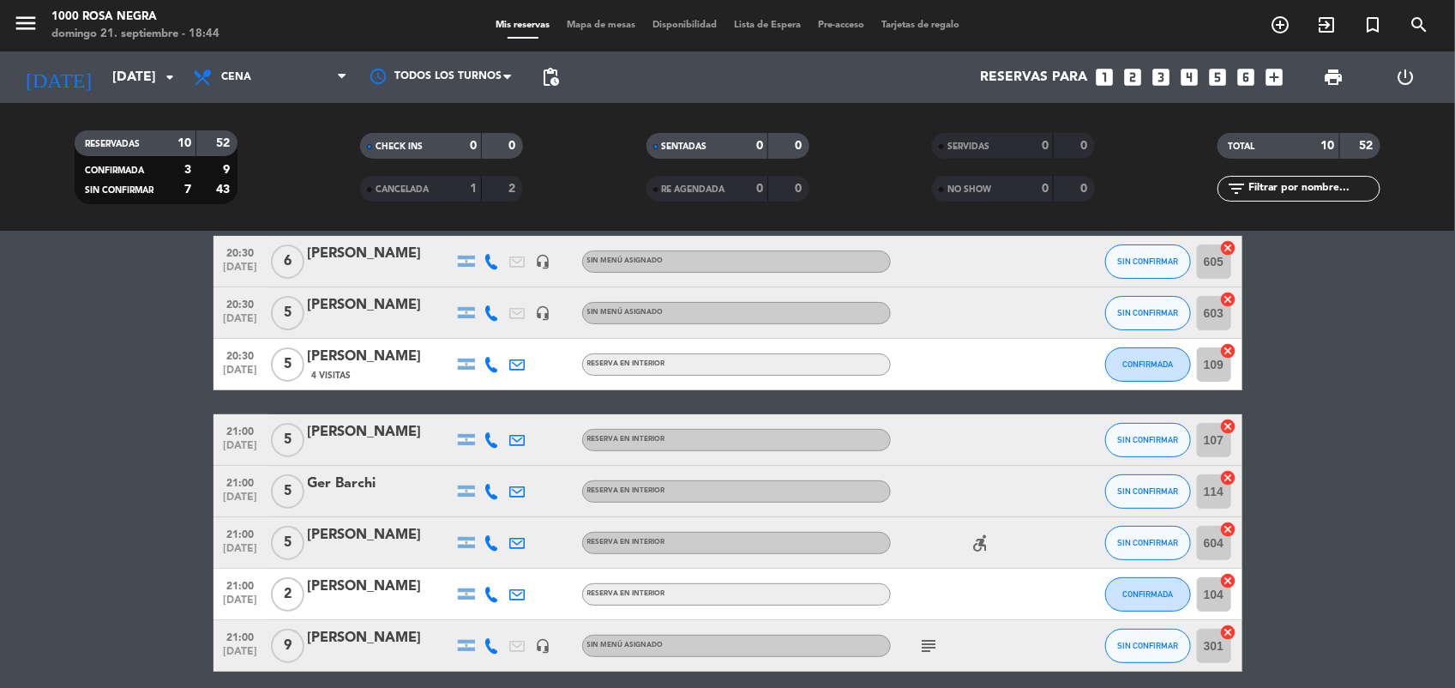
scroll to position [148, 0]
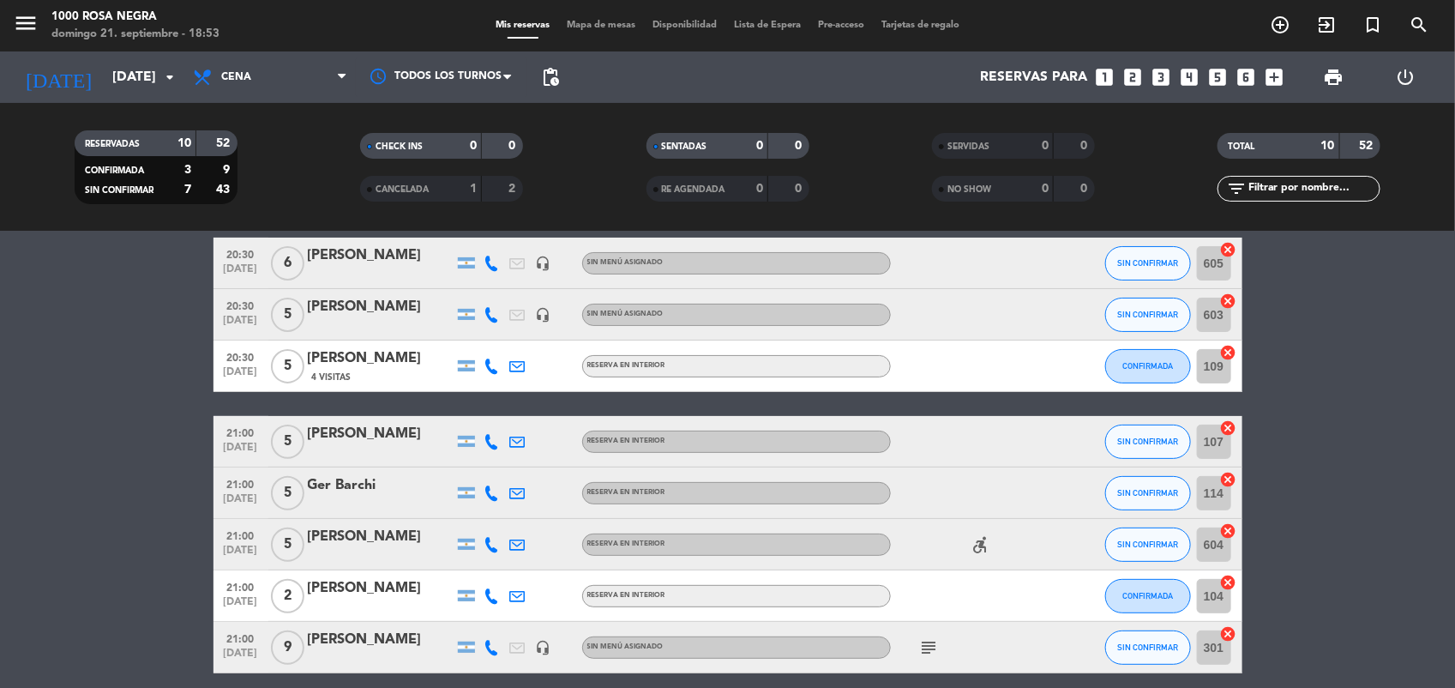
click at [930, 648] on icon "subject" at bounding box center [929, 647] width 21 height 21
click at [1284, 537] on bookings-row "20:00 [DATE] 8 SOFIA Y [PERSON_NAME] headset_mic Sin menú asignado subject SIN …" at bounding box center [727, 455] width 1455 height 586
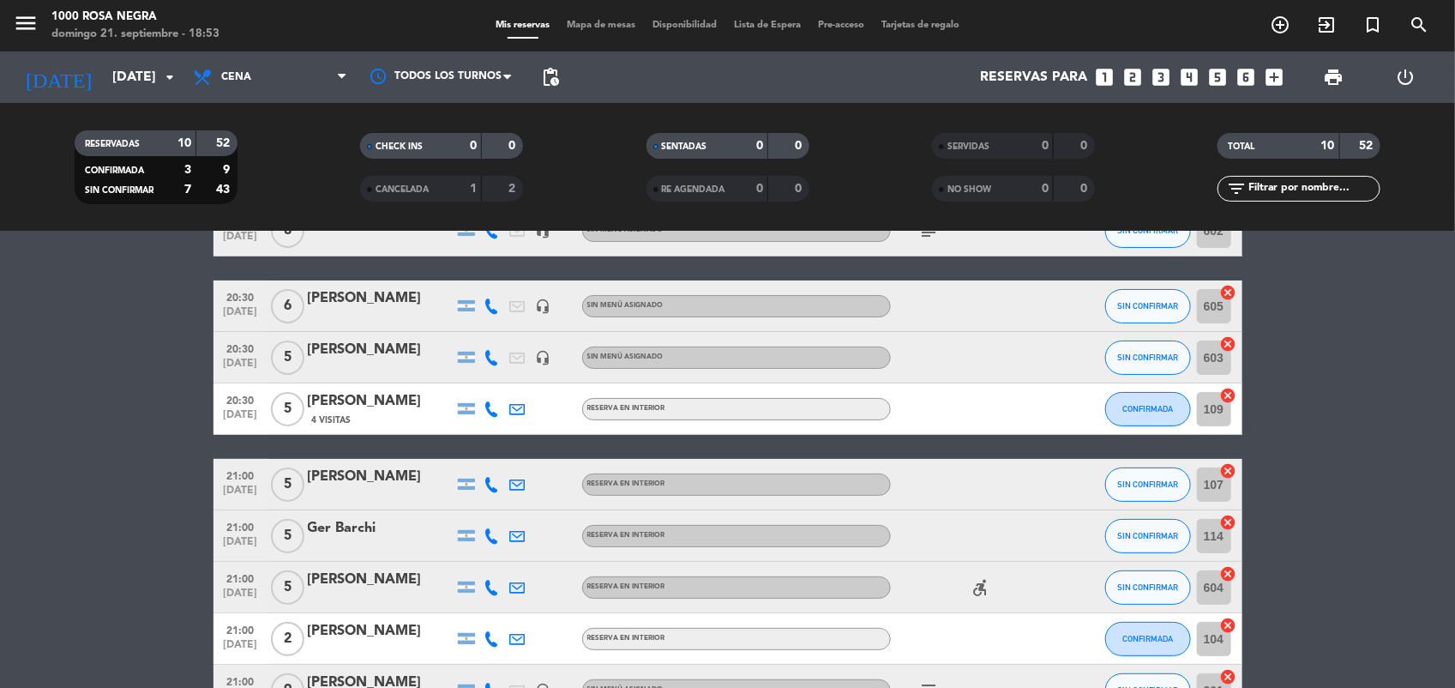
scroll to position [63, 0]
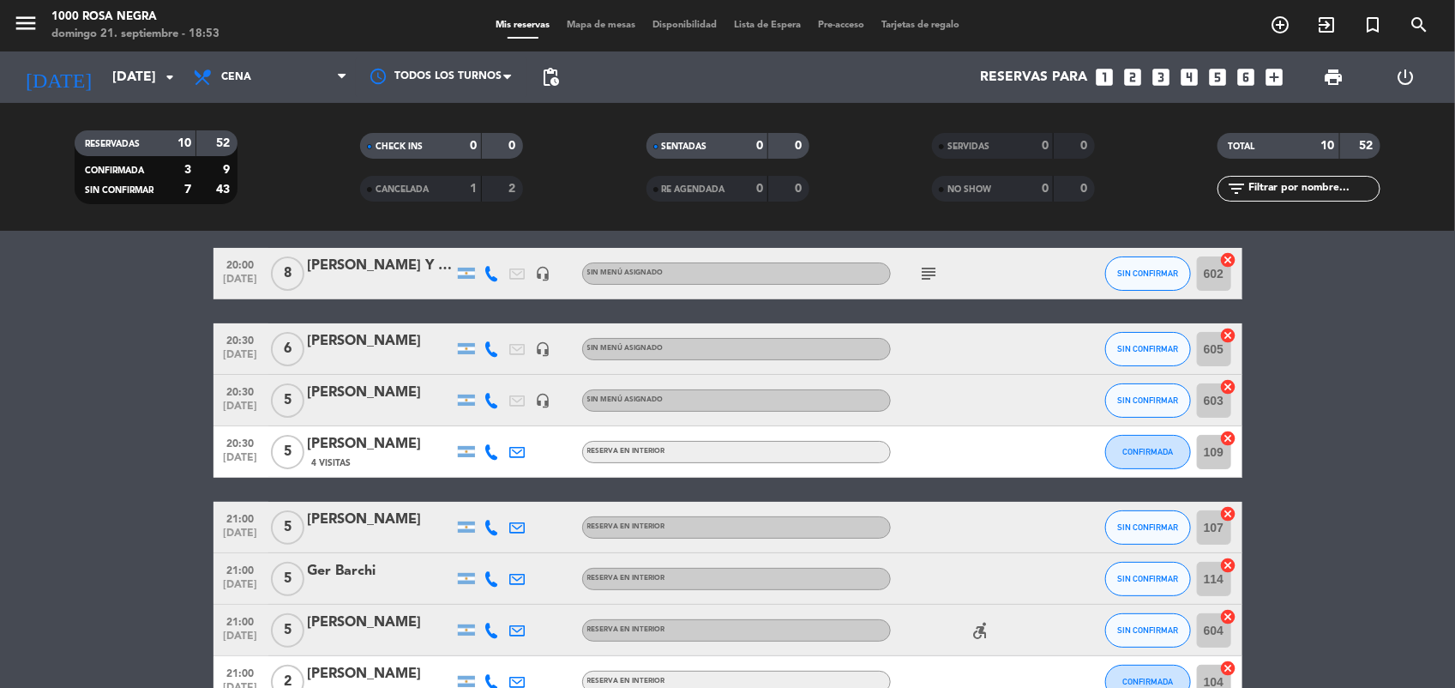
click at [929, 270] on icon "subject" at bounding box center [929, 273] width 21 height 21
click at [1327, 352] on bookings-row "20:00 [DATE] 8 SOFIA Y [PERSON_NAME] headset_mic Sin menú asignado subject SIN …" at bounding box center [727, 541] width 1455 height 586
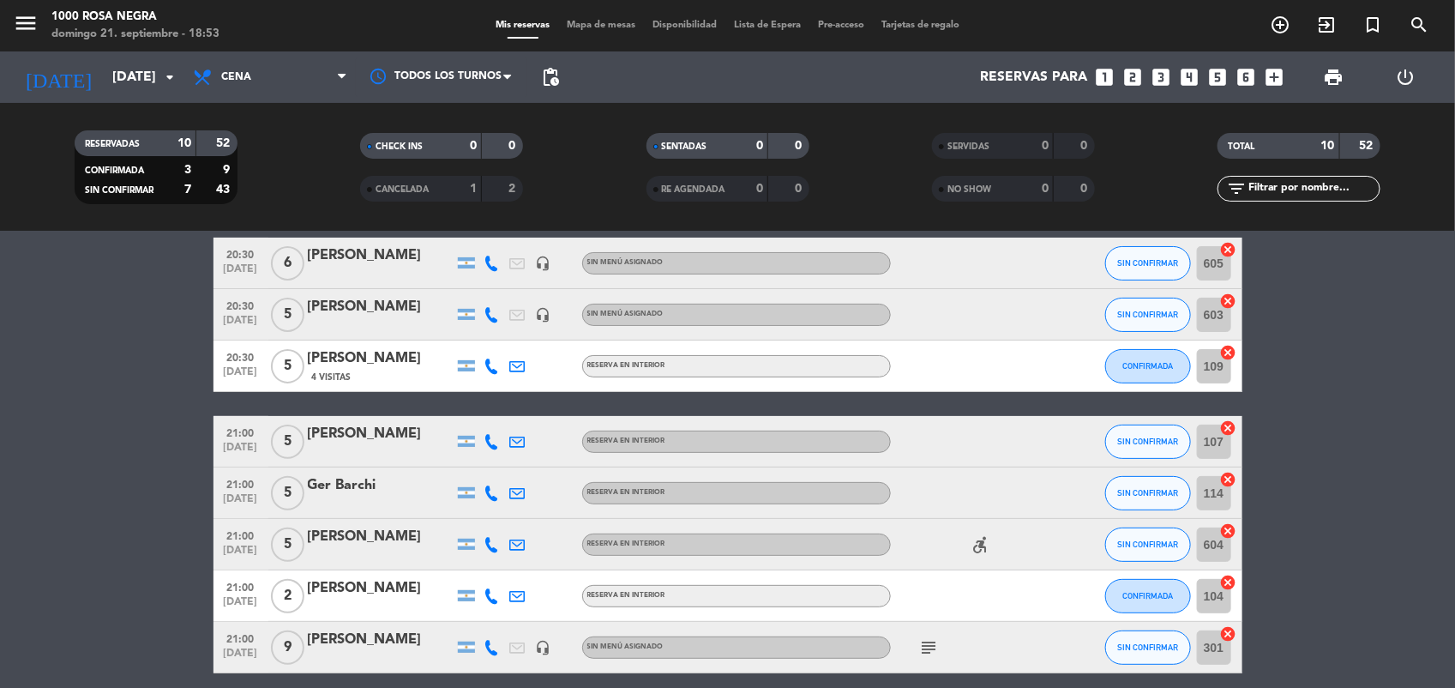
scroll to position [191, 0]
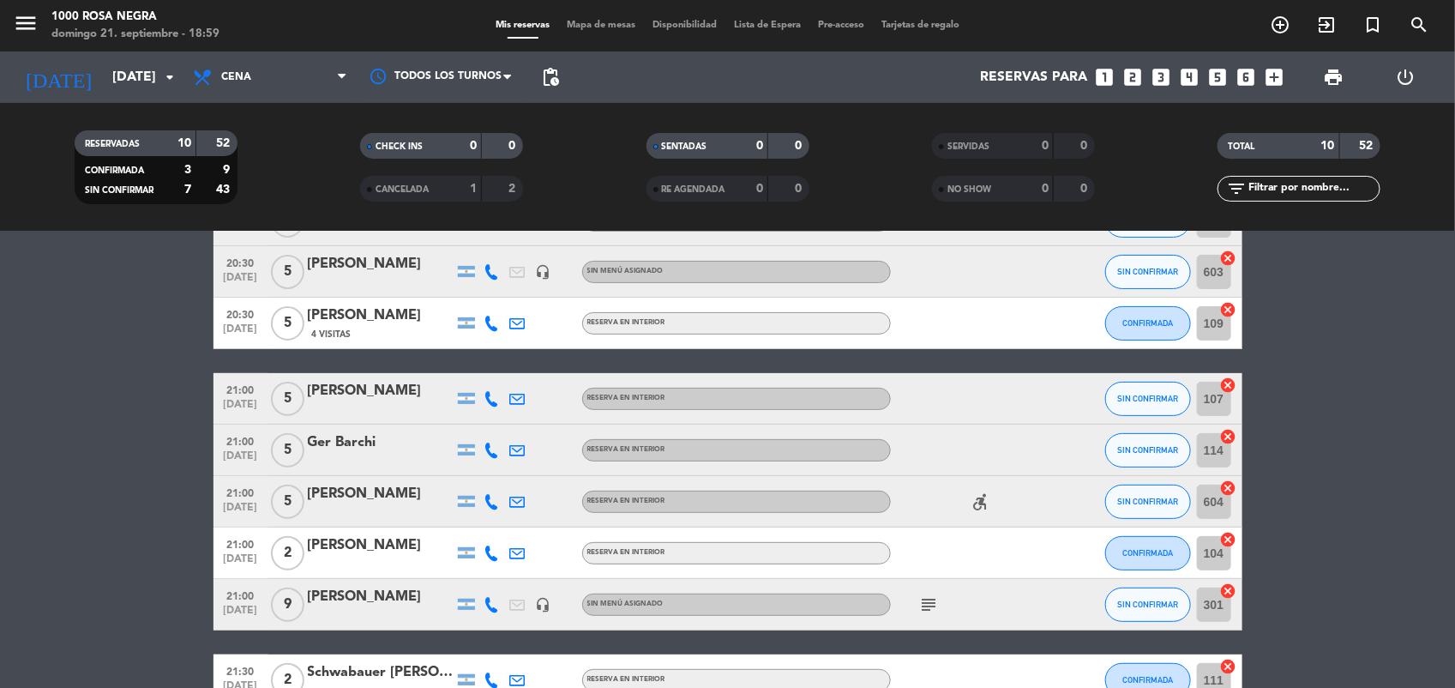
click at [1293, 345] on bookings-row "20:00 [DATE] 8 SOFIA Y [PERSON_NAME] headset_mic Sin menú asignado subject SIN …" at bounding box center [727, 412] width 1455 height 586
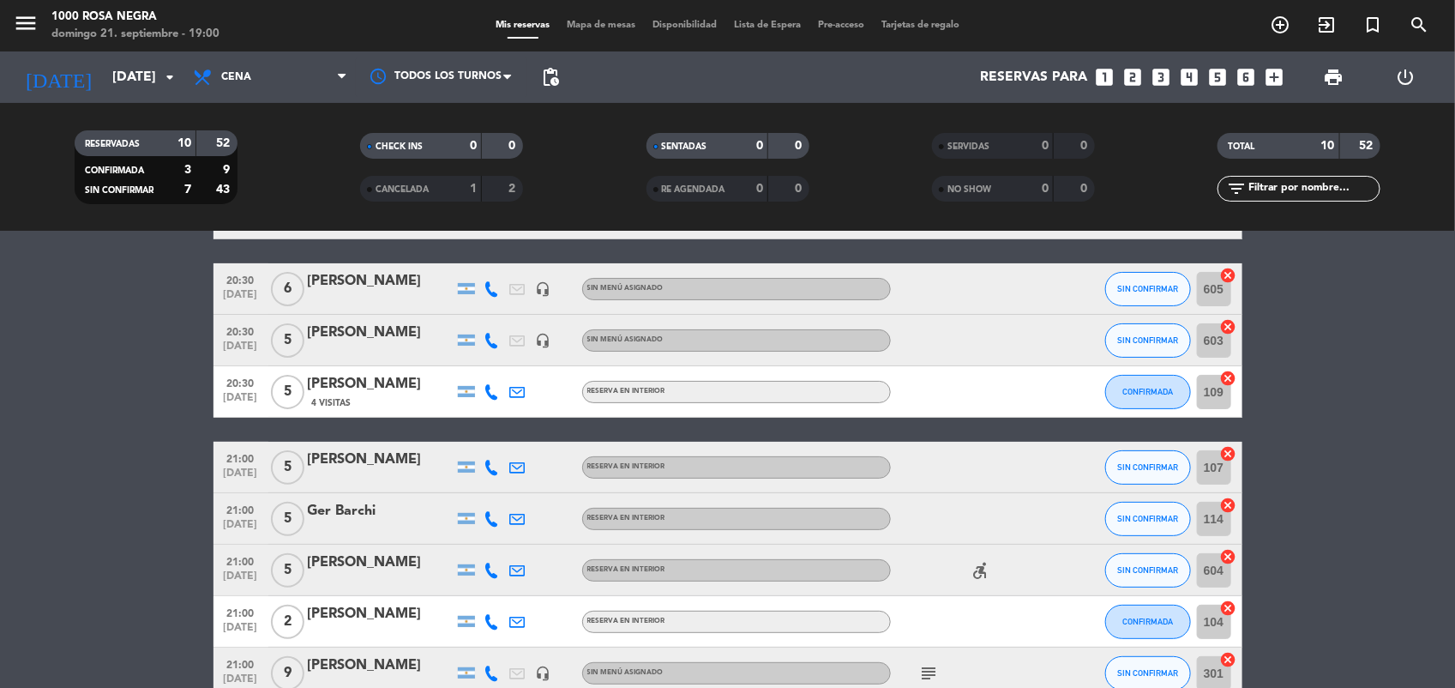
scroll to position [80, 0]
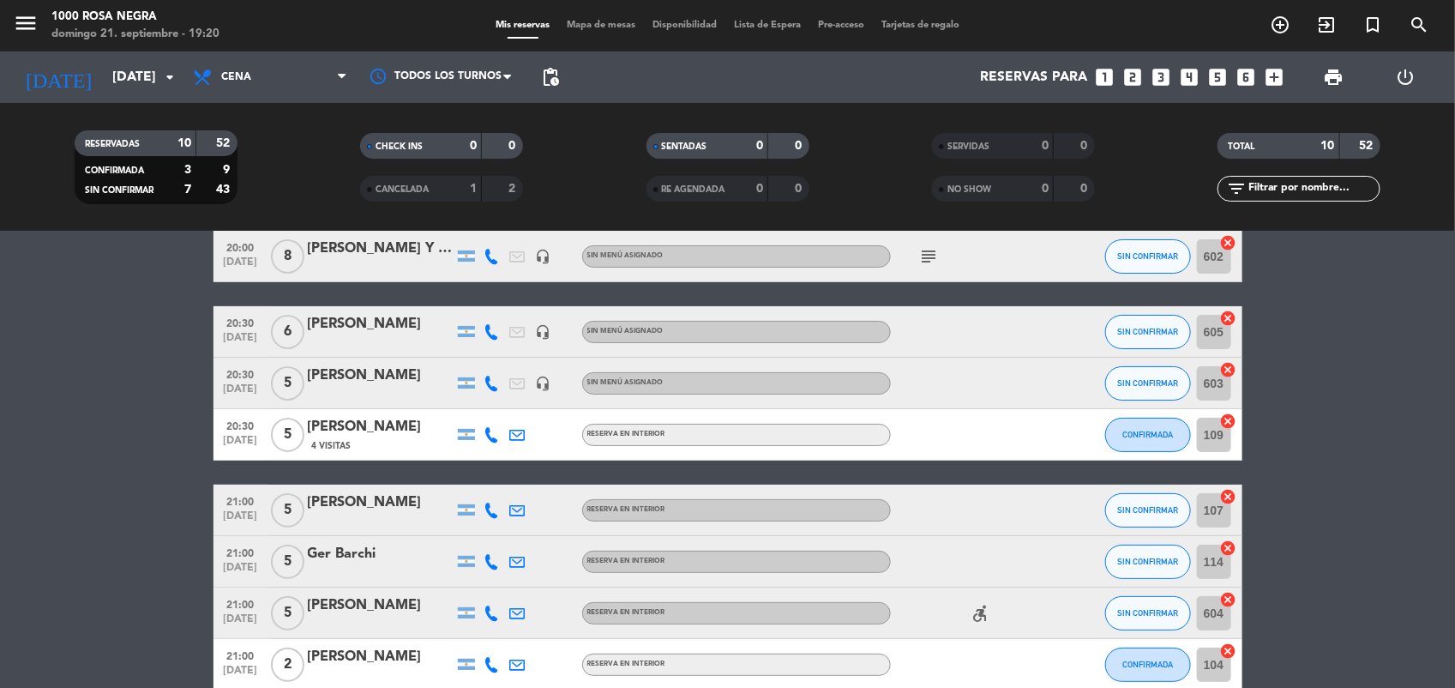
click at [1296, 363] on bookings-row "20:00 [DATE] 8 SOFIA Y [PERSON_NAME] headset_mic Sin menú asignado subject SIN …" at bounding box center [727, 524] width 1455 height 586
